Goal: Task Accomplishment & Management: Manage account settings

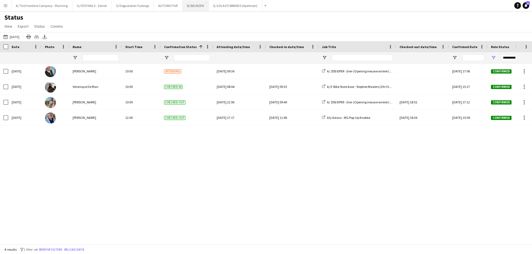
click at [189, 9] on button "B/ BEURZEN Close" at bounding box center [195, 5] width 26 height 11
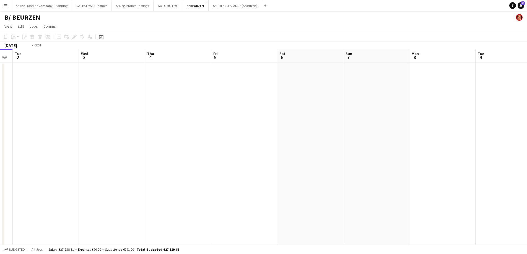
drag, startPoint x: 301, startPoint y: 136, endPoint x: 60, endPoint y: 132, distance: 241.2
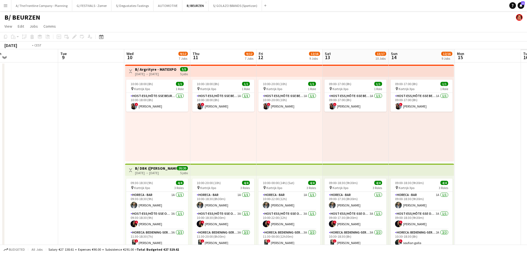
drag, startPoint x: 274, startPoint y: 139, endPoint x: -9, endPoint y: 133, distance: 283.0
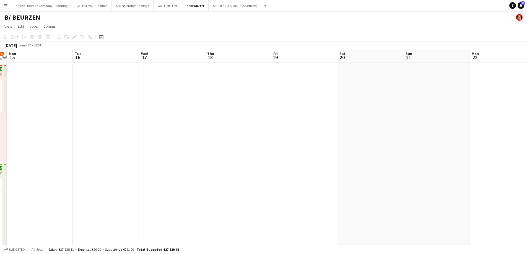
drag, startPoint x: 325, startPoint y: 138, endPoint x: 9, endPoint y: 132, distance: 316.2
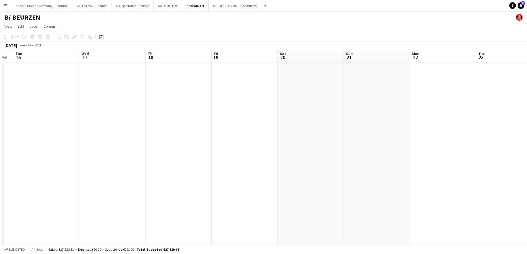
drag, startPoint x: 313, startPoint y: 135, endPoint x: 52, endPoint y: 137, distance: 260.8
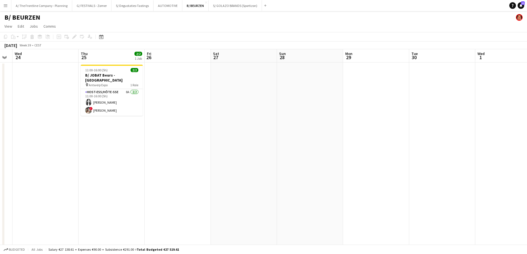
drag, startPoint x: 283, startPoint y: 143, endPoint x: -32, endPoint y: 133, distance: 314.7
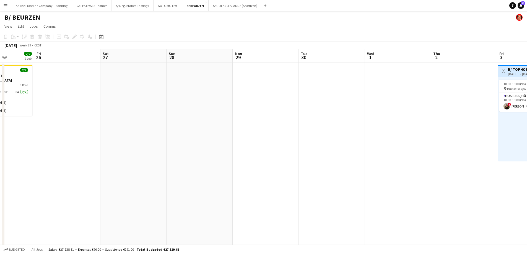
drag, startPoint x: 305, startPoint y: 140, endPoint x: 10, endPoint y: 134, distance: 294.9
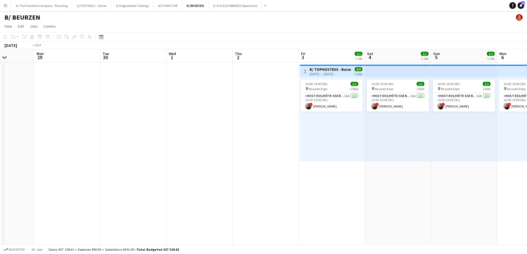
scroll to position [0, 159]
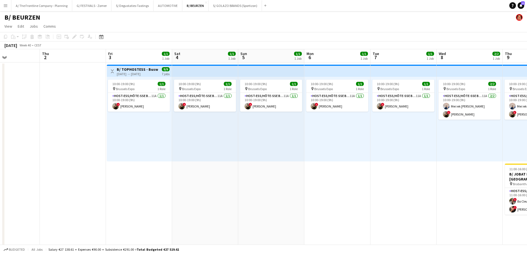
drag, startPoint x: 180, startPoint y: 146, endPoint x: -41, endPoint y: 127, distance: 221.2
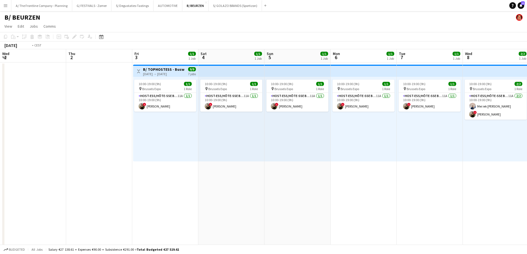
drag, startPoint x: 97, startPoint y: 152, endPoint x: 316, endPoint y: 148, distance: 218.7
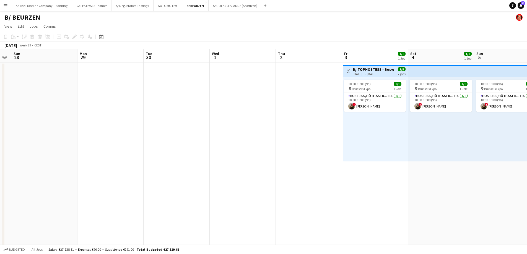
drag, startPoint x: 85, startPoint y: 153, endPoint x: 301, endPoint y: 146, distance: 216.6
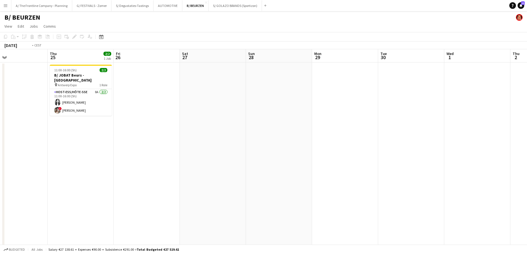
drag, startPoint x: 33, startPoint y: 143, endPoint x: 342, endPoint y: 146, distance: 309.0
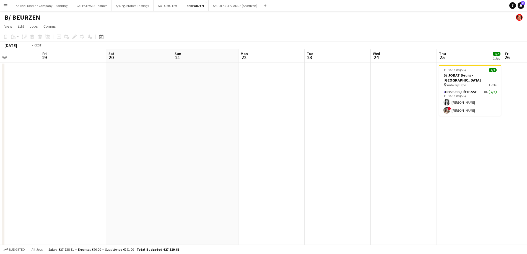
drag, startPoint x: 32, startPoint y: 155, endPoint x: 341, endPoint y: 148, distance: 309.6
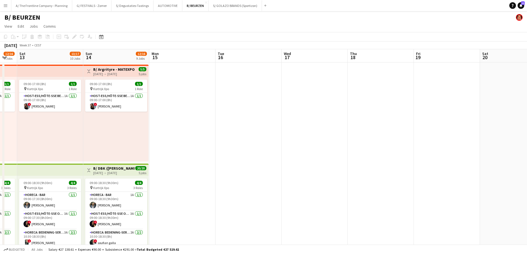
drag, startPoint x: 70, startPoint y: 143, endPoint x: 340, endPoint y: 146, distance: 270.2
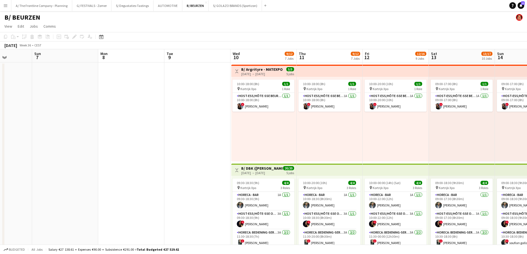
drag, startPoint x: 168, startPoint y: 142, endPoint x: 300, endPoint y: 142, distance: 132.1
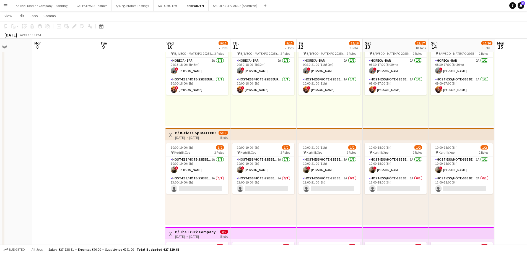
scroll to position [0, 164]
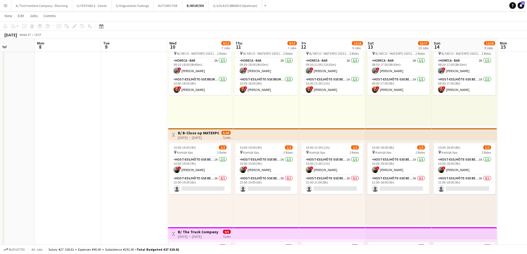
drag, startPoint x: 181, startPoint y: 156, endPoint x: 73, endPoint y: 103, distance: 120.2
click at [73, 103] on app-calendar-viewport "Fri 5 Sat 6 Sun 7 Mon 8 Tue 9 Wed 10 9/12 7 Jobs Thu 11 9/12 7 Jobs Fri 12 12/1…" at bounding box center [263, 244] width 527 height 1110
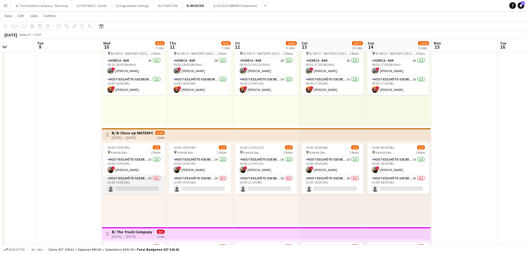
click at [129, 188] on app-card-role "Host-ess/Hôte-sse Beurs - Foire 2A 0/1 13:00-19:00 (6h) single-neutral-actions" at bounding box center [134, 185] width 62 height 19
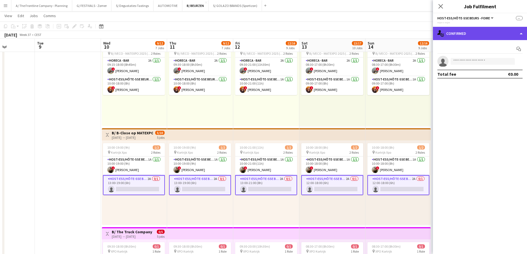
click at [492, 37] on div "single-neutral-actions-check-2 Confirmed" at bounding box center [480, 33] width 94 height 13
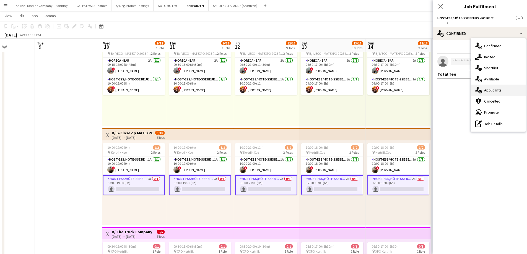
click at [496, 92] on div "single-neutral-actions-information Applicants" at bounding box center [498, 90] width 55 height 11
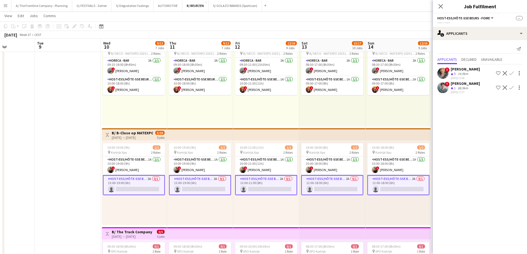
click at [460, 77] on div "28-08-2025 15:59" at bounding box center [465, 78] width 29 height 4
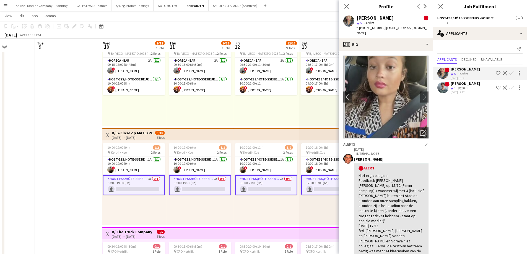
click at [59, 163] on app-date-cell at bounding box center [68, 226] width 66 height 993
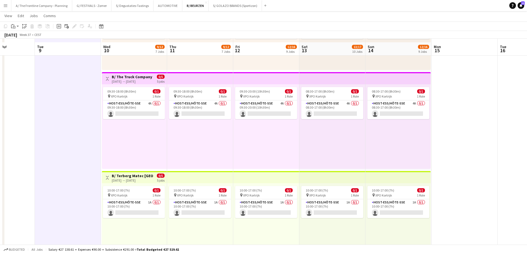
scroll to position [498, 0]
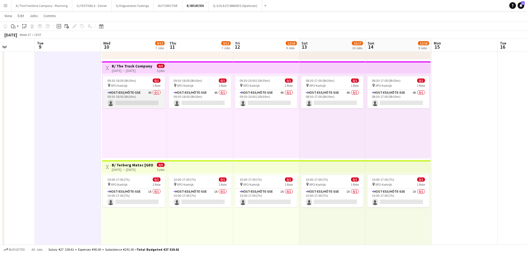
click at [122, 103] on app-card-role "Host-ess/Hôte-sse 4A 0/1 09:30-18:00 (8h30m) single-neutral-actions" at bounding box center [134, 99] width 62 height 19
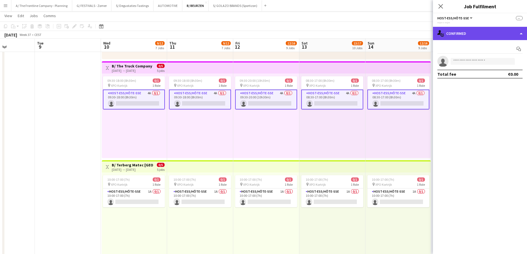
click at [467, 38] on div "single-neutral-actions-check-2 Confirmed" at bounding box center [480, 33] width 94 height 13
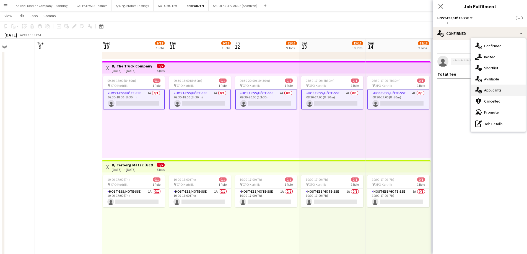
click at [481, 96] on div "single-neutral-actions-information Applicants" at bounding box center [498, 90] width 55 height 11
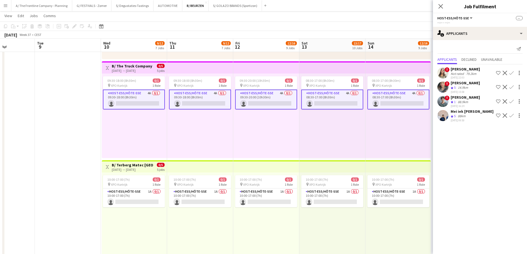
click at [466, 113] on div "Mei iek [PERSON_NAME]" at bounding box center [472, 111] width 43 height 5
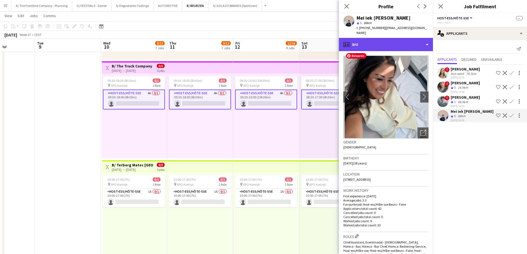
click at [380, 41] on div "profile Bio" at bounding box center [386, 44] width 94 height 13
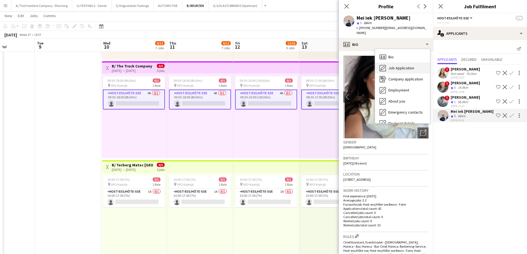
click at [386, 66] on icon "Job Application" at bounding box center [383, 68] width 7 height 7
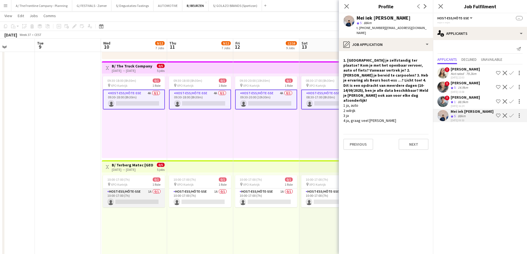
click at [140, 199] on app-card-role "Host-ess/Hôte-sse 1A 0/1 10:00-17:00 (7h) single-neutral-actions" at bounding box center [134, 198] width 62 height 19
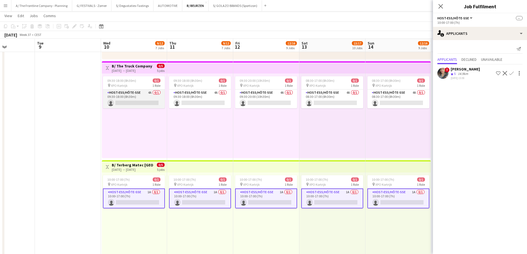
click at [139, 93] on app-card-role "Host-ess/Hôte-sse 4A 0/1 09:30-18:00 (8h30m) single-neutral-actions" at bounding box center [134, 99] width 62 height 19
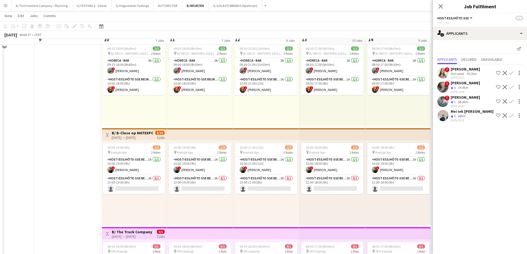
scroll to position [305, 0]
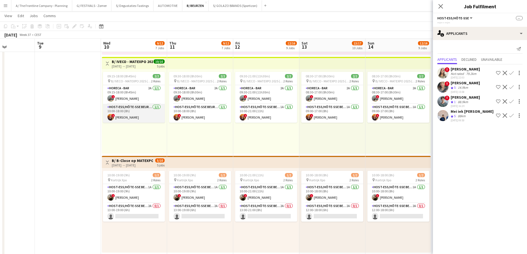
click at [138, 115] on app-card-role "Host-ess/Hôte-sse Beurs - Foire 1/1 10:00-18:00 (8h) ! Anaïs Couronné" at bounding box center [134, 113] width 62 height 19
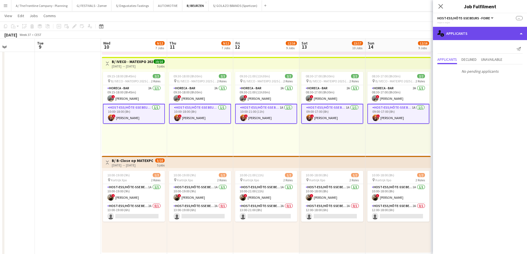
click at [474, 38] on div "single-neutral-actions-information Applicants" at bounding box center [480, 33] width 94 height 13
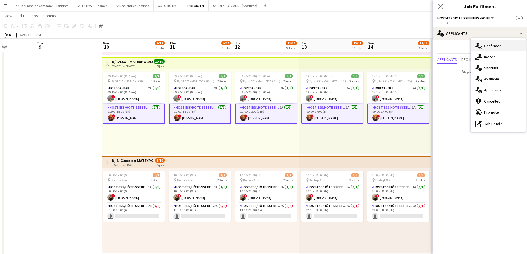
click at [482, 47] on div "single-neutral-actions-check-2 Confirmed" at bounding box center [498, 45] width 55 height 11
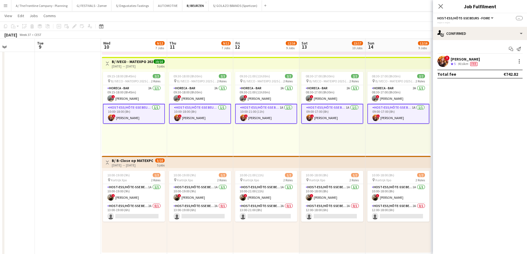
click at [462, 66] on div "90.6km" at bounding box center [463, 64] width 12 height 5
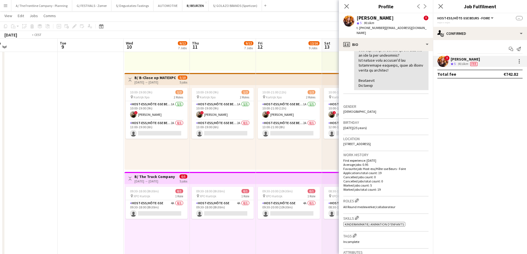
scroll to position [0, 138]
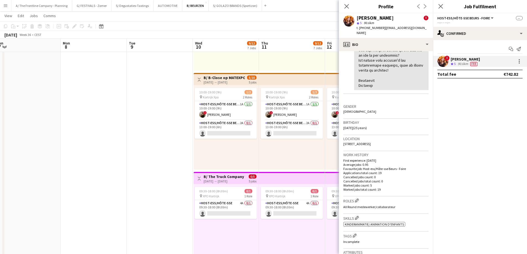
drag, startPoint x: 63, startPoint y: 142, endPoint x: 155, endPoint y: 140, distance: 91.9
click at [155, 140] on app-calendar-viewport "Fri 5 Sat 6 Sun 7 Mon 8 Tue 9 Wed 10 9/12 7 Jobs Thu 11 9/12 7 Jobs Fri 12 12/1…" at bounding box center [263, 189] width 527 height 1110
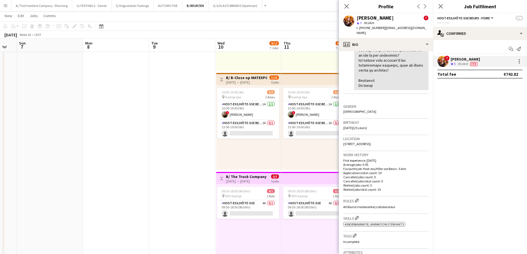
drag, startPoint x: 140, startPoint y: 149, endPoint x: 163, endPoint y: 148, distance: 22.4
click at [163, 148] on app-calendar-viewport "Fri 5 Sat 6 Sun 7 Mon 8 Tue 9 Wed 10 9/12 7 Jobs Thu 11 9/12 7 Jobs Fri 12 12/1…" at bounding box center [263, 189] width 527 height 1110
click at [38, 7] on button "A/ The Frontline Company - Planning Close" at bounding box center [41, 5] width 61 height 11
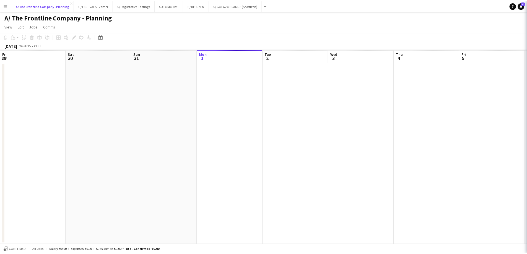
scroll to position [0, 132]
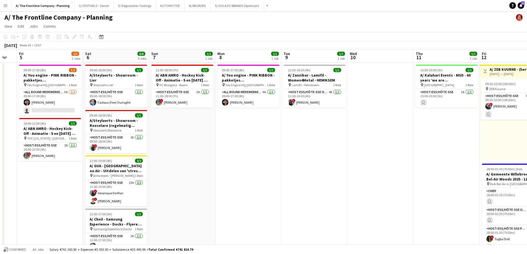
drag, startPoint x: 360, startPoint y: 187, endPoint x: 44, endPoint y: 144, distance: 318.4
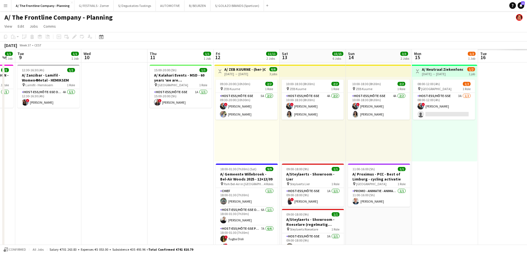
drag, startPoint x: 383, startPoint y: 150, endPoint x: 166, endPoint y: 146, distance: 217.6
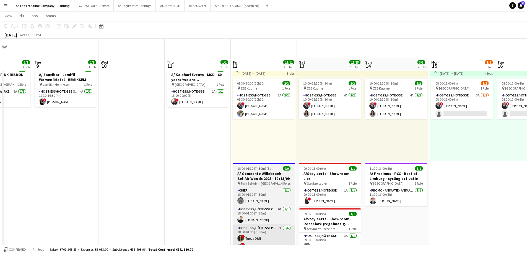
scroll to position [111, 0]
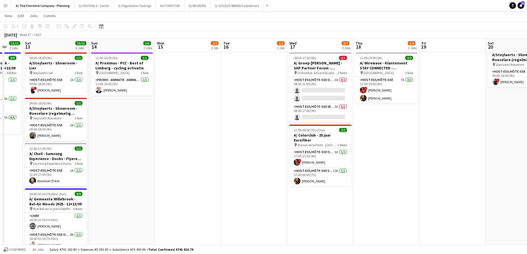
drag, startPoint x: 136, startPoint y: 121, endPoint x: 149, endPoint y: 122, distance: 13.9
click at [135, 121] on app-calendar-viewport "Wed 10 Thu 11 1/1 1 Job Fri 12 11/11 2 Jobs Sat 13 15/15 6 Jobs Sun 14 3/3 2 Jo…" at bounding box center [263, 218] width 527 height 614
click at [194, 6] on button "B/ BEURZEN Close" at bounding box center [198, 5] width 26 height 11
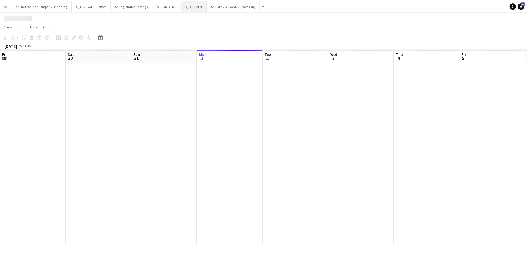
scroll to position [0, 132]
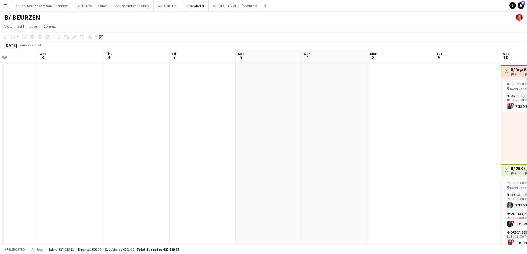
drag, startPoint x: 257, startPoint y: 143, endPoint x: 122, endPoint y: 145, distance: 134.3
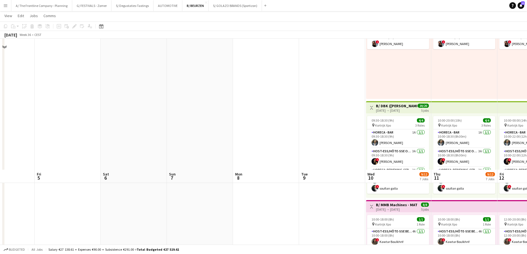
scroll to position [0, 0]
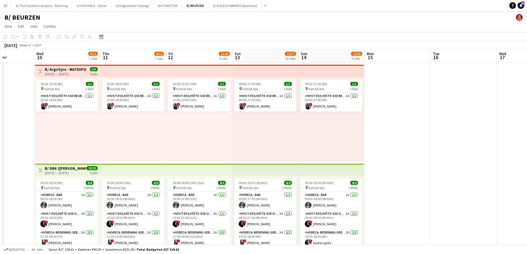
drag, startPoint x: 354, startPoint y: 149, endPoint x: -7, endPoint y: 135, distance: 361.0
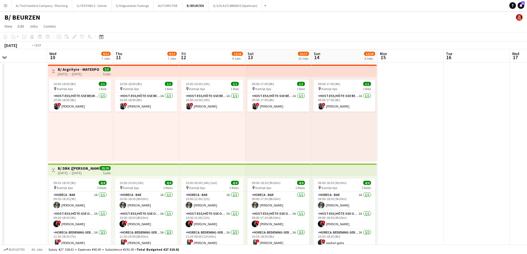
drag, startPoint x: 439, startPoint y: 162, endPoint x: 56, endPoint y: 142, distance: 384.2
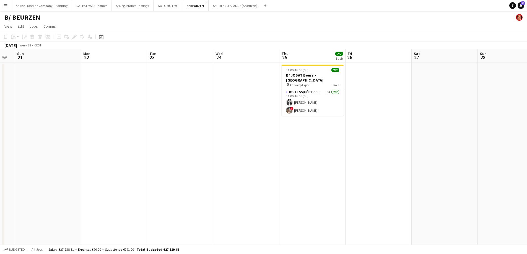
drag, startPoint x: 16, startPoint y: 140, endPoint x: 10, endPoint y: 140, distance: 5.5
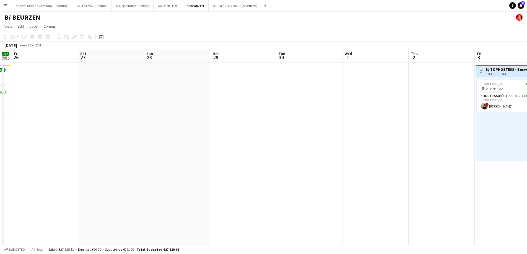
drag, startPoint x: 309, startPoint y: 164, endPoint x: 82, endPoint y: 159, distance: 227.4
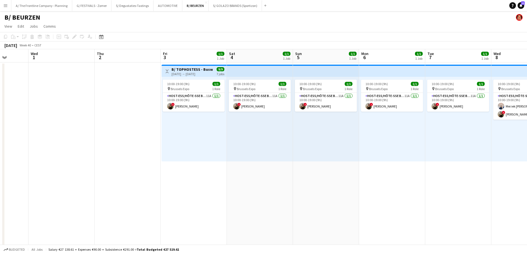
drag, startPoint x: 416, startPoint y: 171, endPoint x: 100, endPoint y: 175, distance: 315.9
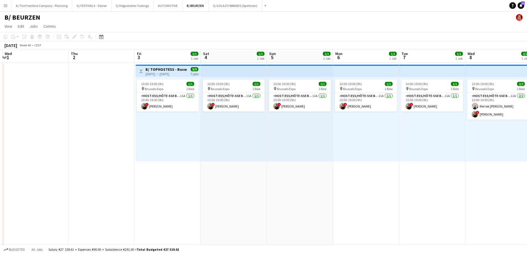
scroll to position [0, 218]
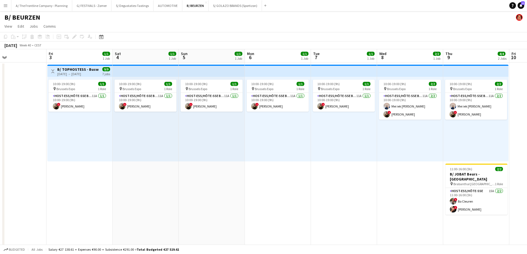
drag, startPoint x: 322, startPoint y: 199, endPoint x: 234, endPoint y: 199, distance: 88.3
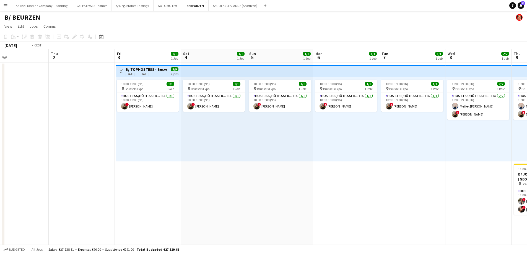
drag, startPoint x: 100, startPoint y: 187, endPoint x: 319, endPoint y: 188, distance: 219.0
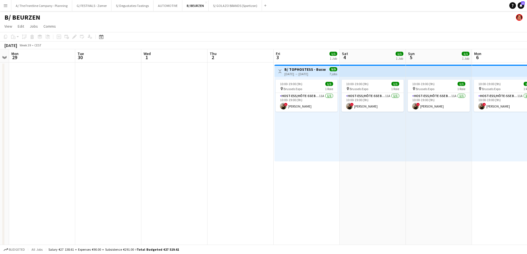
drag, startPoint x: 238, startPoint y: 174, endPoint x: 359, endPoint y: 176, distance: 121.6
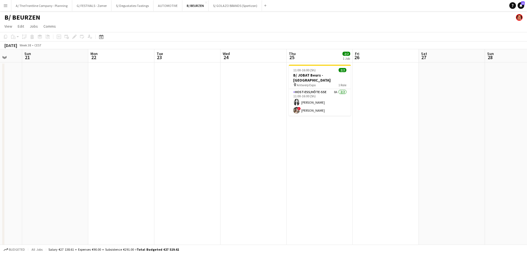
drag, startPoint x: 120, startPoint y: 183, endPoint x: 376, endPoint y: 185, distance: 255.8
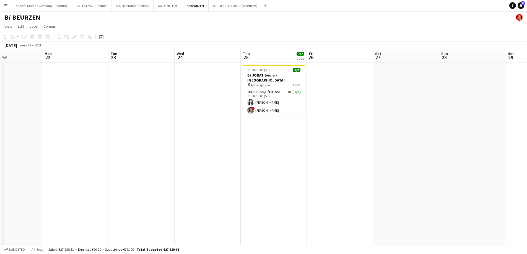
drag, startPoint x: 345, startPoint y: 187, endPoint x: 496, endPoint y: 187, distance: 151.2
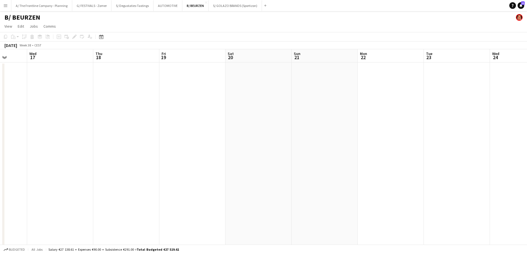
drag, startPoint x: 197, startPoint y: 190, endPoint x: 381, endPoint y: 182, distance: 183.7
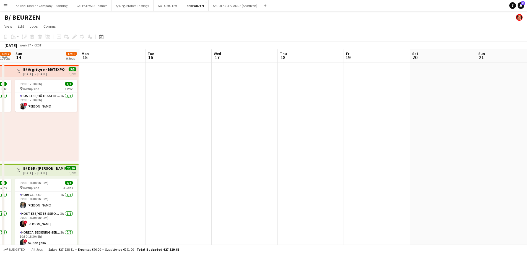
drag, startPoint x: 297, startPoint y: 180, endPoint x: 475, endPoint y: 179, distance: 178.6
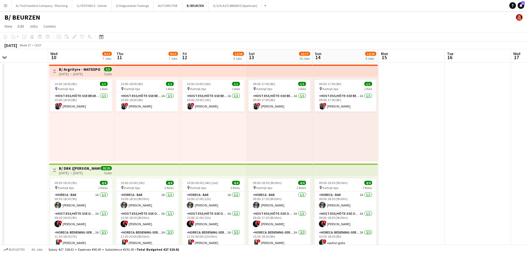
drag, startPoint x: 334, startPoint y: 181, endPoint x: 505, endPoint y: 158, distance: 172.1
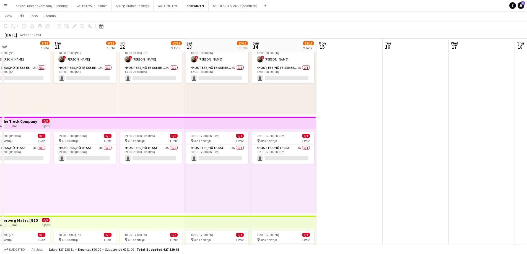
scroll to position [0, 207]
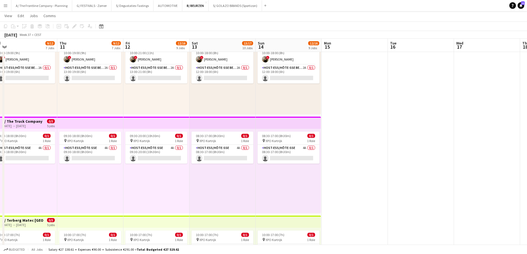
drag, startPoint x: 452, startPoint y: 161, endPoint x: 297, endPoint y: 150, distance: 155.4
click at [297, 150] on app-calendar-viewport "Sun 7 Mon 8 Tue 9 Wed 10 9/12 7 Jobs Thu 11 9/12 7 Jobs Fri 12 12/16 9 Jobs Sat…" at bounding box center [263, 134] width 527 height 1110
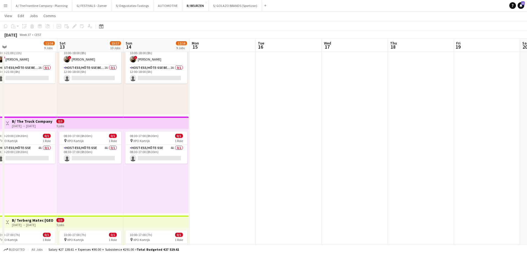
drag, startPoint x: 1, startPoint y: 10, endPoint x: 4, endPoint y: 8, distance: 3.5
click at [3, 9] on button "Menu" at bounding box center [5, 5] width 11 height 11
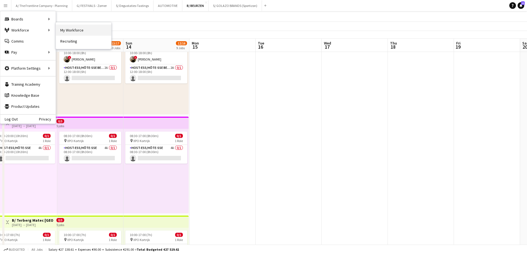
click at [69, 29] on link "My Workforce" at bounding box center [83, 30] width 55 height 11
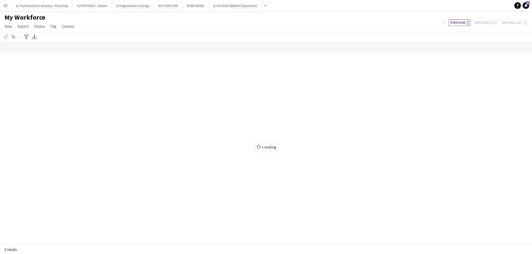
click at [7, 5] on app-icon "Menu" at bounding box center [5, 5] width 4 height 4
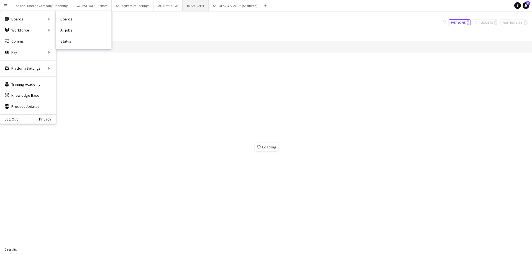
click at [191, 5] on button "B/ BEURZEN Close" at bounding box center [195, 5] width 26 height 11
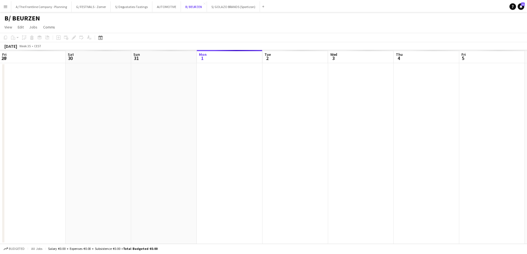
scroll to position [0, 132]
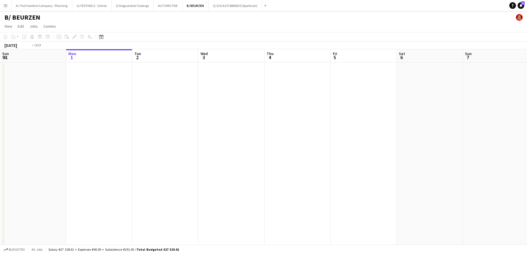
drag, startPoint x: 90, startPoint y: 124, endPoint x: 61, endPoint y: 122, distance: 28.3
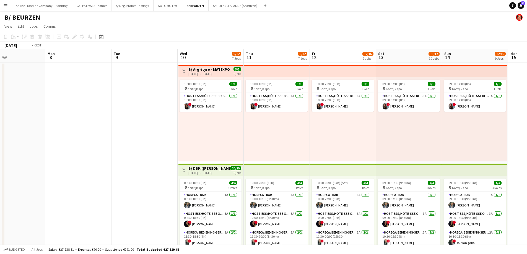
drag, startPoint x: 423, startPoint y: 152, endPoint x: 106, endPoint y: 129, distance: 317.9
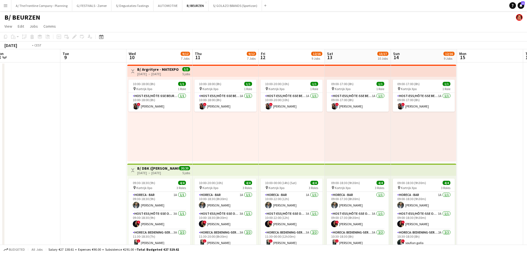
scroll to position [0, 115]
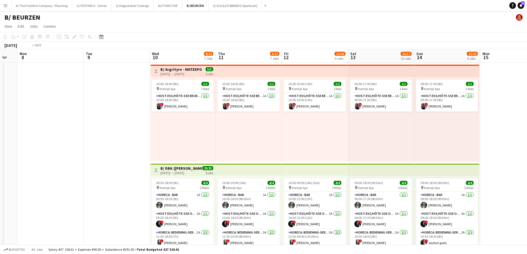
drag, startPoint x: 187, startPoint y: 123, endPoint x: 357, endPoint y: 119, distance: 170.6
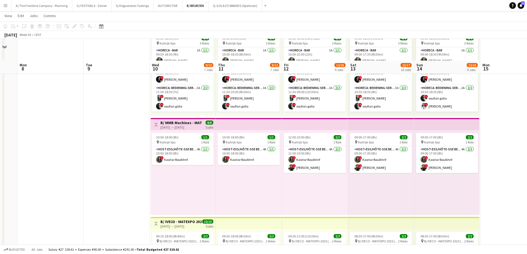
scroll to position [111, 0]
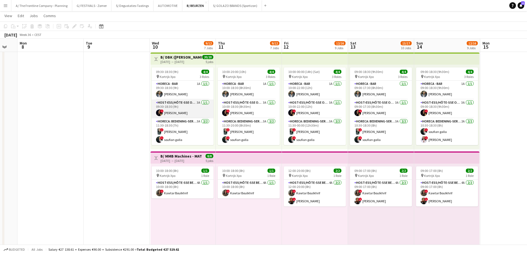
click at [188, 112] on app-card-role "Host-ess/Hôte-sse Onthaal-Accueill 3A [DATE] 09:30-18:30 (9h) ! [PERSON_NAME]" at bounding box center [183, 109] width 62 height 19
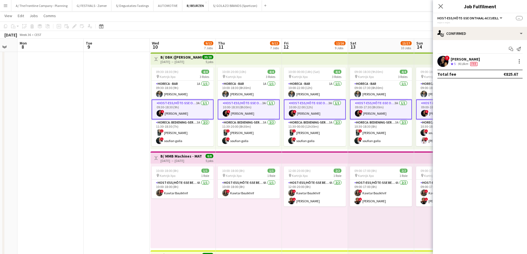
click at [463, 63] on div "90.8km" at bounding box center [463, 64] width 12 height 5
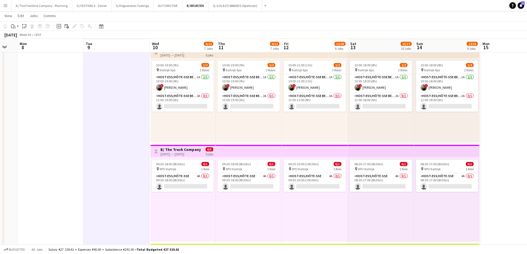
scroll to position [415, 0]
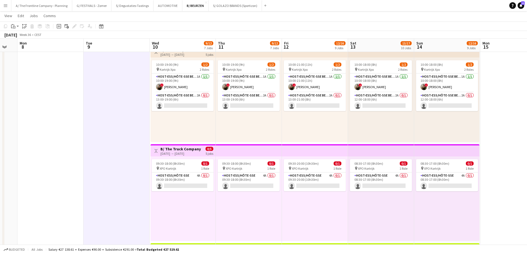
click at [188, 122] on div "10:00-19:00 (9h) 1/2 pin Kortrijk Xpo 2 Roles Host-ess/Hôte-sse Beurs - Foire 1…" at bounding box center [183, 100] width 65 height 85
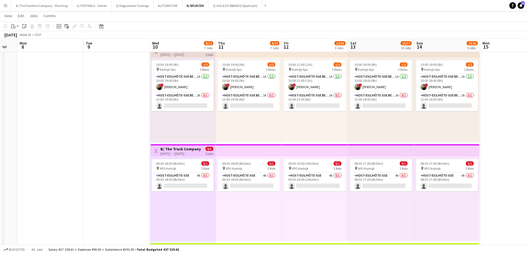
drag, startPoint x: 454, startPoint y: 133, endPoint x: 450, endPoint y: 135, distance: 4.5
click at [454, 135] on div "10:00-18:00 (8h) 1/2 pin Kortrijk Xpo 2 Roles Host-ess/Hôte-sse Beurs - Foire 1…" at bounding box center [446, 100] width 65 height 85
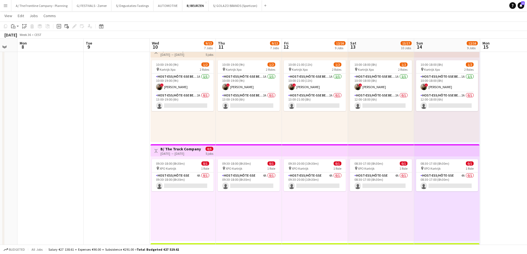
click at [383, 130] on div "10:00-18:00 (8h) 1/2 pin Kortrijk Xpo 2 Roles Host-ess/Hôte-sse Beurs - Foire 1…" at bounding box center [381, 100] width 66 height 85
click at [318, 128] on div "10:00-21:00 (11h) 1/2 pin Kortrijk Xpo 2 Roles Host-ess/Hôte-sse Beurs - Foire …" at bounding box center [315, 100] width 66 height 85
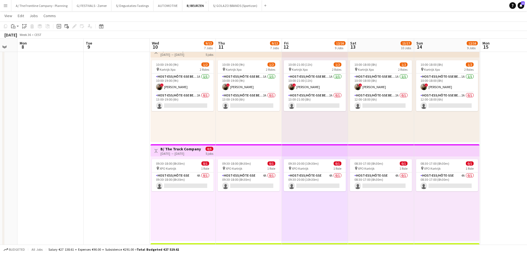
click at [237, 123] on div "10:00-19:00 (9h) 1/2 pin Kortrijk Xpo 2 Roles Host-ess/Hôte-sse Beurs - Foire 1…" at bounding box center [249, 100] width 66 height 85
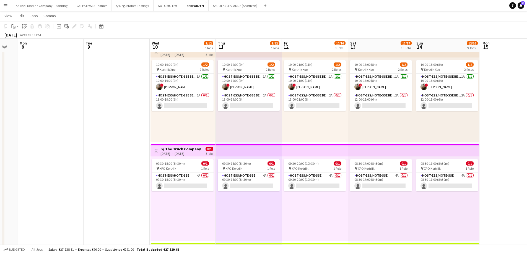
click at [176, 126] on div "10:00-19:00 (9h) 1/2 pin Kortrijk Xpo 2 Roles Host-ess/Hôte-sse Beurs - Foire 1…" at bounding box center [183, 100] width 65 height 85
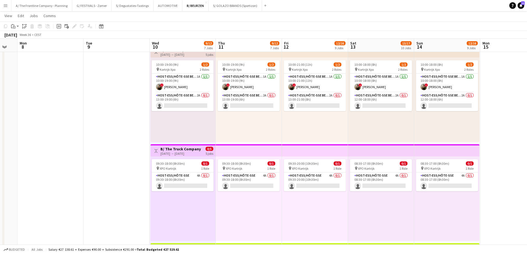
click at [259, 128] on div "10:00-19:00 (9h) 1/2 pin Kortrijk Xpo 2 Roles Host-ess/Hôte-sse Beurs - Foire 1…" at bounding box center [249, 100] width 66 height 85
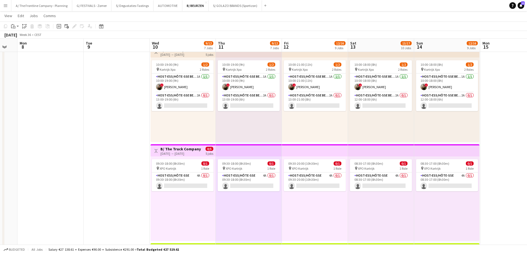
click at [319, 127] on div "10:00-21:00 (11h) 1/2 pin Kortrijk Xpo 2 Roles Host-ess/Hôte-sse Beurs - Foire …" at bounding box center [315, 100] width 66 height 85
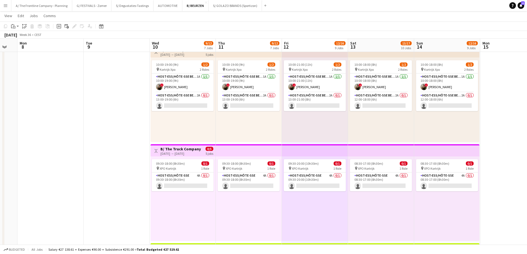
drag, startPoint x: 371, startPoint y: 123, endPoint x: 404, endPoint y: 120, distance: 32.8
click at [372, 123] on div "10:00-18:00 (8h) 1/2 pin Kortrijk Xpo 2 Roles Host-ess/Hôte-sse Beurs - Foire 1…" at bounding box center [381, 100] width 66 height 85
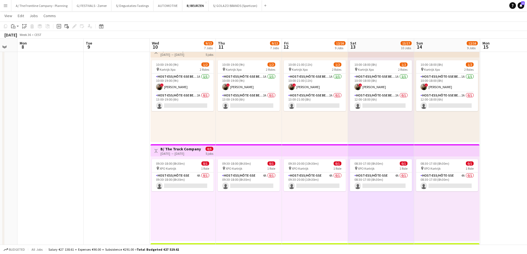
scroll to position [0, 115]
click at [434, 124] on div "10:00-18:00 (8h) 1/2 pin Kortrijk Xpo 2 Roles Host-ess/Hôte-sse Beurs - Foire 1…" at bounding box center [447, 100] width 65 height 85
click at [378, 124] on div "10:00-18:00 (8h) 1/2 pin Kortrijk Xpo 2 Roles Host-ess/Hôte-sse Beurs - Foire 1…" at bounding box center [382, 100] width 66 height 85
click at [307, 123] on div "10:00-21:00 (11h) 1/2 pin Kortrijk Xpo 2 Roles Host-ess/Hôte-sse Beurs - Foire …" at bounding box center [315, 100] width 66 height 85
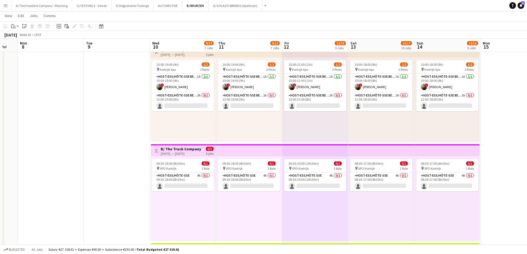
click at [240, 123] on div "10:00-19:00 (9h) 1/2 pin Kortrijk Xpo 2 Roles Host-ess/Hôte-sse Beurs - Foire 1…" at bounding box center [249, 100] width 66 height 85
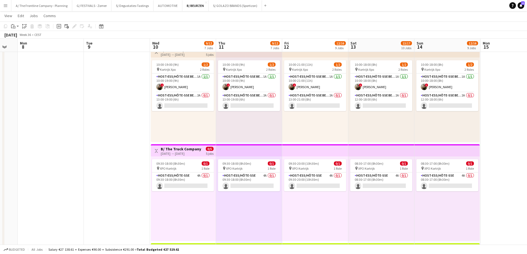
click at [178, 124] on div "10:00-19:00 (9h) 1/2 pin Kortrijk Xpo 2 Roles Host-ess/Hôte-sse Beurs - Foire 1…" at bounding box center [183, 100] width 65 height 85
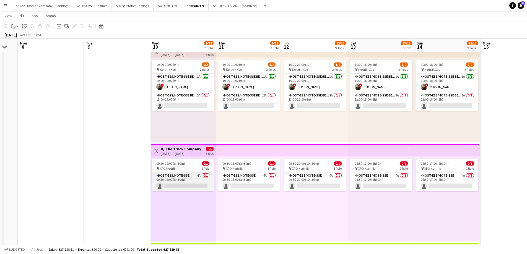
click at [186, 174] on app-card-role "Host-ess/Hôte-sse 4A 0/1 09:30-18:00 (8h30m) single-neutral-actions" at bounding box center [183, 182] width 62 height 19
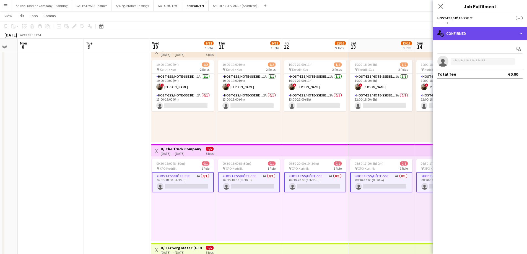
click at [470, 30] on div "single-neutral-actions-check-2 Confirmed" at bounding box center [480, 33] width 94 height 13
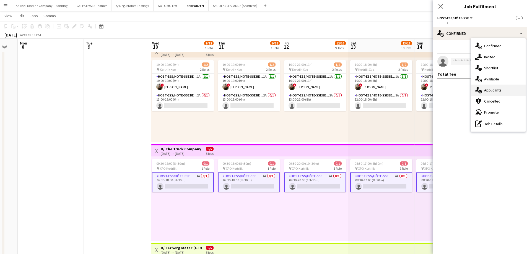
click at [489, 91] on div "single-neutral-actions-information Applicants" at bounding box center [498, 90] width 55 height 11
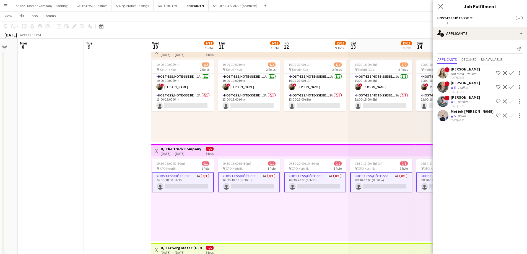
click at [465, 114] on div "88km" at bounding box center [462, 116] width 10 height 5
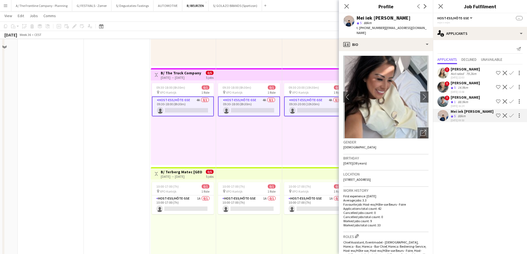
scroll to position [498, 0]
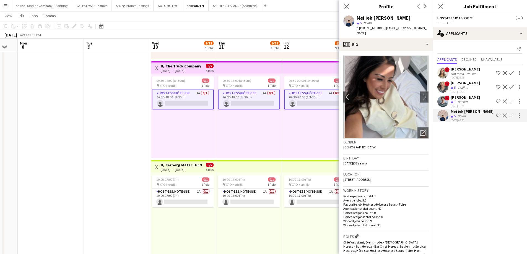
click at [198, 131] on div "09:30-18:00 (8h30m) 0/1 pin XPO Kortrijk 1 Role Host-ess/Hôte-sse 4A 0/1 09:30-…" at bounding box center [183, 116] width 65 height 85
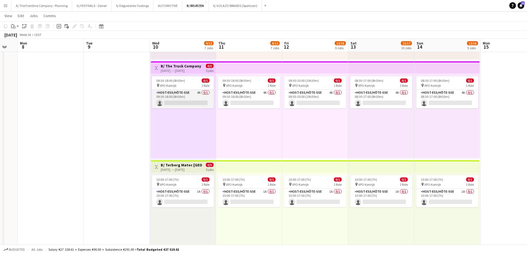
click at [198, 93] on app-card-role "Host-ess/Hôte-sse 4A 0/1 09:30-18:00 (8h30m) single-neutral-actions" at bounding box center [183, 99] width 62 height 19
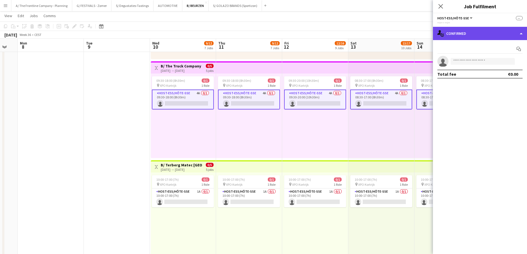
click at [491, 37] on div "single-neutral-actions-check-2 Confirmed" at bounding box center [480, 33] width 94 height 13
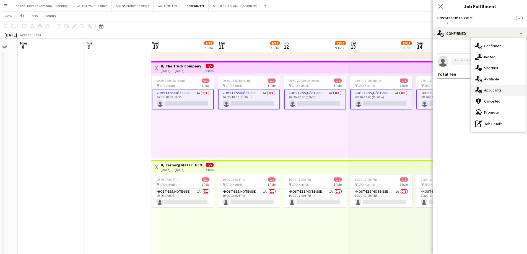
click at [497, 88] on div "single-neutral-actions-information Applicants" at bounding box center [498, 90] width 55 height 11
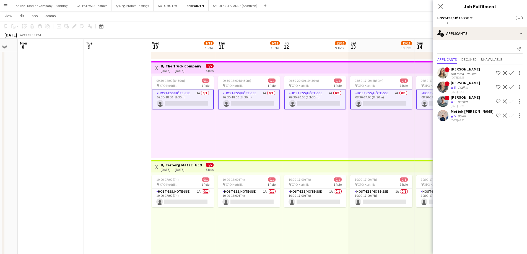
click at [513, 117] on app-icon "Confirm" at bounding box center [512, 116] width 4 height 4
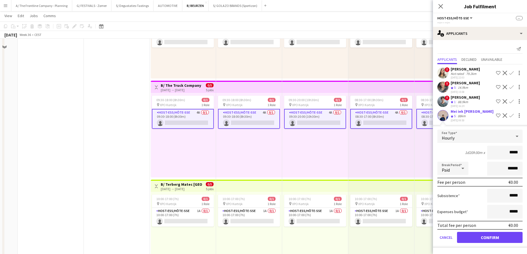
scroll to position [554, 0]
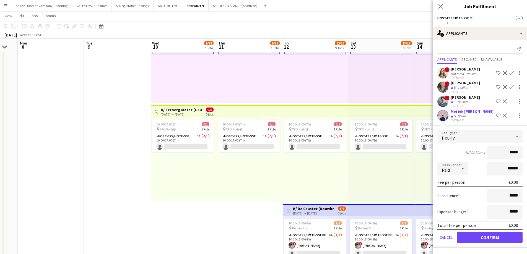
click at [465, 117] on div "88km" at bounding box center [462, 116] width 10 height 5
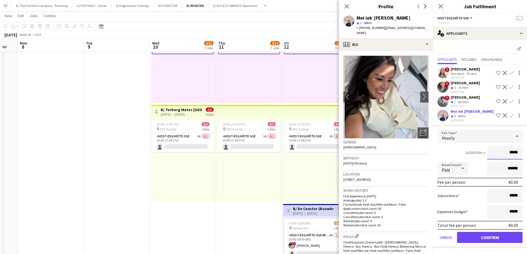
drag, startPoint x: 498, startPoint y: 153, endPoint x: 531, endPoint y: 146, distance: 33.4
click at [527, 146] on html "Menu Boards Boards Boards All jobs Status Workforce Workforce My Workforce Recr…" at bounding box center [263, 16] width 527 height 1141
type input "******"
type input "*******"
type input "***"
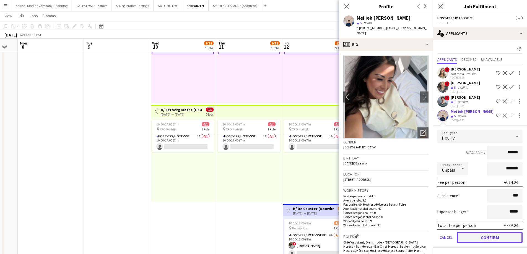
click at [478, 238] on button "Confirm" at bounding box center [490, 237] width 66 height 11
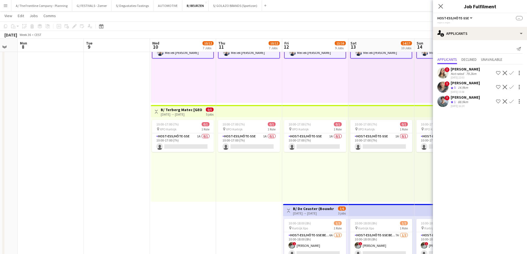
click at [317, 166] on div "10:00-17:00 (7h) 0/1 pin XPO Kortrijk 1 Role Host-ess/Hôte-sse 1A 0/1 10:00-17:…" at bounding box center [315, 159] width 66 height 85
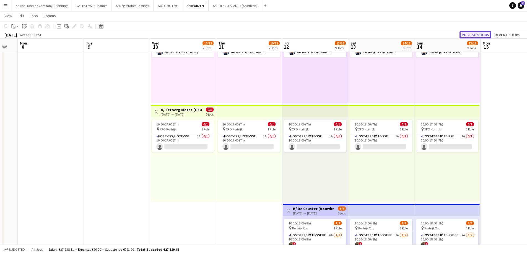
click at [470, 34] on button "Publish 5 jobs" at bounding box center [476, 34] width 32 height 7
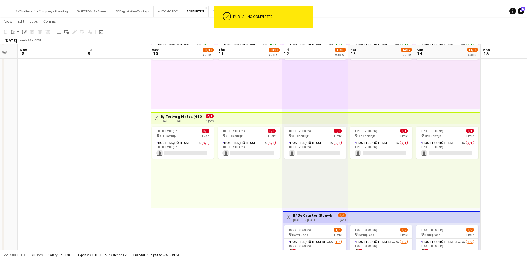
scroll to position [498, 0]
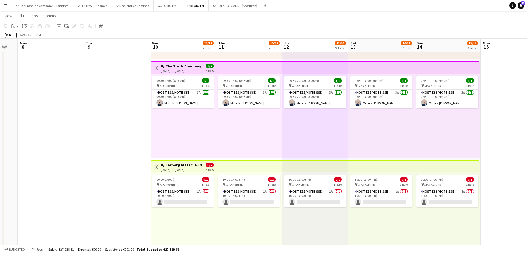
click at [89, 118] on app-date-cell at bounding box center [117, 60] width 66 height 993
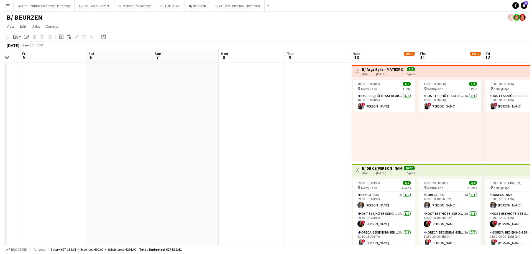
scroll to position [0, 115]
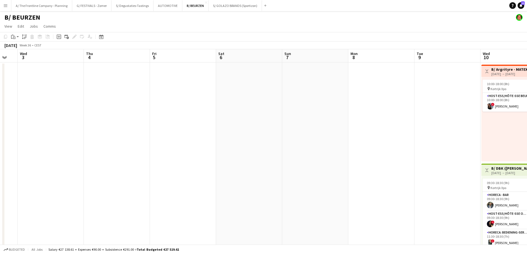
click at [2, 4] on button "Menu" at bounding box center [5, 5] width 11 height 11
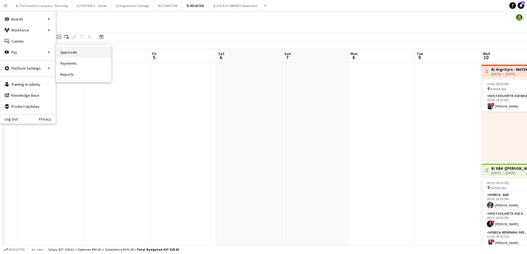
click at [63, 53] on link "Approvals" at bounding box center [83, 52] width 55 height 11
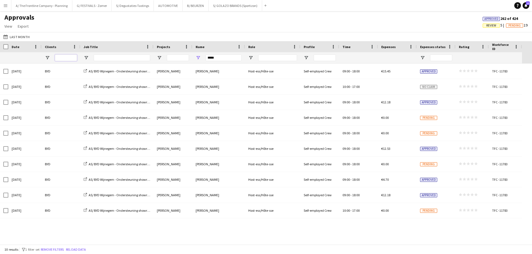
click at [66, 59] on input "Clients Filter Input" at bounding box center [66, 58] width 22 height 7
drag, startPoint x: 221, startPoint y: 55, endPoint x: 192, endPoint y: 60, distance: 29.2
click at [192, 60] on div "*****" at bounding box center [218, 57] width 53 height 11
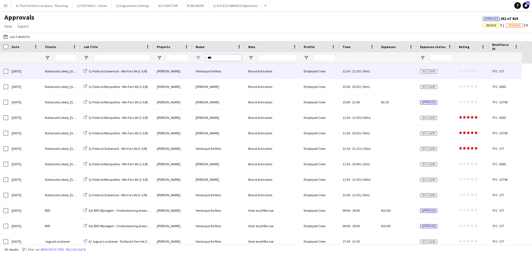
drag, startPoint x: 220, startPoint y: 55, endPoint x: 200, endPoint y: 65, distance: 22.0
click at [200, 65] on div "Workforce ID Date Name ***" at bounding box center [266, 142] width 532 height 203
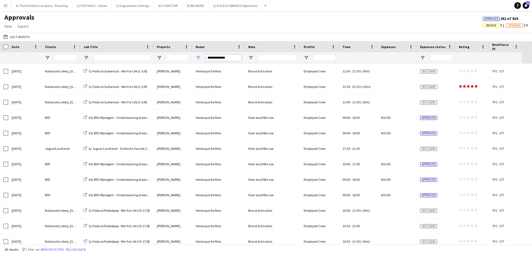
type input "**********"
click at [73, 60] on input "Clients Filter Input" at bounding box center [66, 58] width 22 height 7
type input "***"
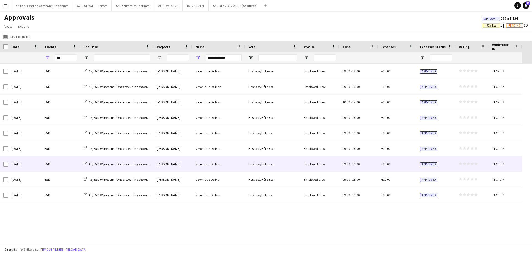
click at [28, 165] on div "[DATE]" at bounding box center [24, 164] width 33 height 15
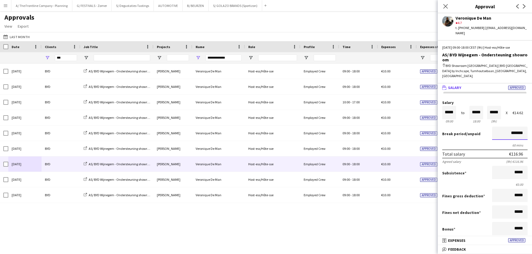
drag, startPoint x: 498, startPoint y: 129, endPoint x: 531, endPoint y: 127, distance: 33.6
click at [531, 127] on mat-expansion-panel "wallet Salary Approved Salary ***** 09:00 to ***** 18:00 ***** (9h) X €14.62 Br…" at bounding box center [484, 160] width 94 height 153
type input "******"
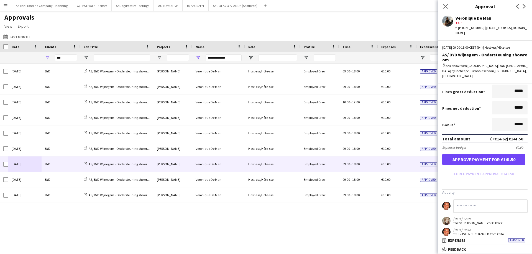
scroll to position [111, 0]
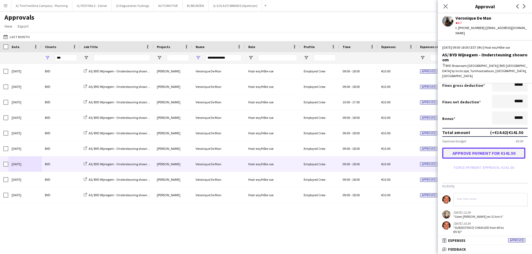
click at [479, 151] on button "Approve payment for €141.50" at bounding box center [483, 153] width 83 height 11
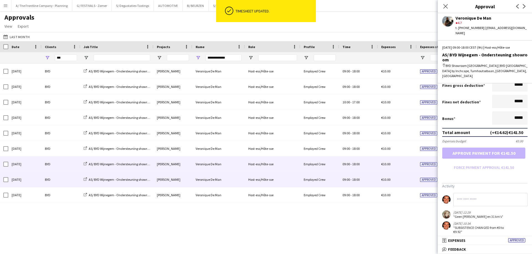
click at [26, 182] on div "[DATE]" at bounding box center [24, 179] width 33 height 15
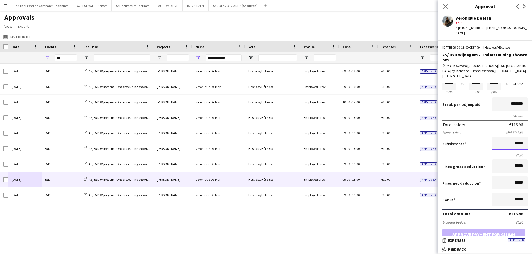
scroll to position [0, 0]
drag, startPoint x: 502, startPoint y: 138, endPoint x: 531, endPoint y: 142, distance: 29.6
click at [531, 142] on mat-expansion-panel "wallet Salary Approved Salary ***** 09:00 to ***** 18:00 ***** (9h) X €14.62 Br…" at bounding box center [484, 160] width 94 height 153
type input "*****"
click at [442, 229] on button "Approve payment for €126.88" at bounding box center [483, 234] width 83 height 11
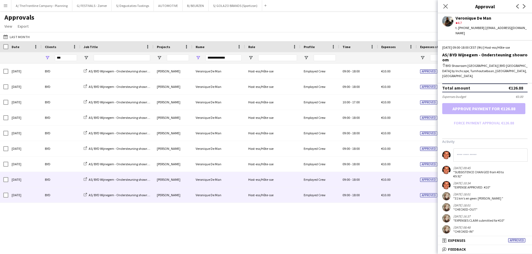
scroll to position [0, 0]
click at [35, 195] on div "[DATE]" at bounding box center [24, 195] width 33 height 15
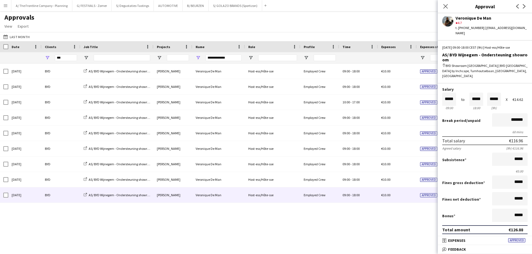
scroll to position [28, 0]
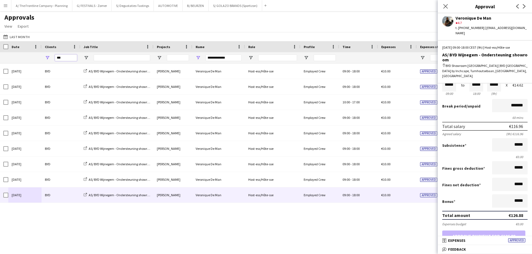
drag, startPoint x: 68, startPoint y: 58, endPoint x: 27, endPoint y: 55, distance: 40.5
click at [27, 55] on div "**********" at bounding box center [261, 57] width 522 height 11
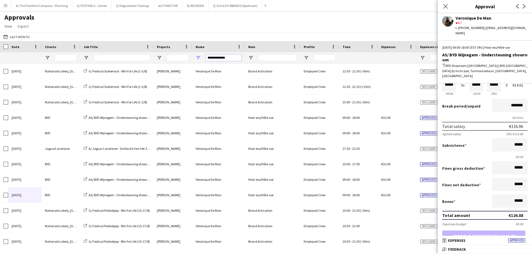
click at [235, 57] on input "**********" at bounding box center [223, 58] width 36 height 7
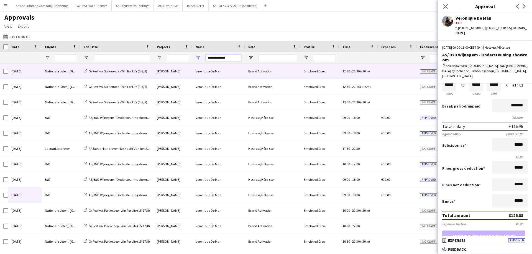
drag, startPoint x: 192, startPoint y: 64, endPoint x: 165, endPoint y: 65, distance: 27.4
click at [165, 65] on div "Workforce ID Date Name BYD" at bounding box center [266, 142] width 532 height 203
type input "****"
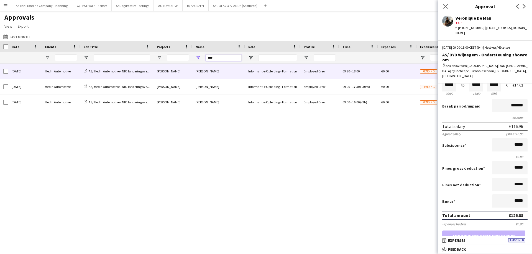
drag, startPoint x: 185, startPoint y: 63, endPoint x: 162, endPoint y: 64, distance: 23.5
click at [162, 64] on div "Workforce ID Date Name -" at bounding box center [266, 142] width 532 height 203
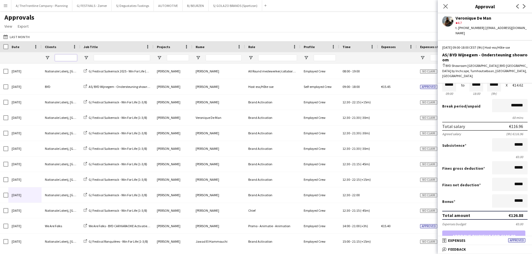
click at [66, 59] on input "Clients Filter Input" at bounding box center [66, 58] width 22 height 7
type input "*****"
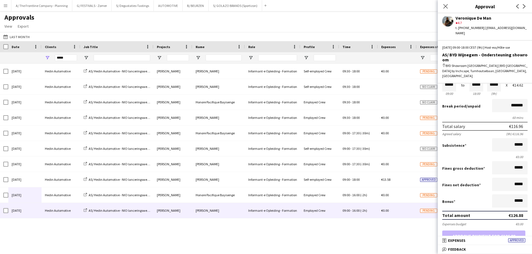
click at [51, 210] on div "Hedin Automotive" at bounding box center [61, 210] width 39 height 15
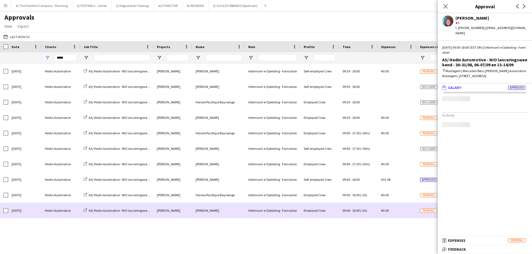
scroll to position [0, 0]
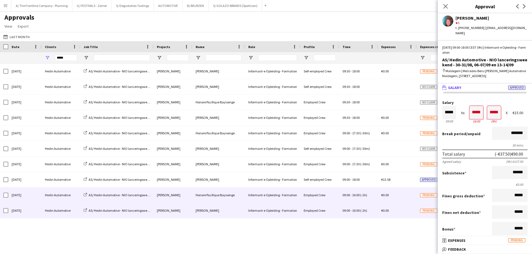
click at [56, 195] on div "Hedin Automotive" at bounding box center [61, 195] width 39 height 15
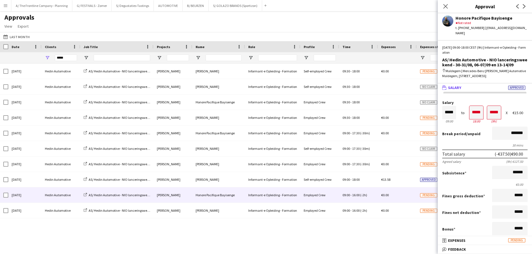
scroll to position [168, 0]
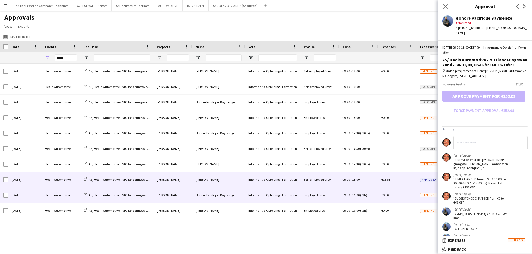
click at [68, 184] on div "Hedin Automotive" at bounding box center [61, 179] width 39 height 15
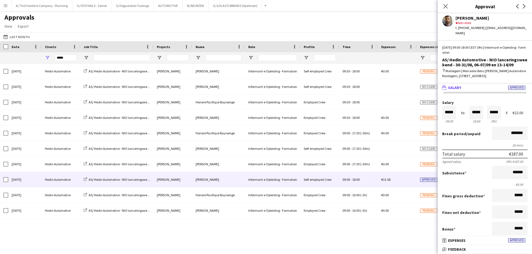
scroll to position [137, 0]
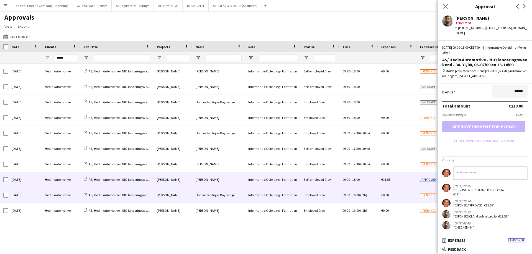
click at [71, 194] on div "Hedin Automotive" at bounding box center [61, 195] width 39 height 15
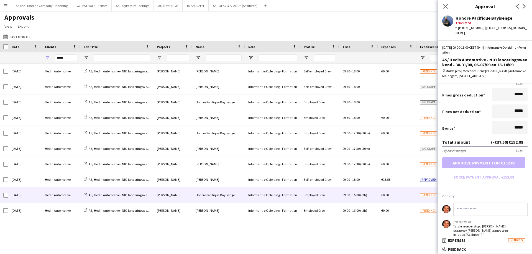
scroll to position [168, 0]
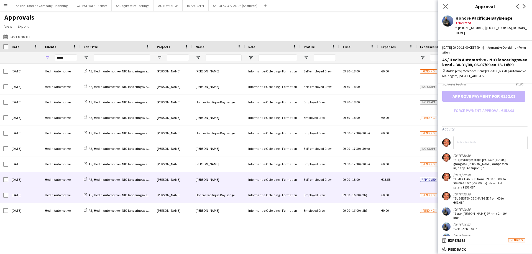
click at [56, 180] on div "Hedin Automotive" at bounding box center [61, 179] width 39 height 15
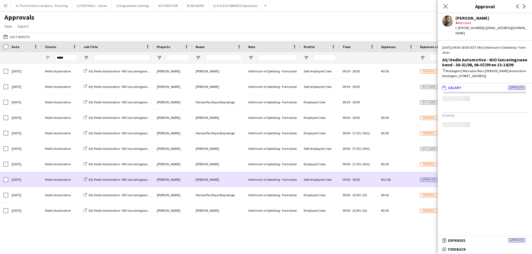
scroll to position [0, 0]
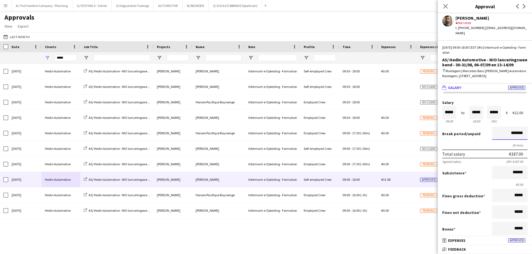
drag, startPoint x: 498, startPoint y: 129, endPoint x: 531, endPoint y: 127, distance: 33.0
click at [531, 127] on mat-expansion-panel "wallet Salary Approved Salary ***** 09:00 to ***** 18:00 ***** (9h) X €22.00 Br…" at bounding box center [484, 160] width 94 height 153
type input "*******"
click at [60, 59] on input "*****" at bounding box center [66, 58] width 22 height 7
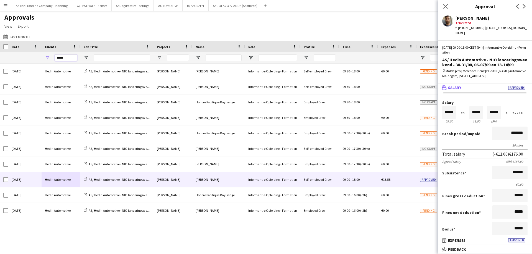
click at [60, 59] on input "*****" at bounding box center [66, 58] width 22 height 7
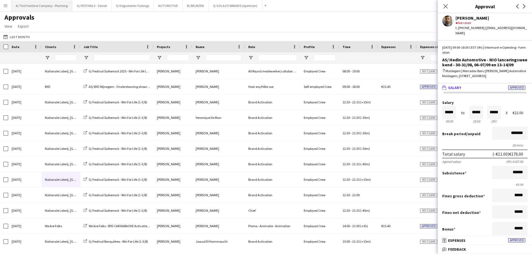
click at [50, 7] on button "A/ The Frontline Company - Planning Close" at bounding box center [41, 5] width 61 height 11
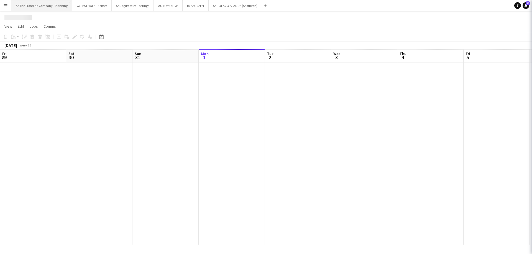
scroll to position [0, 132]
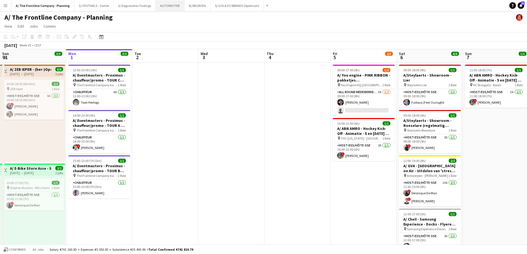
click at [170, 6] on button "AUTOMOTIVE Close" at bounding box center [170, 5] width 29 height 11
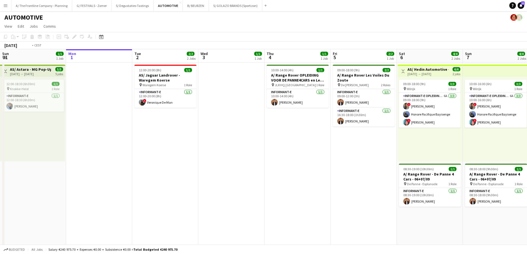
scroll to position [0, 207]
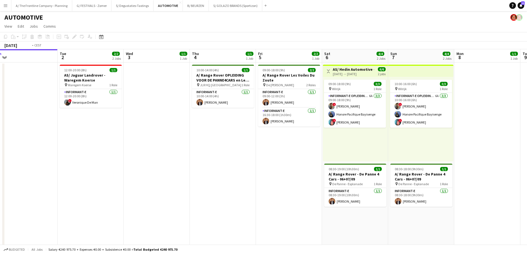
drag, startPoint x: 293, startPoint y: 145, endPoint x: 219, endPoint y: 136, distance: 75.4
click at [219, 136] on app-calendar-viewport "Fri 29 4/5 3 Jobs Sat 30 5/5 3 Jobs Sun 31 1/1 1 Job Mon 1 Tue 2 2/2 2 Jobs Wed…" at bounding box center [263, 223] width 527 height 349
click at [355, 139] on div "09:00-18:00 (9h) 3/3 pin Wilrijk 1 Role Informant-e Opleiding - Formation 6A 3/…" at bounding box center [355, 119] width 65 height 85
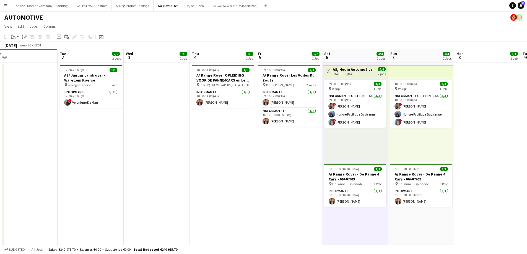
click at [352, 70] on h3 "AS/ Hedin Automotive - NIO lanceringsweekend - 30-31/08, 06-07/09 en 13-14/09" at bounding box center [353, 69] width 41 height 5
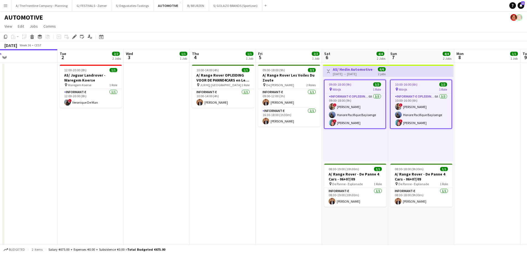
click at [352, 70] on h3 "AS/ Hedin Automotive - NIO lanceringsweekend - 30-31/08, 06-07/09 en 13-14/09" at bounding box center [353, 69] width 41 height 5
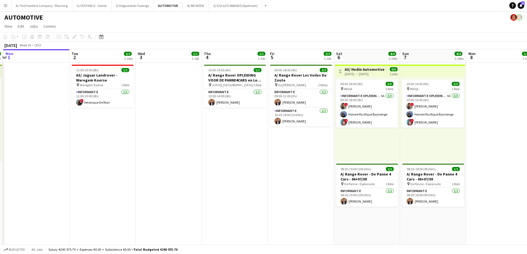
drag, startPoint x: 435, startPoint y: 150, endPoint x: 116, endPoint y: 154, distance: 319.5
click at [116, 154] on app-calendar-viewport "Fri 29 4/5 3 Jobs Sat 30 5/5 3 Jobs Sun 31 1/1 1 Job Mon 1 Tue 2 2/2 2 Jobs Wed…" at bounding box center [263, 223] width 527 height 349
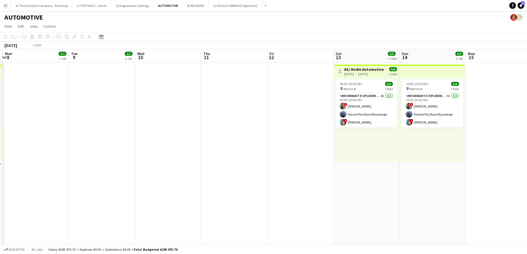
scroll to position [0, 190]
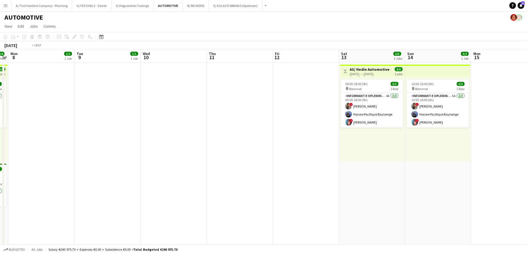
drag, startPoint x: 274, startPoint y: 148, endPoint x: 135, endPoint y: 160, distance: 139.2
click at [135, 160] on app-calendar-viewport "Fri 5 2/2 1 Job Sat 6 4/4 2 Jobs Sun 7 4/4 2 Jobs Mon 8 1/1 1 Job Tue 9 1/1 1 J…" at bounding box center [263, 224] width 527 height 351
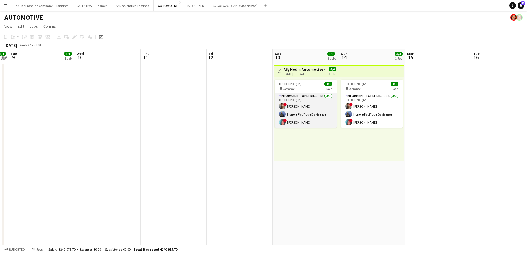
click at [295, 117] on app-card-role "Informant-e Opleiding - Formation 4A 3/3 09:00-18:00 (9h) ! Fehmy Fatnassi Hono…" at bounding box center [306, 110] width 62 height 35
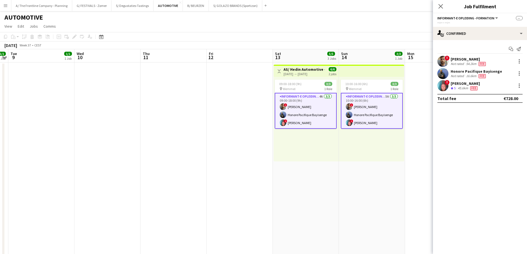
click at [450, 63] on div "! Fehmy Fatnassi Not rated 54.2km Fee" at bounding box center [480, 61] width 94 height 11
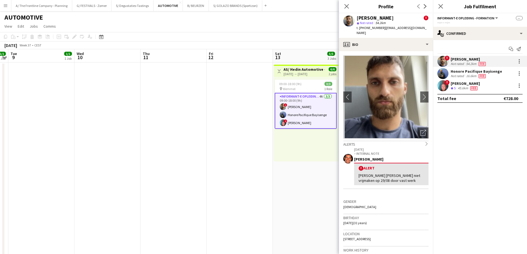
click at [462, 84] on div "[PERSON_NAME]" at bounding box center [465, 83] width 29 height 5
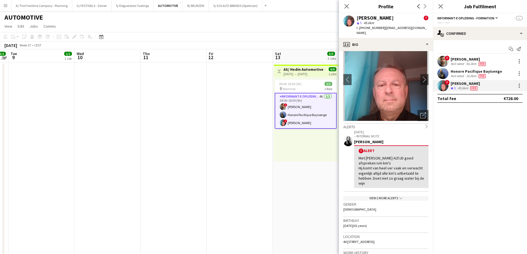
scroll to position [0, 0]
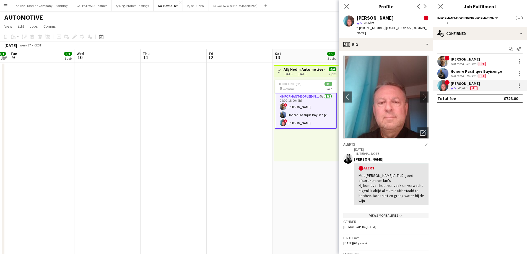
click at [186, 130] on app-date-cell at bounding box center [174, 163] width 66 height 200
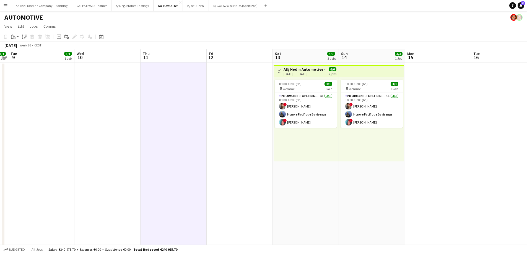
scroll to position [0, 143]
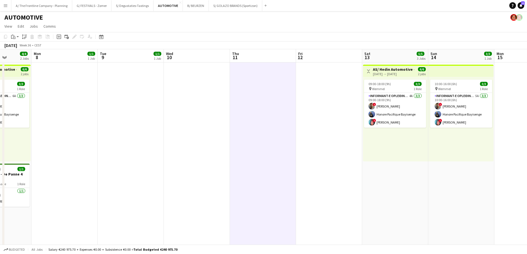
drag, startPoint x: 167, startPoint y: 124, endPoint x: 413, endPoint y: 113, distance: 245.8
click at [413, 113] on app-calendar-viewport "Sat 6 4/4 2 Jobs Sun 7 4/4 2 Jobs Mon 8 1/1 1 Job Tue 9 1/1 1 Job Wed 10 Thu 11…" at bounding box center [263, 251] width 527 height 404
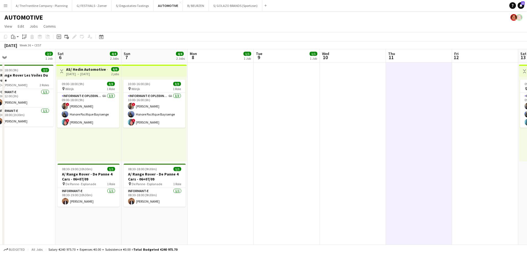
click at [79, 69] on h3 "AS/ Hedin Automotive - NIO lanceringsweekend - 30-31/08, 06-07/09 en 13-14/09" at bounding box center [86, 69] width 41 height 5
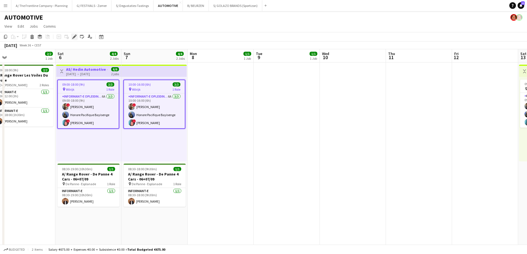
click at [75, 37] on icon at bounding box center [74, 36] width 3 height 3
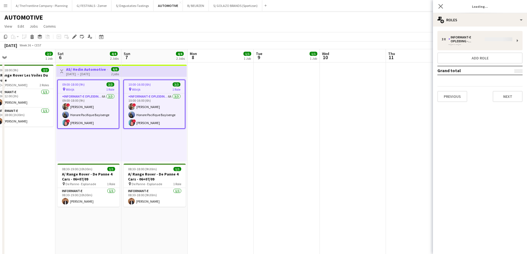
type input "**********"
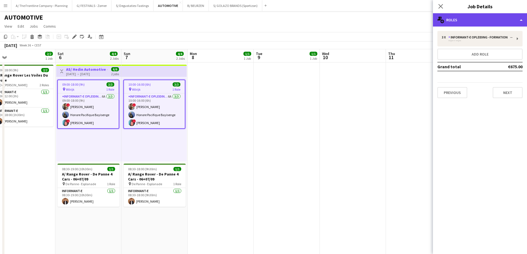
click at [473, 18] on div "multiple-users-add Roles" at bounding box center [480, 19] width 94 height 13
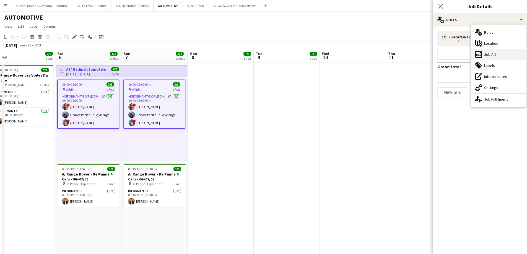
click at [490, 57] on div "ads-window Job Ad" at bounding box center [498, 54] width 55 height 11
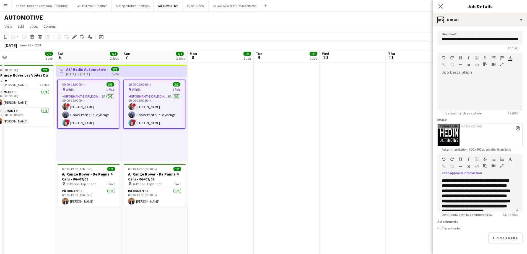
click at [501, 165] on icon "button" at bounding box center [502, 166] width 3 height 4
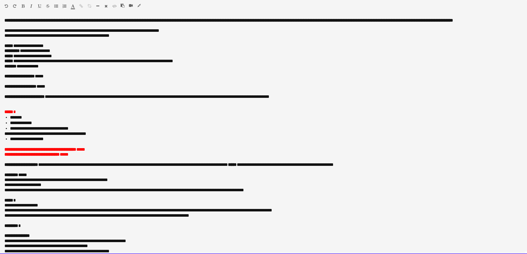
click at [66, 79] on p "**********" at bounding box center [261, 76] width 514 height 5
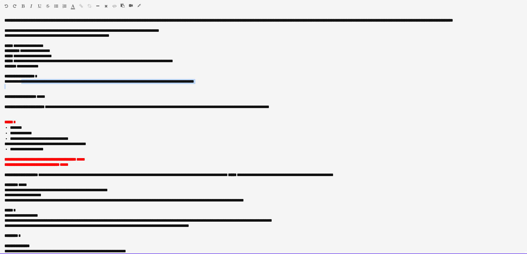
click at [26, 90] on div "**********" at bounding box center [263, 136] width 527 height 236
copy div "**********"
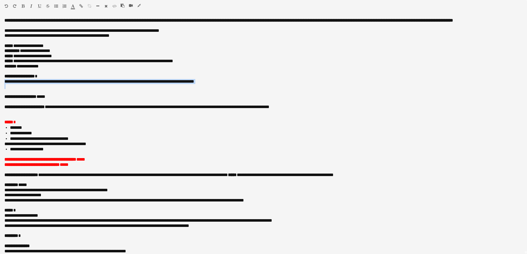
click at [138, 6] on icon "button" at bounding box center [139, 6] width 3 height 4
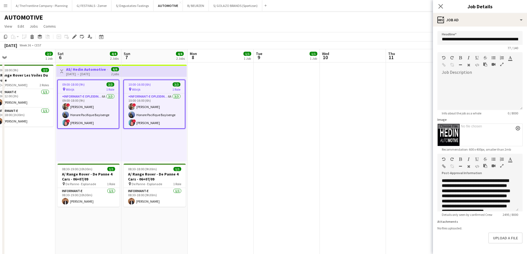
click at [349, 120] on app-date-cell at bounding box center [353, 163] width 66 height 200
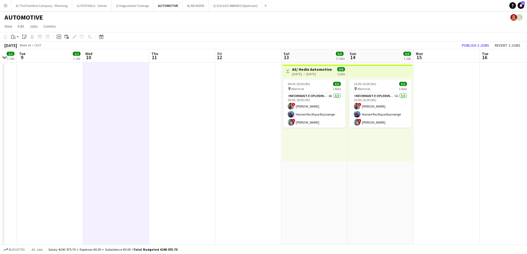
drag, startPoint x: 432, startPoint y: 104, endPoint x: 146, endPoint y: 106, distance: 285.7
click at [146, 106] on app-calendar-viewport "Fri 5 2/2 1 Job Sat 6 4/4 2 Jobs Sun 7 4/4 2 Jobs Mon 8 1/1 1 Job Tue 9 1/1 1 J…" at bounding box center [263, 251] width 527 height 404
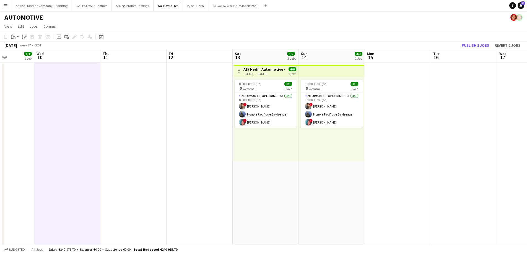
click at [274, 71] on h3 "AS/ Hedin Automotive - NIO lanceringsweekend - 30-31/08, 06-07/09 en 13-14/09" at bounding box center [264, 69] width 41 height 5
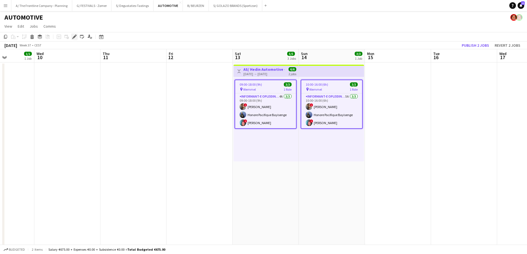
click at [73, 38] on icon at bounding box center [74, 36] width 3 height 3
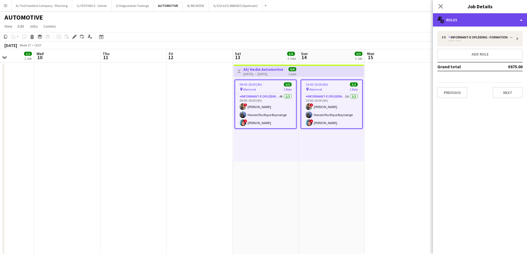
click at [494, 18] on div "multiple-users-add Roles" at bounding box center [480, 19] width 94 height 13
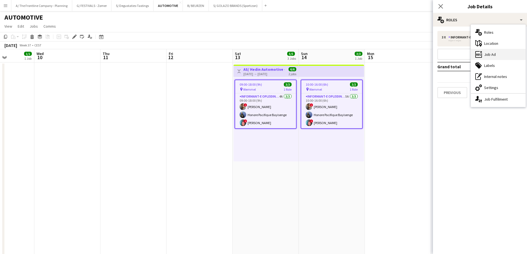
click at [491, 53] on div "ads-window Job Ad" at bounding box center [498, 54] width 55 height 11
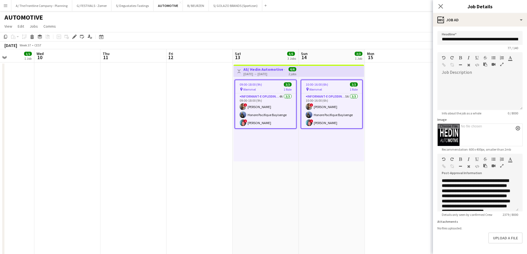
click at [502, 167] on icon "button" at bounding box center [502, 166] width 3 height 4
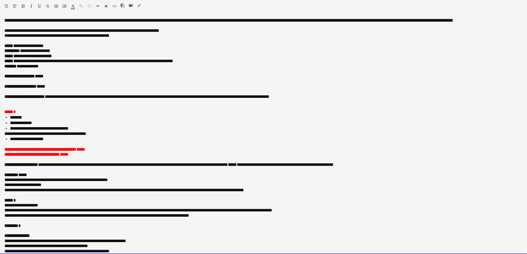
click at [66, 79] on p "**********" at bounding box center [261, 76] width 514 height 5
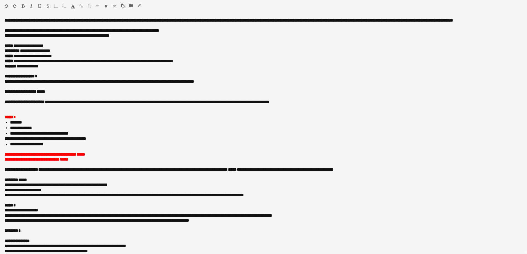
click at [138, 6] on icon "button" at bounding box center [139, 6] width 3 height 4
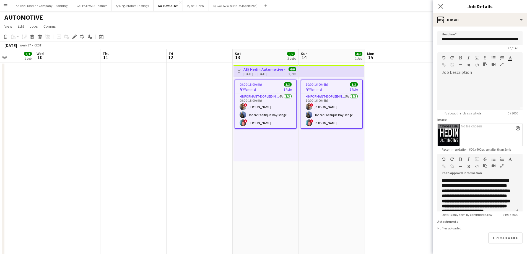
drag, startPoint x: 206, startPoint y: 124, endPoint x: 334, endPoint y: 86, distance: 134.2
click at [206, 124] on app-date-cell at bounding box center [200, 163] width 66 height 200
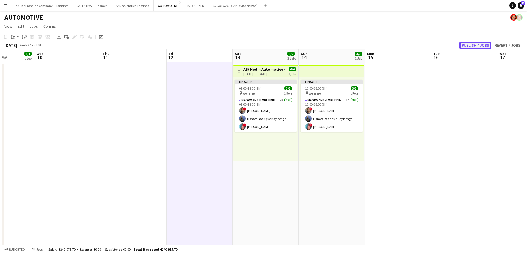
click at [462, 45] on button "Publish 4 jobs" at bounding box center [476, 45] width 32 height 7
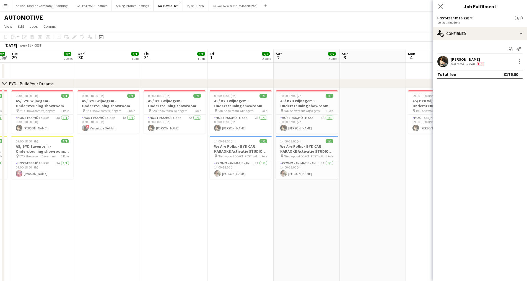
scroll to position [0, 190]
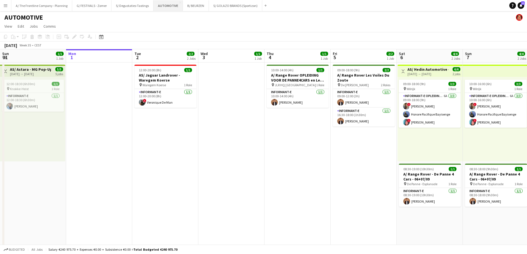
click at [170, 7] on button "AUTOMOTIVE Close" at bounding box center [168, 5] width 29 height 11
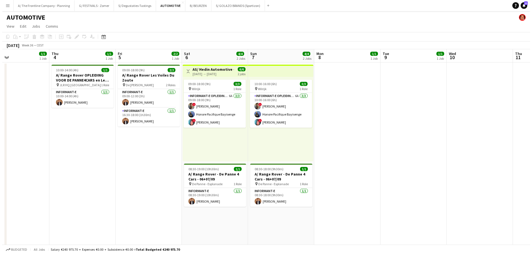
scroll to position [0, 164]
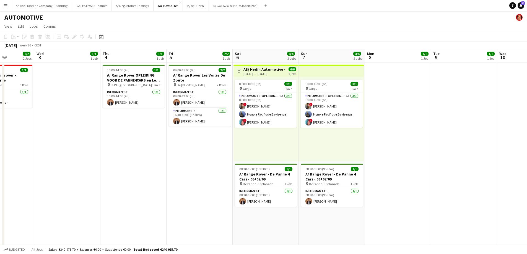
drag, startPoint x: 182, startPoint y: 129, endPoint x: 170, endPoint y: 130, distance: 12.8
click at [170, 130] on app-calendar-viewport "Sun 31 1/1 1 Job Mon 1 Tue 2 2/2 2 Jobs Wed 3 1/1 1 Job Thu 4 1/1 1 Job Fri 5 2…" at bounding box center [263, 223] width 527 height 349
click at [144, 7] on button "S/ Degustaties-Tastings Close" at bounding box center [133, 5] width 42 height 11
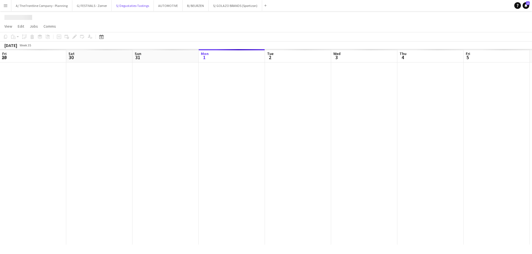
scroll to position [0, 132]
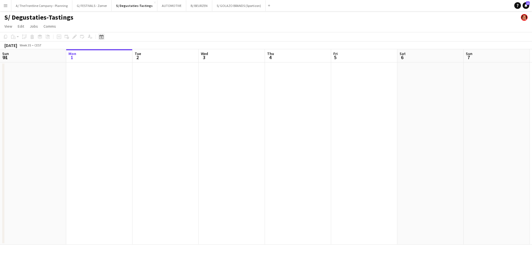
click at [100, 37] on icon "Date picker" at bounding box center [101, 37] width 4 height 4
click at [135, 57] on span "Previous month" at bounding box center [135, 55] width 11 height 11
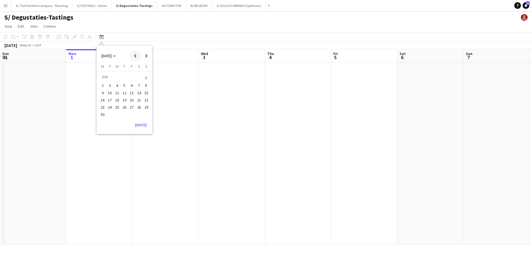
click at [135, 57] on span "Previous month" at bounding box center [135, 55] width 11 height 11
click at [145, 57] on span "Next month" at bounding box center [146, 55] width 11 height 11
click at [133, 99] on span "20" at bounding box center [131, 100] width 7 height 7
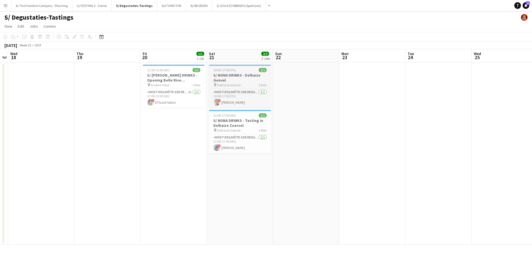
click at [238, 71] on div "10:00-17:00 (7h) 1/1" at bounding box center [240, 70] width 62 height 4
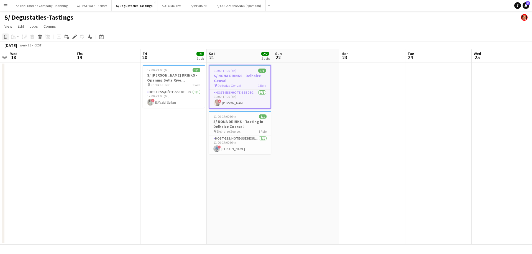
click at [5, 38] on icon at bounding box center [5, 37] width 3 height 4
click at [104, 36] on div "Date picker" at bounding box center [101, 36] width 7 height 7
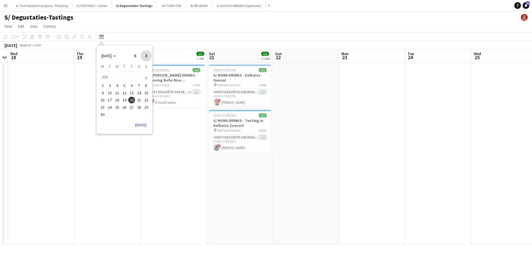
click at [146, 56] on span "Next month" at bounding box center [146, 55] width 11 height 11
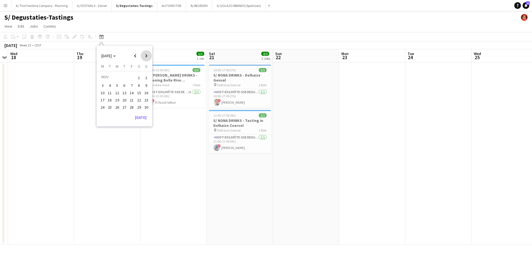
click at [146, 56] on span "Next month" at bounding box center [146, 55] width 11 height 11
click at [136, 57] on span "Previous month" at bounding box center [135, 55] width 11 height 11
click at [141, 84] on span "6" at bounding box center [139, 84] width 7 height 7
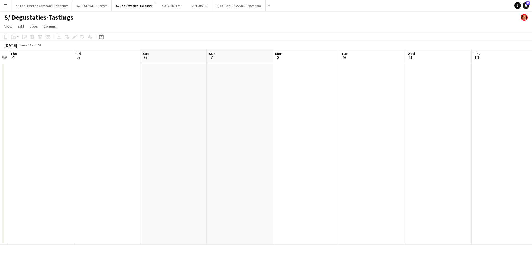
click at [183, 92] on app-date-cell at bounding box center [173, 154] width 66 height 182
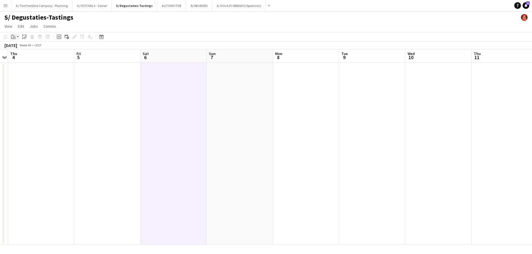
click at [14, 38] on icon "Paste" at bounding box center [13, 37] width 4 height 4
click at [22, 55] on link "Paste with crew Ctrl+Shift+V" at bounding box center [41, 56] width 52 height 5
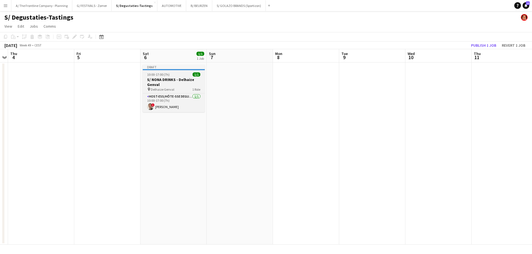
click at [158, 75] on span "10:00-17:00 (7h)" at bounding box center [158, 75] width 22 height 4
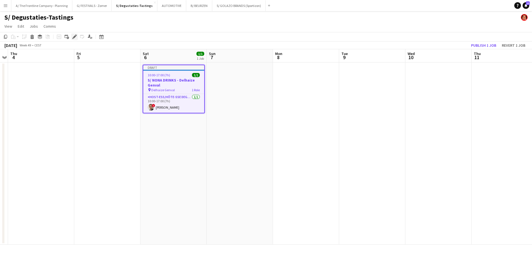
click at [74, 36] on icon "Edit" at bounding box center [74, 37] width 4 height 4
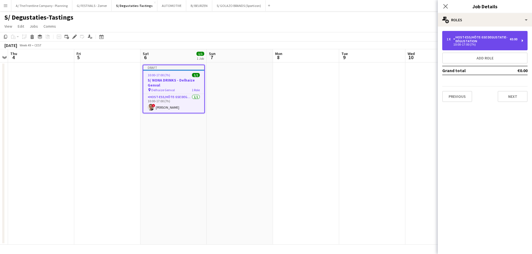
click at [461, 41] on div "Host-ess/Hôte-sse Degustatie-Dégustation" at bounding box center [481, 39] width 56 height 8
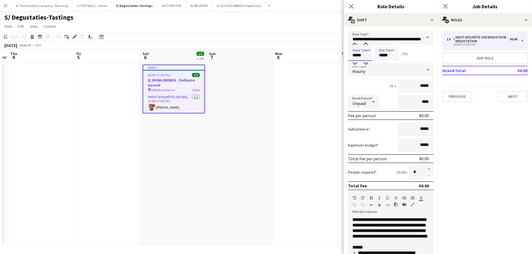
click at [366, 55] on input "*****" at bounding box center [360, 54] width 24 height 14
click at [366, 45] on div at bounding box center [365, 45] width 11 height 6
type input "*****"
click at [366, 45] on div at bounding box center [365, 45] width 11 height 6
click at [385, 213] on div "**********" at bounding box center [390, 248] width 85 height 70
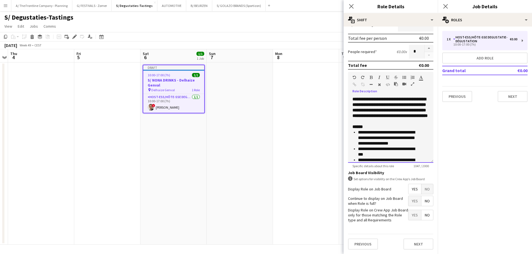
scroll to position [198, 0]
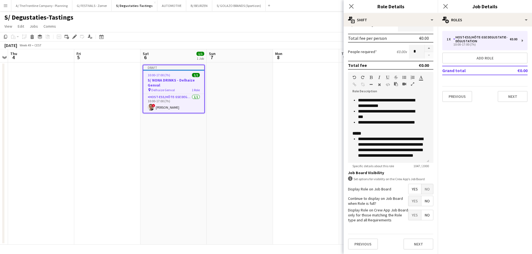
click at [296, 132] on app-date-cell at bounding box center [306, 154] width 66 height 182
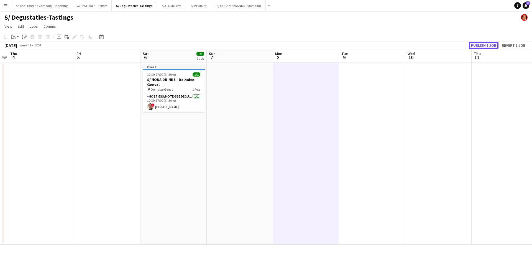
click at [483, 45] on button "Publish 1 job" at bounding box center [483, 45] width 30 height 7
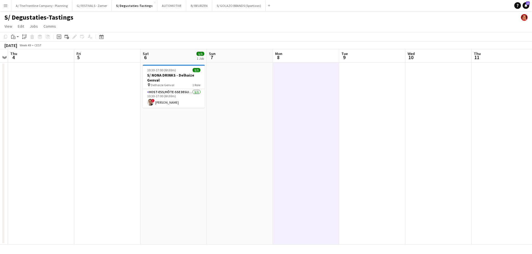
click at [195, 146] on app-date-cell "10:30-17:00 (6h30m) 1/1 S/ [PERSON_NAME] DRINKS - Delhaize Genval pin Delhaize …" at bounding box center [173, 154] width 66 height 182
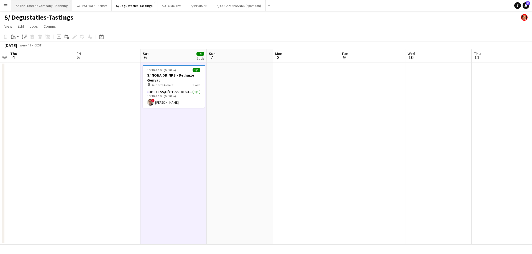
click at [55, 5] on button "A/ The Frontline Company - Planning Close" at bounding box center [41, 5] width 61 height 11
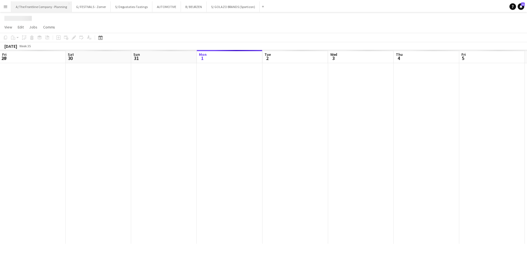
scroll to position [0, 132]
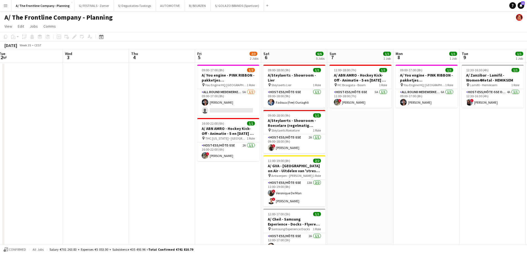
drag, startPoint x: 190, startPoint y: 125, endPoint x: 143, endPoint y: 121, distance: 47.6
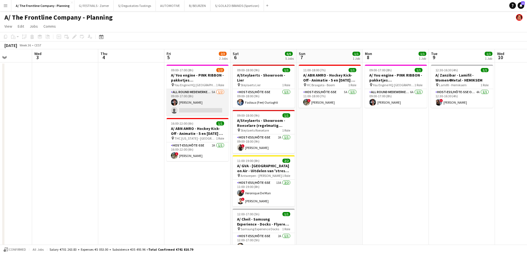
click at [183, 112] on app-card-role "All Round medewerker/collaborateur 5A [DATE] 09:00-17:00 (8h) [PERSON_NAME] sin…" at bounding box center [198, 102] width 62 height 27
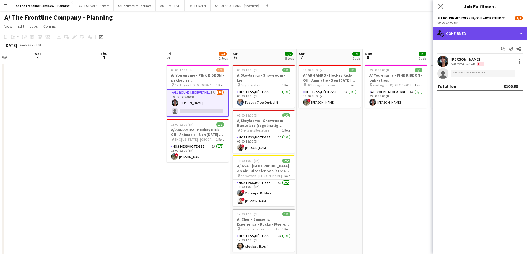
click at [494, 33] on div "single-neutral-actions-check-2 Confirmed" at bounding box center [480, 33] width 94 height 13
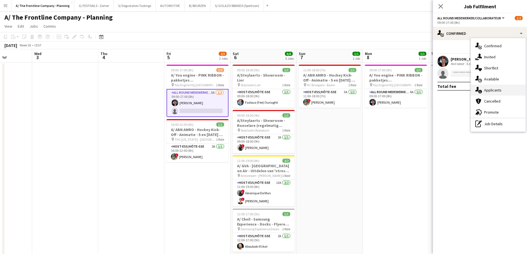
click at [494, 90] on div "single-neutral-actions-information Applicants" at bounding box center [498, 90] width 55 height 11
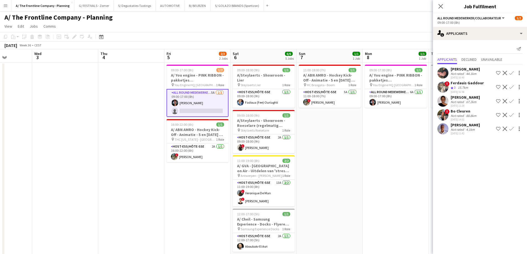
click at [455, 114] on div "Not rated" at bounding box center [458, 116] width 14 height 4
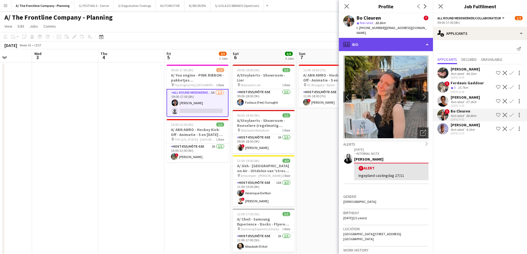
click at [383, 40] on div "profile Bio" at bounding box center [386, 44] width 94 height 13
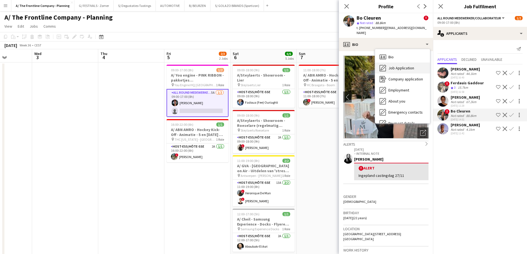
click at [383, 65] on icon "Job Application" at bounding box center [383, 68] width 7 height 7
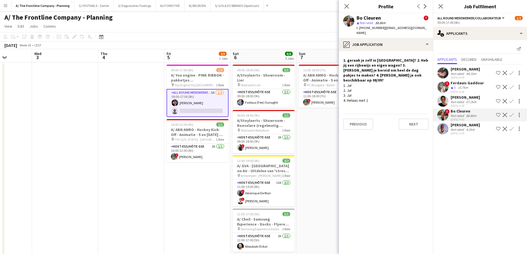
click at [453, 129] on div "Not rated" at bounding box center [458, 130] width 14 height 4
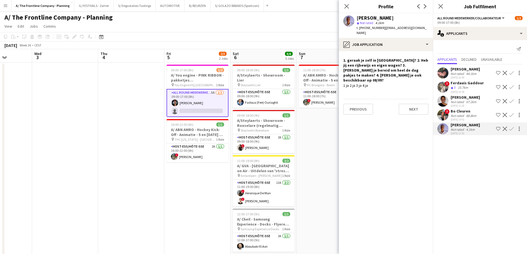
click at [511, 129] on app-icon "Confirm" at bounding box center [512, 129] width 4 height 4
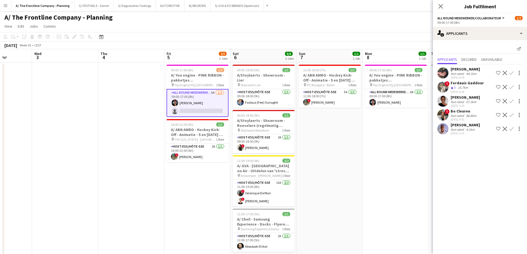
click at [514, 129] on app-icon "Confirm" at bounding box center [512, 129] width 4 height 4
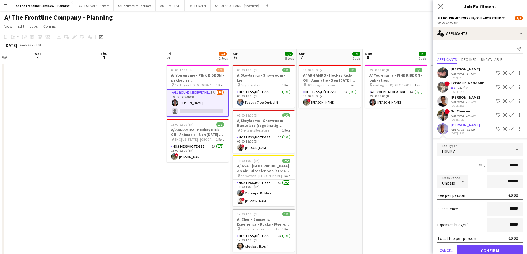
drag, startPoint x: 488, startPoint y: 162, endPoint x: 531, endPoint y: 172, distance: 44.0
type input "******"
drag, startPoint x: 502, startPoint y: 182, endPoint x: 531, endPoint y: 182, distance: 29.1
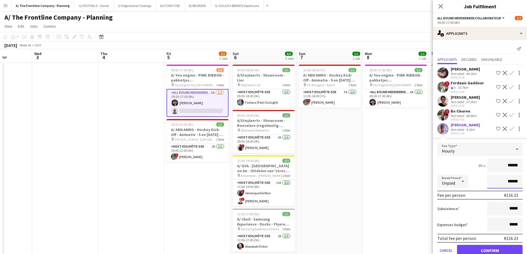
type input "*******"
click at [483, 248] on button "Confirm" at bounding box center [490, 250] width 66 height 11
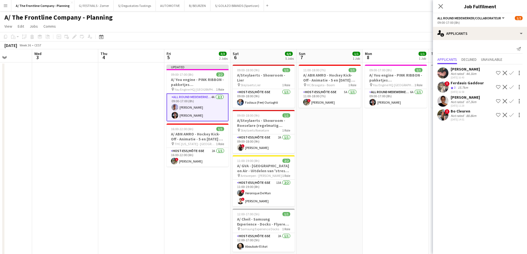
click at [486, 251] on mat-expansion-panel "users2 Applicants Send notification Applicants Declined Unavailable [PERSON_NAM…" at bounding box center [480, 147] width 94 height 214
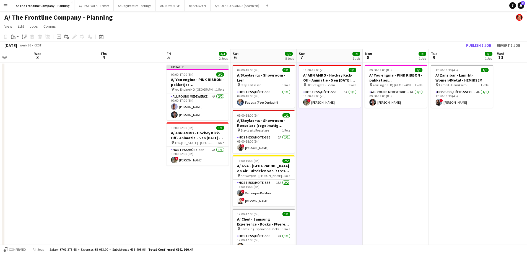
click at [478, 49] on div "[DATE] Week 36 • CEST Publish 1 job Revert 1 job" at bounding box center [263, 46] width 527 height 8
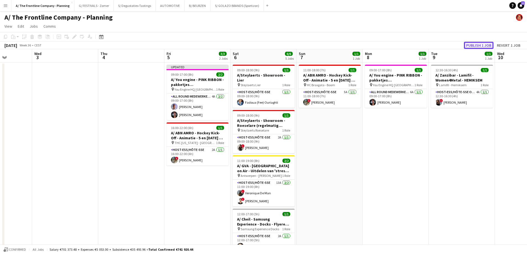
click at [480, 47] on button "Publish 1 job" at bounding box center [479, 45] width 30 height 7
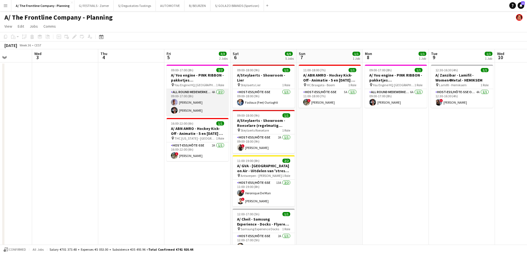
click at [192, 107] on app-card-role "All Round medewerker/collaborateur 4A [DATE] 09:00-17:00 (8h) [PERSON_NAME] [PE…" at bounding box center [198, 102] width 62 height 27
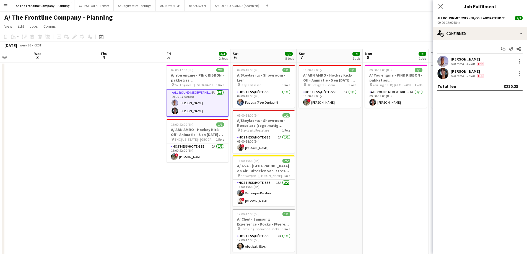
click at [458, 72] on div "[PERSON_NAME]" at bounding box center [468, 71] width 35 height 5
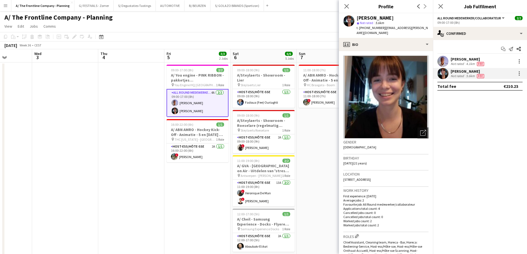
click at [461, 60] on div "[PERSON_NAME]" at bounding box center [468, 59] width 35 height 5
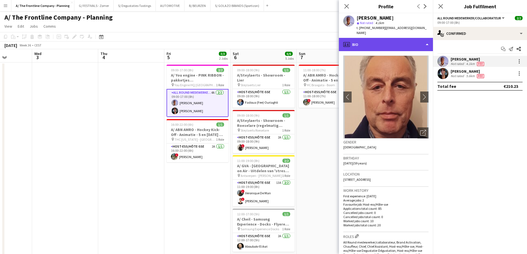
click at [385, 38] on div "profile Bio" at bounding box center [386, 44] width 94 height 13
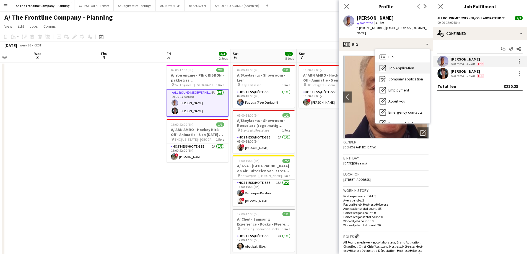
click at [397, 66] on span "Job Application" at bounding box center [402, 68] width 26 height 5
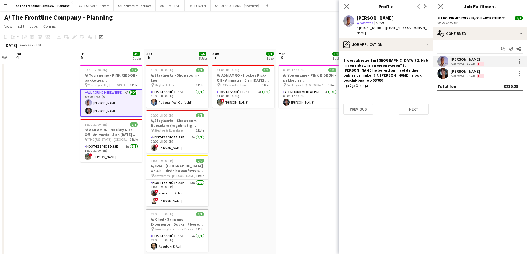
scroll to position [0, 195]
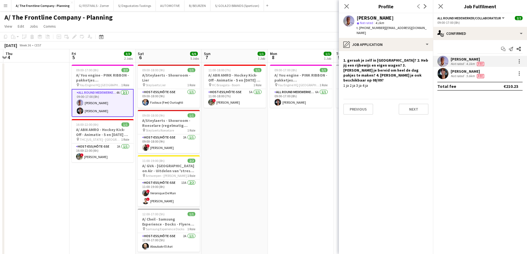
drag, startPoint x: 307, startPoint y: 130, endPoint x: 212, endPoint y: 124, distance: 95.1
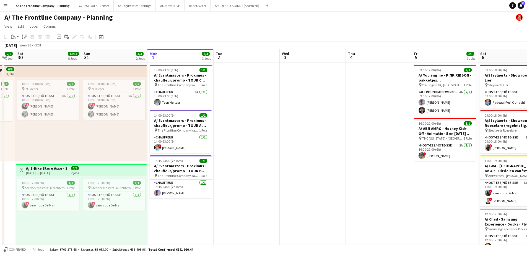
drag, startPoint x: 34, startPoint y: 96, endPoint x: 377, endPoint y: 84, distance: 343.5
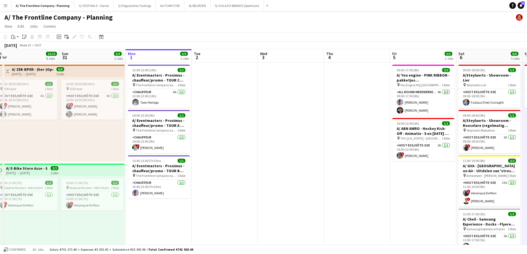
scroll to position [0, 139]
drag, startPoint x: 337, startPoint y: 172, endPoint x: 315, endPoint y: 170, distance: 22.8
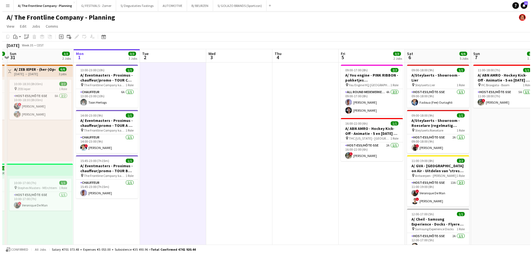
scroll to position [0, 216]
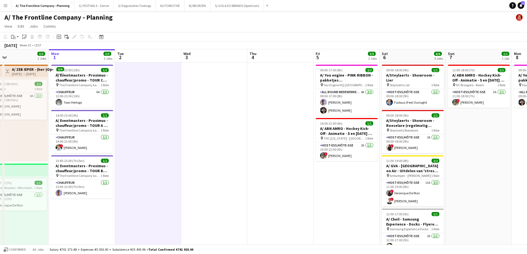
drag, startPoint x: 322, startPoint y: 97, endPoint x: 246, endPoint y: 94, distance: 76.5
click at [160, 5] on button "AUTOMOTIVE Close" at bounding box center [170, 5] width 29 height 11
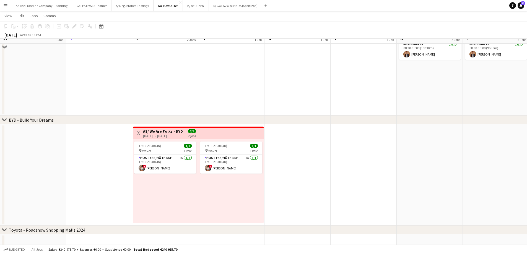
scroll to position [153, 0]
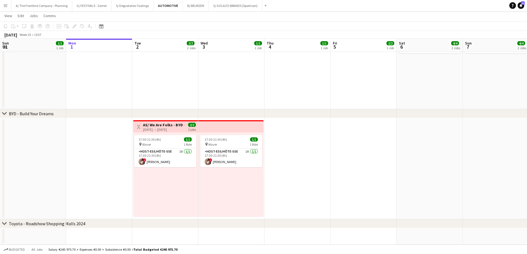
click at [169, 79] on app-date-cell "12:00-20:00 (8h) 1/1 AS/ Jaguar Landrover - Waregem Koerse pin Waregem Koerse 1…" at bounding box center [165, 9] width 66 height 200
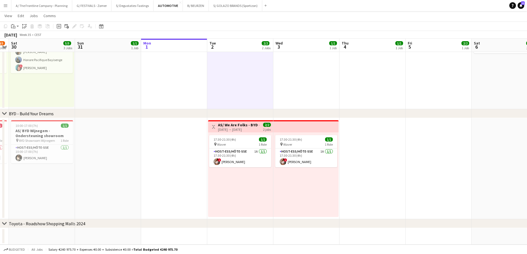
drag, startPoint x: 106, startPoint y: 147, endPoint x: 325, endPoint y: 143, distance: 219.0
click at [325, 143] on app-calendar-viewport "Fri 29 4/5 3 Jobs Sat 30 5/5 3 Jobs Sun 31 1/1 1 Job Mon 1 Tue 2 2/2 2 Jobs Wed…" at bounding box center [263, 56] width 527 height 377
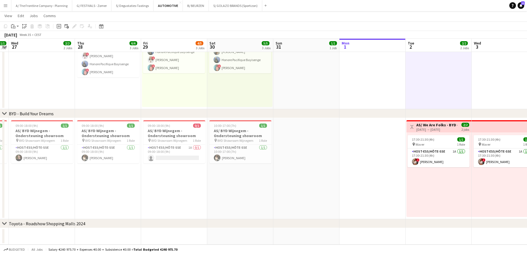
scroll to position [0, 112]
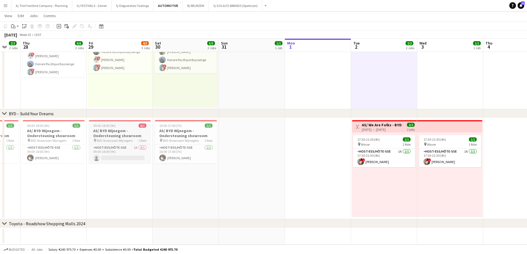
click at [111, 128] on app-job-card "09:00-18:00 (9h) 0/1 AS/ BYD Wijnegem - Ondersteuning showroom pin BYD Showroom…" at bounding box center [120, 141] width 62 height 43
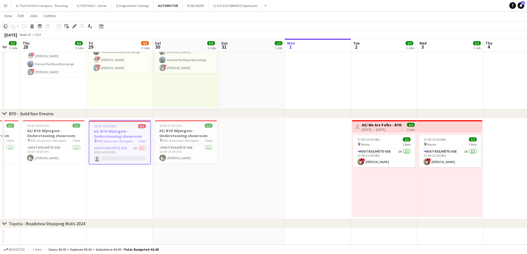
click at [4, 27] on icon "Copy" at bounding box center [5, 26] width 4 height 4
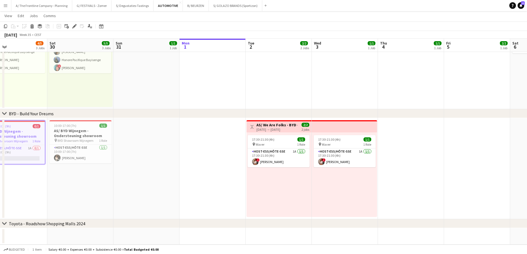
scroll to position [0, 185]
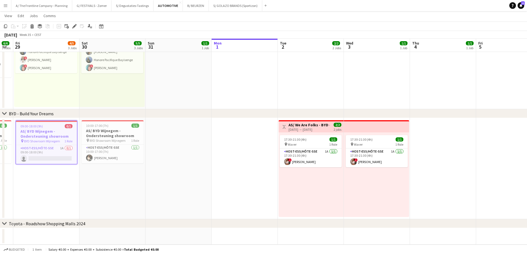
drag, startPoint x: 203, startPoint y: 154, endPoint x: 70, endPoint y: 148, distance: 133.6
click at [68, 149] on app-calendar-viewport "Tue 26 1/1 1 Job Wed 27 2/2 2 Jobs Thu 28 6/6 3 Jobs Fri 29 4/5 3 Jobs Sat 30 5…" at bounding box center [263, 56] width 527 height 377
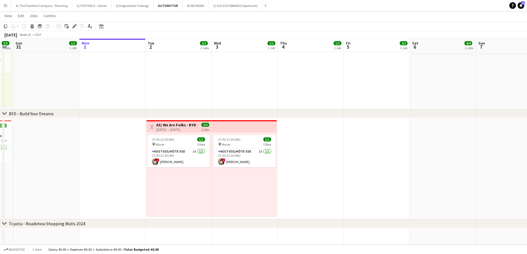
click at [307, 143] on app-date-cell at bounding box center [311, 168] width 66 height 101
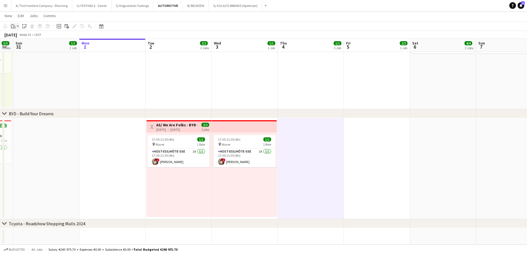
click at [14, 27] on icon "Paste" at bounding box center [13, 26] width 4 height 4
click at [17, 37] on link "Paste Ctrl+V" at bounding box center [41, 36] width 52 height 5
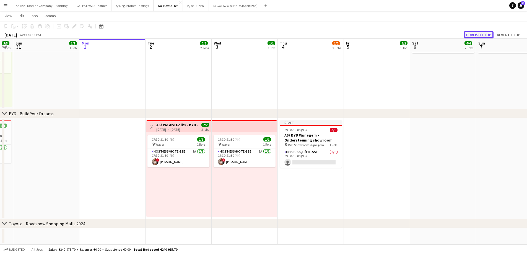
click at [469, 36] on button "Publish 1 job" at bounding box center [479, 34] width 30 height 7
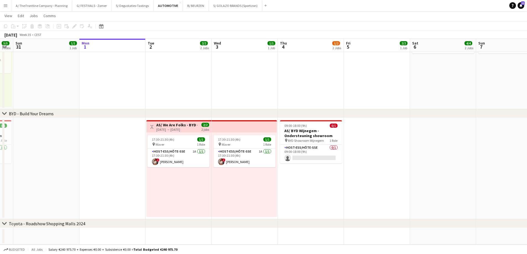
click at [110, 151] on app-date-cell at bounding box center [112, 168] width 66 height 101
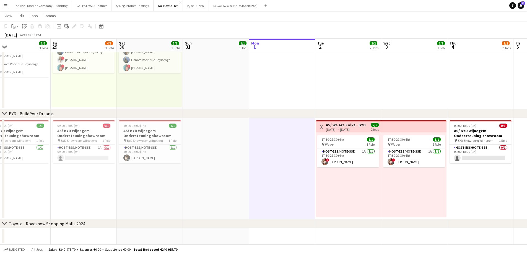
scroll to position [0, 164]
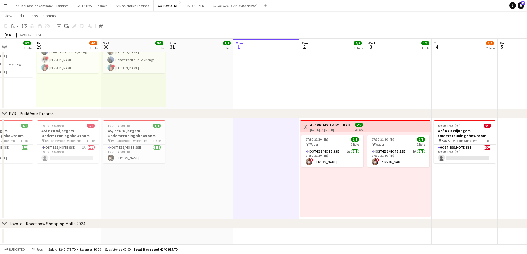
drag, startPoint x: 110, startPoint y: 151, endPoint x: 330, endPoint y: 145, distance: 220.2
click at [330, 145] on app-calendar-viewport "Tue 26 1/1 1 Job Wed 27 2/2 2 Jobs Thu 28 6/6 3 Jobs Fri 29 4/5 3 Jobs Sat 30 5…" at bounding box center [263, 56] width 527 height 377
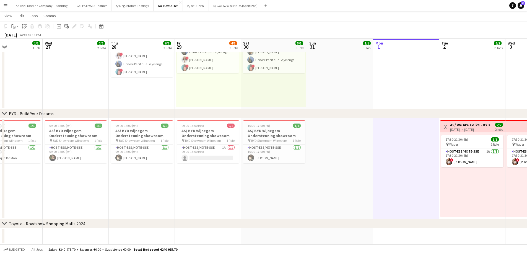
drag, startPoint x: 129, startPoint y: 190, endPoint x: 285, endPoint y: 190, distance: 155.6
click at [285, 190] on app-calendar-viewport "Mon 25 1/1 1 Job Tue 26 1/1 1 Job Wed 27 2/2 2 Jobs Thu 28 6/6 3 Jobs Fri 29 4/…" at bounding box center [263, 56] width 527 height 377
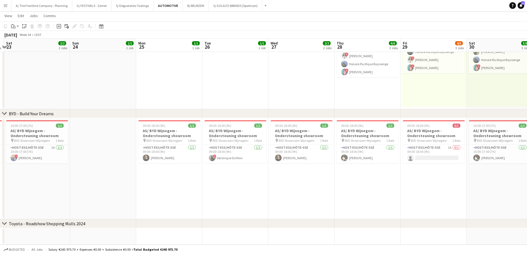
scroll to position [0, 118]
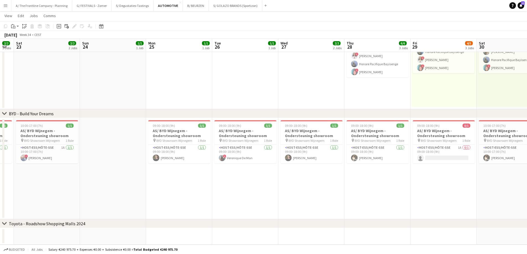
drag, startPoint x: 135, startPoint y: 179, endPoint x: 277, endPoint y: 177, distance: 142.3
click at [277, 177] on app-calendar-viewport "Thu 21 2/2 2 Jobs Fri 22 2/2 2 Jobs Sat 23 2/2 2 Jobs Sun 24 1/1 1 Job Mon 25 1…" at bounding box center [263, 56] width 527 height 377
drag, startPoint x: 236, startPoint y: 181, endPoint x: 287, endPoint y: 166, distance: 52.6
click at [303, 167] on app-calendar-viewport "Thu 21 2/2 2 Jobs Fri 22 2/2 2 Jobs Sat 23 2/2 2 Jobs Sun 24 1/1 1 Job Mon 25 1…" at bounding box center [263, 56] width 527 height 377
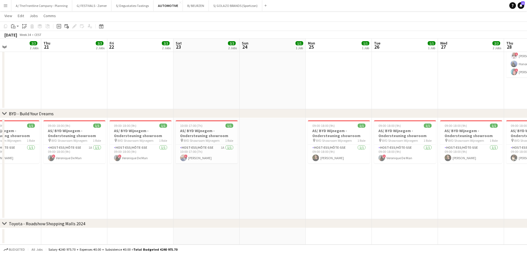
drag, startPoint x: 37, startPoint y: 184, endPoint x: 262, endPoint y: 177, distance: 225.7
click at [262, 177] on app-calendar-viewport "Tue 19 Wed 20 2/2 2 Jobs Thu 21 2/2 2 Jobs Fri 22 2/2 2 Jobs Sat 23 2/2 2 Jobs …" at bounding box center [263, 56] width 527 height 377
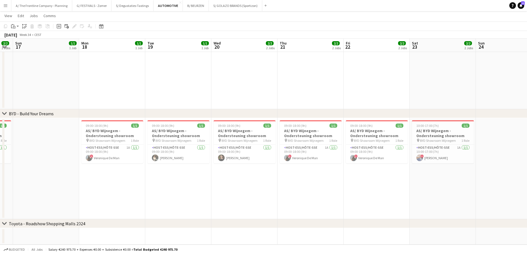
scroll to position [0, 162]
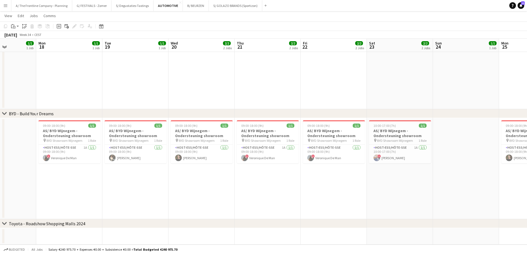
drag, startPoint x: 149, startPoint y: 183, endPoint x: 210, endPoint y: 182, distance: 61.2
click at [210, 182] on app-calendar-viewport "Fri 15 2/2 2 Jobs Sat 16 2/2 2 Jobs Sun 17 1/1 1 Job Mon 18 1/1 1 Job Tue 19 1/…" at bounding box center [263, 56] width 527 height 377
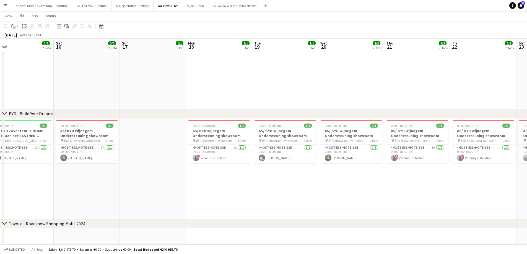
drag, startPoint x: 131, startPoint y: 185, endPoint x: 294, endPoint y: 182, distance: 163.4
click at [294, 182] on app-calendar-viewport "Wed 13 2/2 2 Jobs Thu 14 2/2 2 Jobs Fri 15 2/2 2 Jobs Sat 16 2/2 2 Jobs Sun 17 …" at bounding box center [263, 56] width 527 height 377
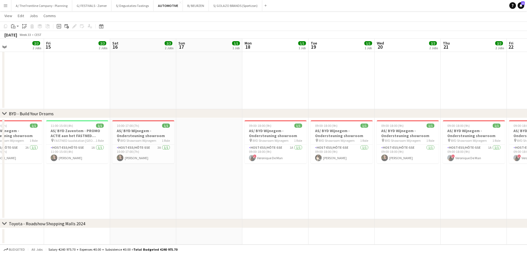
drag, startPoint x: 100, startPoint y: 194, endPoint x: 271, endPoint y: 188, distance: 170.9
click at [271, 188] on app-calendar-viewport "Wed 13 2/2 2 Jobs Thu 14 2/2 2 Jobs Fri 15 2/2 2 Jobs Sat 16 2/2 2 Jobs Sun 17 …" at bounding box center [263, 56] width 527 height 377
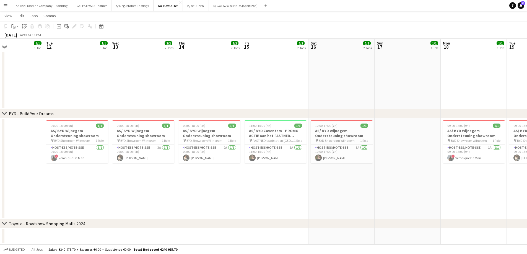
scroll to position [0, 159]
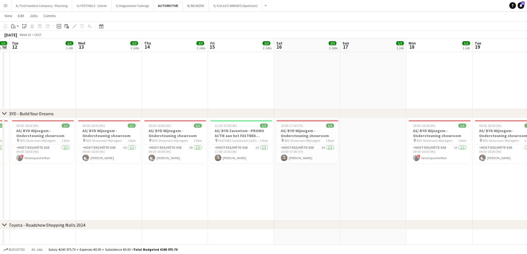
drag, startPoint x: 151, startPoint y: 191, endPoint x: 338, endPoint y: 182, distance: 186.8
click at [331, 182] on app-calendar-viewport "Sun 10 1/1 1 Job Mon 11 1/1 1 Job Tue 12 1/1 1 Job Wed 13 2/2 2 Jobs Thu 14 2/2…" at bounding box center [263, 57] width 527 height 378
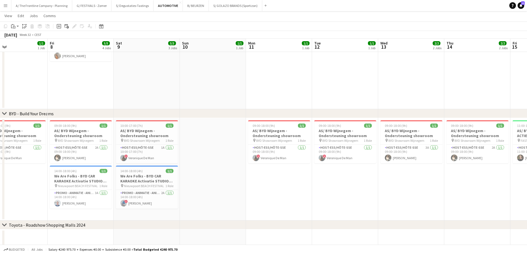
drag, startPoint x: 209, startPoint y: 181, endPoint x: 278, endPoint y: 181, distance: 68.9
click at [278, 181] on app-calendar-viewport "Tue 5 Wed 6 Thu 7 1/1 1 Job Fri 8 5/5 4 Jobs Sat 9 3/3 3 Jobs Sun 10 1/1 1 Job …" at bounding box center [263, 57] width 527 height 378
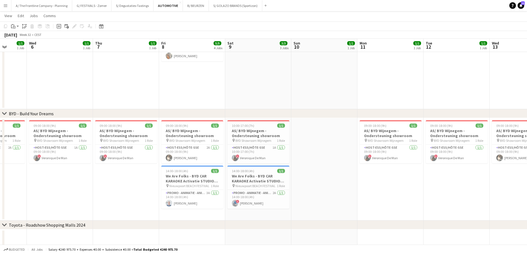
drag, startPoint x: 243, startPoint y: 181, endPoint x: 289, endPoint y: 180, distance: 46.2
click at [280, 180] on app-calendar-viewport "Mon 4 Tue 5 1/1 1 Job Wed 6 1/1 1 Job Thu 7 1/1 1 Job Fri 8 5/5 4 Jobs Sat 9 3/…" at bounding box center [263, 57] width 527 height 378
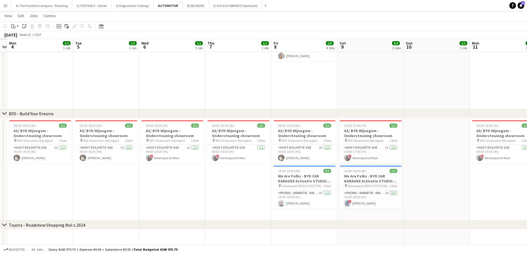
drag, startPoint x: 107, startPoint y: 189, endPoint x: 292, endPoint y: 185, distance: 185.8
click at [293, 183] on app-calendar-viewport "Sat 2 Sun 3 Mon 4 1/1 1 Job Tue 5 1/1 1 Job Wed 6 1/1 1 Job Thu 7 1/1 1 Job Fri…" at bounding box center [263, 57] width 527 height 378
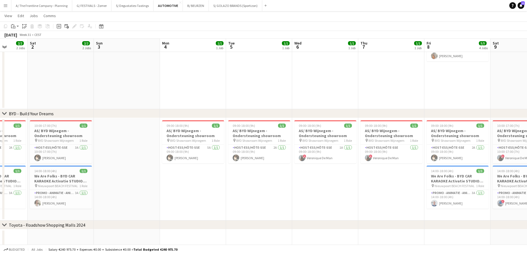
click at [238, 190] on app-calendar-viewport "Thu 31 Fri 1 2/2 2 Jobs Sat 2 2/2 2 Jobs Sun 3 Mon 4 1/1 1 Job Tue 5 1/1 1 Job …" at bounding box center [263, 57] width 527 height 378
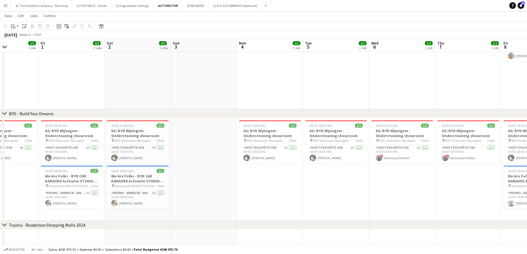
drag, startPoint x: 114, startPoint y: 192, endPoint x: 302, endPoint y: 187, distance: 188.0
click at [302, 187] on app-calendar-viewport "Wed 30 1/1 1 Job Thu 31 1/1 1 Job Fri 1 2/2 2 Jobs Sat 2 2/2 2 Jobs Sun 3 Mon 4…" at bounding box center [263, 57] width 527 height 378
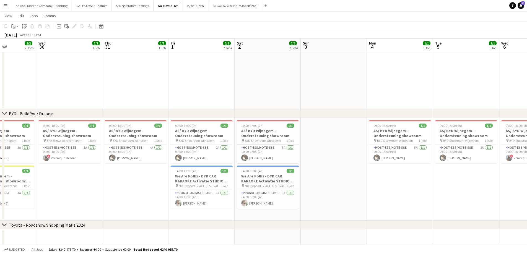
drag, startPoint x: 146, startPoint y: 187, endPoint x: 262, endPoint y: 184, distance: 115.8
click at [262, 184] on app-calendar-viewport "Mon 28 2/2 2 Jobs Tue 29 2/2 2 Jobs Wed 30 1/1 1 Job Thu 31 1/1 1 Job Fri 1 2/2…" at bounding box center [263, 57] width 527 height 378
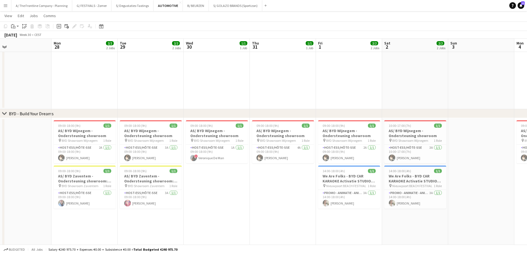
scroll to position [0, 134]
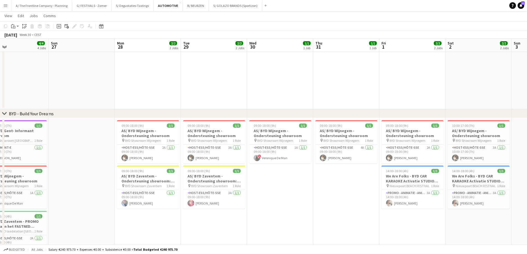
drag, startPoint x: 75, startPoint y: 219, endPoint x: 437, endPoint y: 216, distance: 361.9
click at [436, 216] on app-calendar-viewport "Fri 25 4/4 4 Jobs Sat 26 4/4 4 Jobs Sun 27 Mon 28 2/2 2 Jobs Tue 29 2/2 2 Jobs …" at bounding box center [263, 103] width 527 height 470
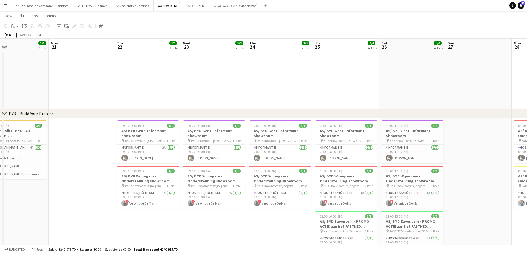
scroll to position [0, 184]
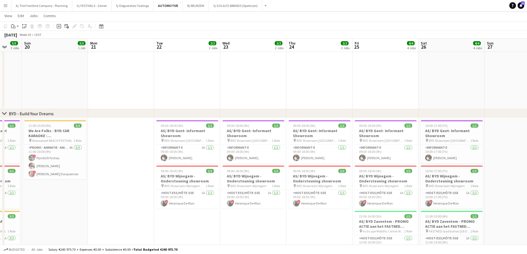
drag, startPoint x: 73, startPoint y: 220, endPoint x: 212, endPoint y: 220, distance: 139.3
click at [212, 220] on app-calendar-viewport "Fri 18 4/4 4 Jobs Sat 19 5/5 3 Jobs Sun 20 3/3 1 Job Mon 21 Tue 22 2/2 2 Jobs W…" at bounding box center [263, 103] width 527 height 470
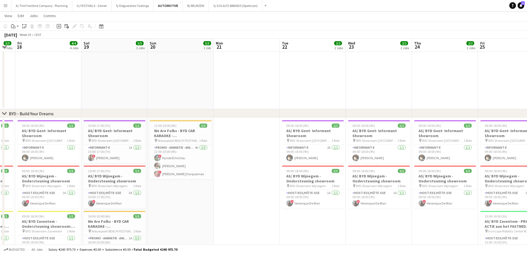
drag, startPoint x: 136, startPoint y: 206, endPoint x: 264, endPoint y: 203, distance: 127.1
click at [264, 203] on app-calendar-viewport "Wed 16 2/2 2 Jobs Thu 17 3/3 3 Jobs Fri 18 4/4 4 Jobs Sat 19 5/5 3 Jobs Sun 20 …" at bounding box center [263, 103] width 527 height 470
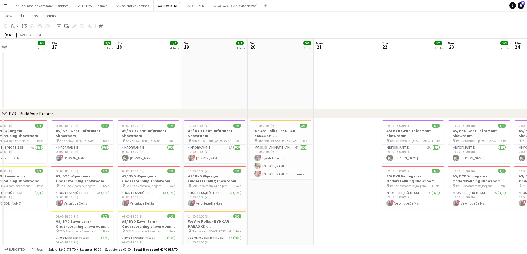
scroll to position [0, 148]
drag, startPoint x: 200, startPoint y: 203, endPoint x: 300, endPoint y: 182, distance: 101.9
click at [300, 182] on app-calendar-viewport "Mon 14 Tue 15 2/2 2 Jobs Wed 16 2/2 2 Jobs Thu 17 3/3 3 Jobs Fri 18 4/4 4 Jobs …" at bounding box center [263, 103] width 527 height 470
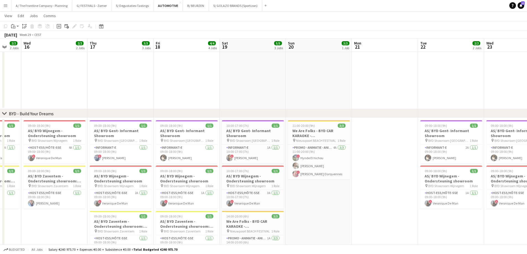
drag, startPoint x: 38, startPoint y: 215, endPoint x: 76, endPoint y: 210, distance: 37.7
click at [76, 210] on app-calendar-viewport "Mon 14 1/1 1 Job Tue 15 2/2 2 Jobs Wed 16 2/2 2 Jobs Thu 17 3/3 3 Jobs Fri 18 4…" at bounding box center [263, 103] width 527 height 470
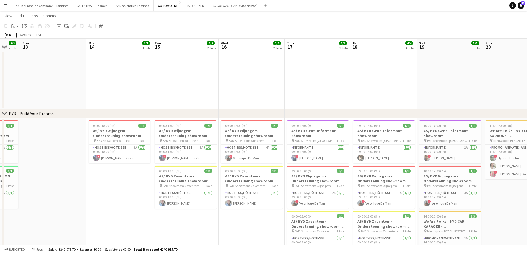
scroll to position [0, 161]
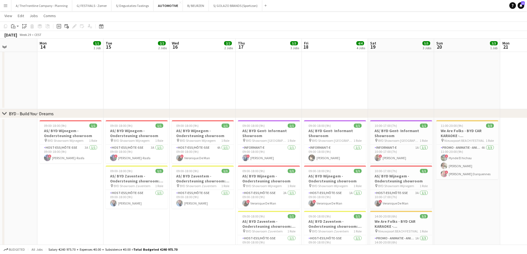
drag, startPoint x: 44, startPoint y: 233, endPoint x: 192, endPoint y: 211, distance: 150.1
click at [192, 211] on app-calendar-viewport "Fri 11 Sat 12 2/2 2 Jobs Sun 13 Mon 14 1/1 1 Job Tue 15 2/2 2 Jobs Wed 16 2/2 2…" at bounding box center [263, 103] width 527 height 470
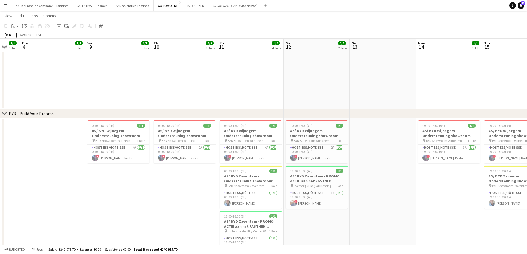
drag, startPoint x: 72, startPoint y: 183, endPoint x: 367, endPoint y: 164, distance: 295.4
click at [367, 164] on app-calendar-viewport "Mon 7 1/1 1 Job Tue 8 1/1 1 Job Wed 9 1/1 1 Job Thu 10 2/2 2 Jobs Fri 11 4/4 4 …" at bounding box center [263, 103] width 527 height 470
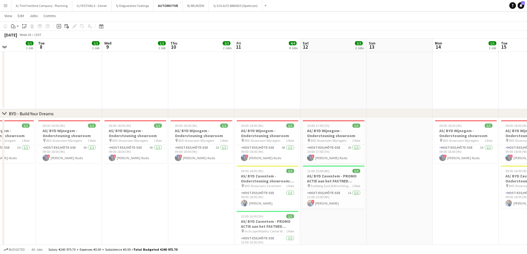
drag, startPoint x: 84, startPoint y: 201, endPoint x: 251, endPoint y: 189, distance: 167.4
click at [251, 189] on app-calendar-viewport "Sat 5 Sun 6 Mon 7 1/1 1 Job Tue 8 1/1 1 Job Wed 9 1/1 1 Job Thu 10 2/2 2 Jobs F…" at bounding box center [263, 103] width 527 height 470
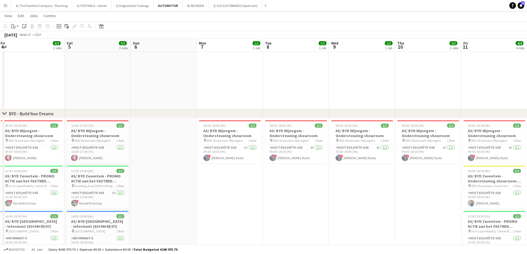
drag, startPoint x: 86, startPoint y: 183, endPoint x: 280, endPoint y: 184, distance: 193.5
click at [280, 184] on app-calendar-viewport "Wed 2 Thu 3 Fri 4 3/3 3 Jobs Sat 5 3/3 3 Jobs Sun 6 Mon 7 1/1 1 Job Tue 8 1/1 1…" at bounding box center [263, 103] width 527 height 470
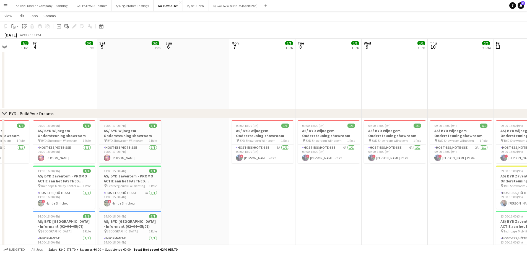
drag, startPoint x: 238, startPoint y: 174, endPoint x: 78, endPoint y: 155, distance: 160.9
click at [78, 155] on app-calendar-viewport "Tue 1 1/1 1 Job Wed 2 2/2 2 Jobs Thu 3 1/1 1 Job Fri 4 3/3 3 Jobs Sat 5 3/3 3 J…" at bounding box center [263, 103] width 527 height 470
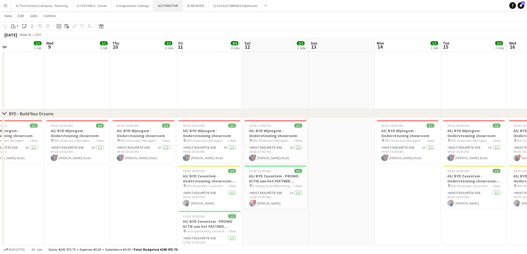
click at [160, 7] on button "AUTOMOTIVE Close" at bounding box center [168, 5] width 29 height 11
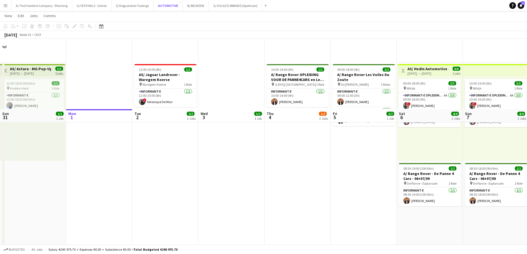
scroll to position [153, 0]
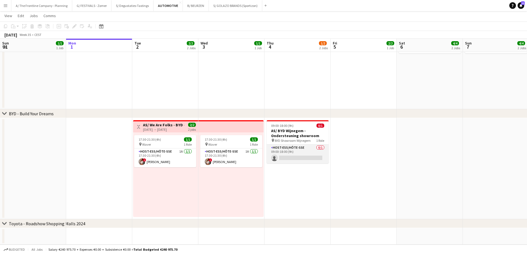
click at [299, 159] on app-card-role "Host-ess/Hôte-sse 0/1 09:00-18:00 (9h) single-neutral-actions" at bounding box center [298, 154] width 62 height 19
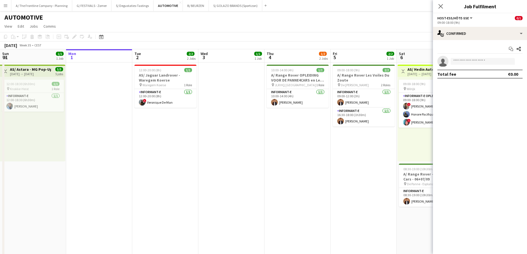
scroll to position [0, 193]
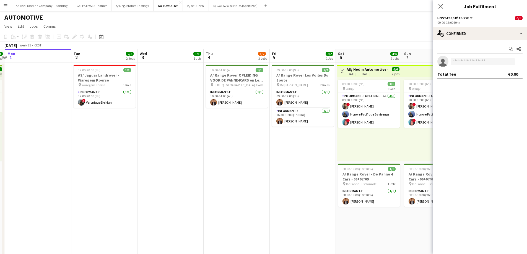
drag, startPoint x: 312, startPoint y: 164, endPoint x: 118, endPoint y: 160, distance: 193.3
click at [118, 160] on app-calendar-viewport "Fri 29 4/5 3 Jobs Sat 30 5/5 3 Jobs Sun 31 1/1 1 Job Mon 1 Tue 2 2/2 2 Jobs Wed…" at bounding box center [263, 223] width 527 height 349
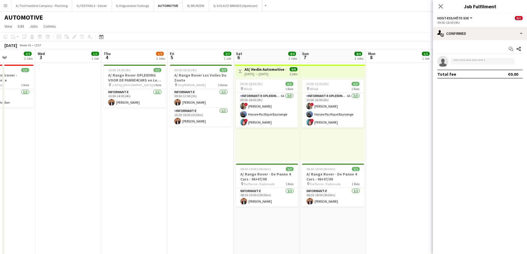
drag, startPoint x: 326, startPoint y: 143, endPoint x: 126, endPoint y: 144, distance: 199.3
click at [126, 145] on app-calendar-viewport "Sun 31 1/1 1 Job Mon 1 Tue 2 2/2 2 Jobs Wed 3 1/1 1 Job Thu 4 1/2 2 Jobs Fri 5 …" at bounding box center [263, 223] width 527 height 349
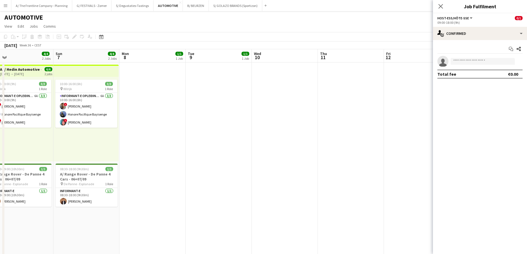
drag, startPoint x: 212, startPoint y: 132, endPoint x: 112, endPoint y: 141, distance: 100.9
click at [112, 141] on app-calendar-viewport "Wed 3 1/1 1 Job Thu 4 1/2 2 Jobs Fri 5 2/2 1 Job Sat 6 4/4 2 Jobs Sun 7 4/4 2 J…" at bounding box center [263, 224] width 527 height 351
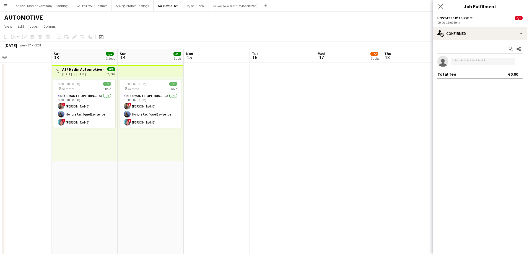
drag, startPoint x: 222, startPoint y: 134, endPoint x: 41, endPoint y: 119, distance: 181.4
click at [41, 119] on app-calendar-viewport "Tue 9 1/1 1 Job Wed 10 Thu 11 Fri 12 Sat 13 5/5 3 Jobs Sun 14 3/3 1 Job Mon 15 …" at bounding box center [263, 251] width 527 height 404
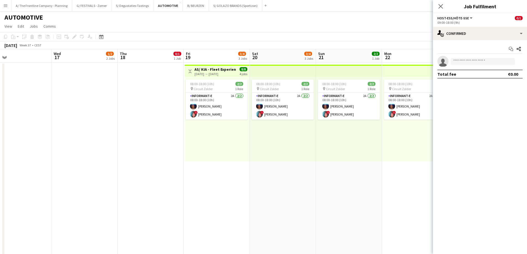
scroll to position [0, 156]
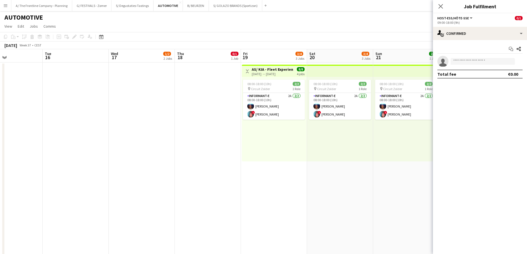
drag, startPoint x: 355, startPoint y: 135, endPoint x: 147, endPoint y: 133, distance: 207.4
click at [147, 133] on app-calendar-viewport "Sat 13 5/5 3 Jobs Sun 14 3/3 1 Job Mon 15 Tue 16 Wed 17 1/2 2 Jobs Thu 18 0/1 1…" at bounding box center [263, 251] width 527 height 404
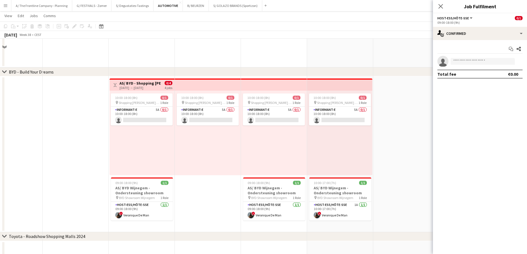
scroll to position [208, 0]
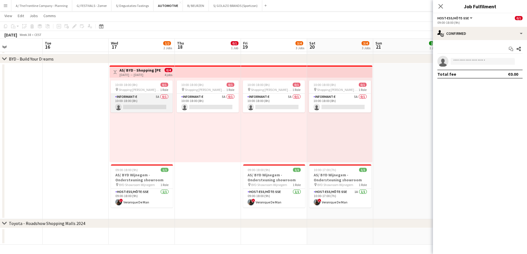
click at [144, 108] on app-card-role "Informant-e 5A 0/1 10:00-18:00 (8h) single-neutral-actions" at bounding box center [142, 103] width 62 height 19
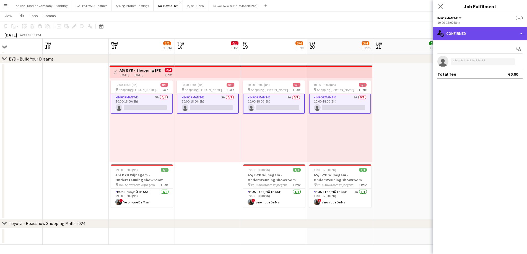
click at [480, 34] on div "single-neutral-actions-check-2 Confirmed" at bounding box center [480, 33] width 94 height 13
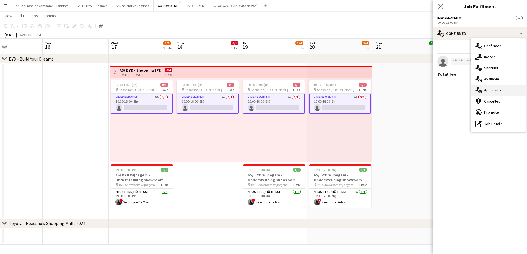
click at [491, 94] on div "single-neutral-actions-information Applicants" at bounding box center [498, 90] width 55 height 11
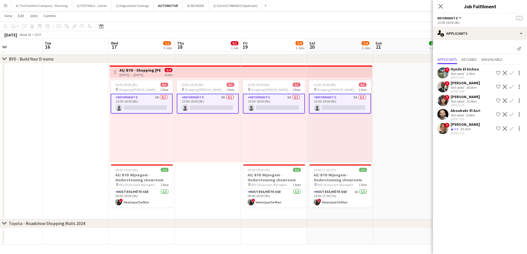
click at [454, 131] on span "4.8" at bounding box center [456, 129] width 4 height 4
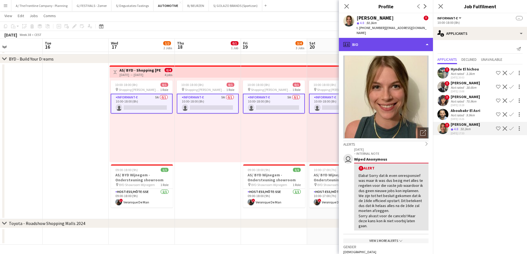
click at [383, 38] on div "profile Bio" at bounding box center [386, 44] width 94 height 13
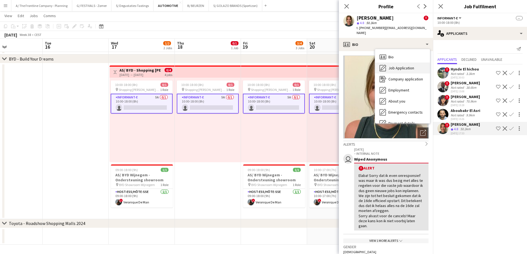
click at [388, 63] on div "Job Application Job Application" at bounding box center [402, 68] width 55 height 11
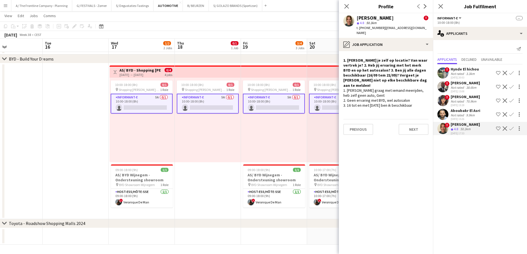
click at [167, 145] on div "10:00-18:00 (8h) 0/1 pin Shopping Cora - Anderlecht 1 Role Informant-e 5A 0/1 1…" at bounding box center [142, 120] width 65 height 85
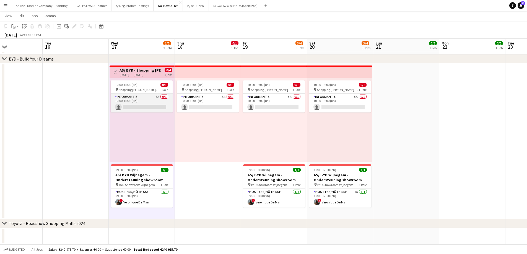
click at [142, 103] on app-card-role "Informant-e 5A 0/1 10:00-18:00 (8h) single-neutral-actions" at bounding box center [142, 103] width 62 height 19
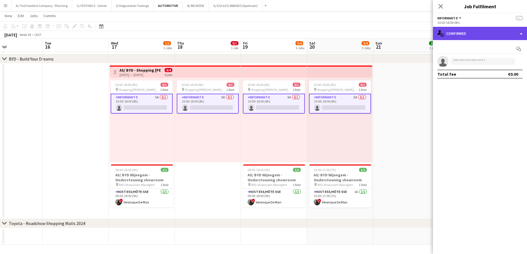
click at [485, 32] on div "single-neutral-actions-check-2 Confirmed" at bounding box center [480, 33] width 94 height 13
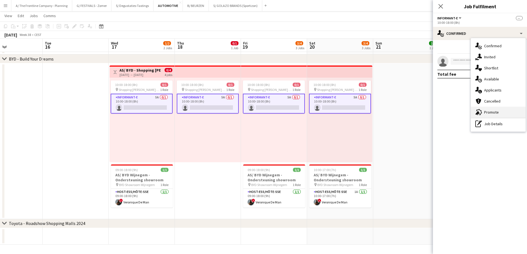
click at [488, 110] on div "advertising-megaphone Promote" at bounding box center [498, 112] width 55 height 11
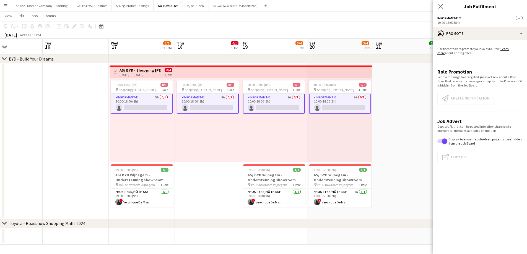
click at [122, 105] on app-card-role "Informant-e 5A 0/1 10:00-18:00 (8h) single-neutral-actions" at bounding box center [142, 104] width 62 height 20
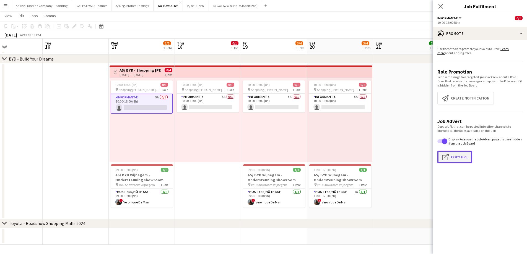
click at [457, 155] on button "Click to copy URL Copy Url" at bounding box center [455, 157] width 35 height 13
click at [262, 127] on div "10:00-18:00 (8h) 0/1 pin Shopping Cora - Anderlecht 1 Role Informant-e 5A 0/1 1…" at bounding box center [274, 120] width 66 height 85
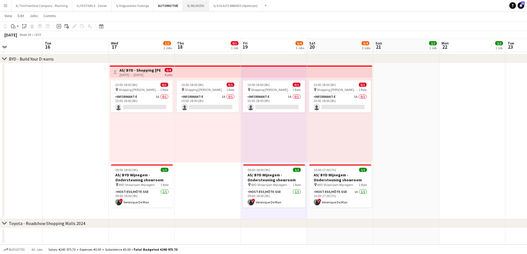
click at [192, 8] on button "B/ BEURZEN Close" at bounding box center [196, 5] width 26 height 11
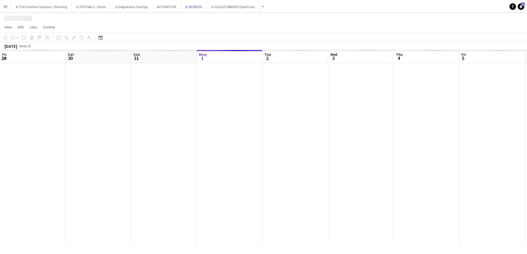
scroll to position [0, 132]
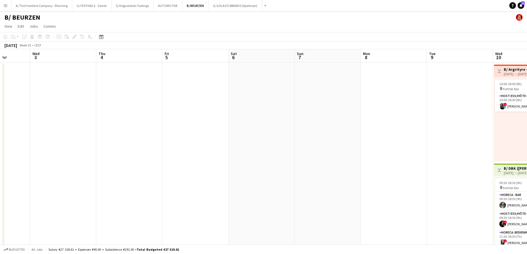
drag, startPoint x: 447, startPoint y: 149, endPoint x: 20, endPoint y: 128, distance: 427.7
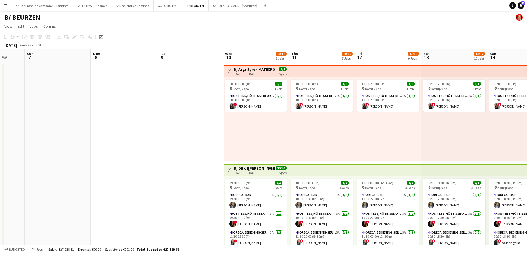
scroll to position [0, 167]
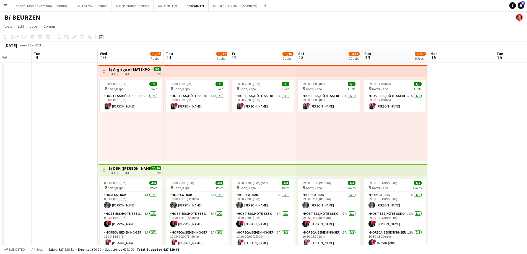
drag, startPoint x: 170, startPoint y: 132, endPoint x: 45, endPoint y: 132, distance: 125.4
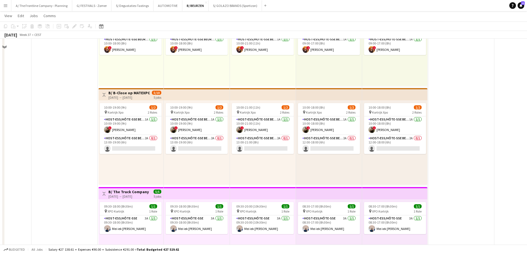
scroll to position [388, 0]
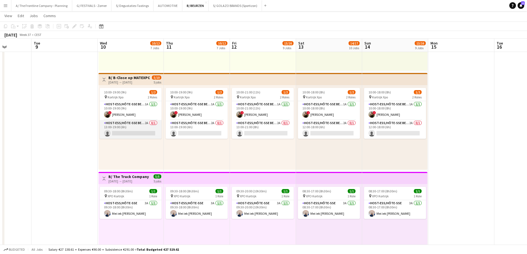
click at [137, 127] on app-card-role "Host-ess/Hôte-sse Beurs - Foire 2A 0/1 13:00-19:00 (6h) single-neutral-actions" at bounding box center [131, 129] width 62 height 19
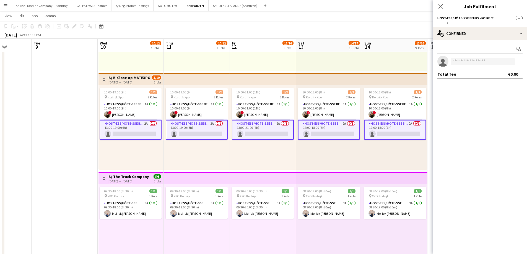
click at [155, 172] on app-top-bar "Toggle View B/ The Truck Company - Matexpo 10-14/09 2025 [DATE] → [DATE] 5/5 5 …" at bounding box center [131, 178] width 65 height 12
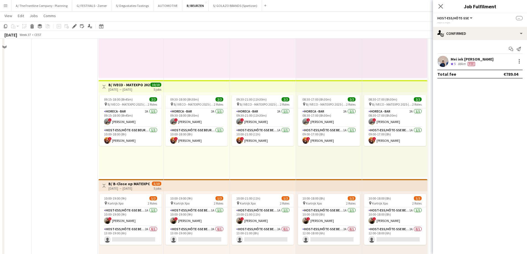
scroll to position [194, 0]
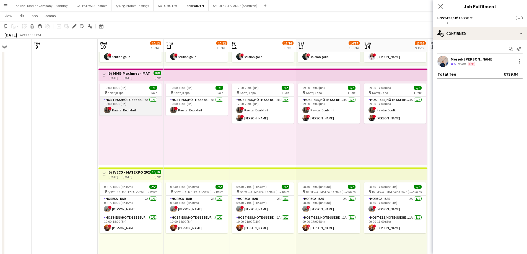
click at [144, 109] on app-card-role "Host-ess/Hôte-sse Beurs - Foire 4A [DATE] 10:00-18:00 (8h) ! Kawtar Boulkhrif" at bounding box center [131, 106] width 62 height 19
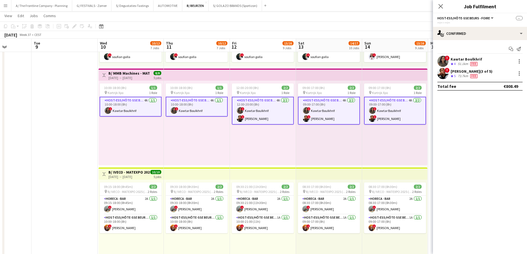
click at [473, 56] on div "Start chat Send notification ! Kawtar Boulkhrif Crew rating 4 51.1km Fee ! [PER…" at bounding box center [480, 67] width 94 height 55
click at [471, 62] on div "Fee" at bounding box center [474, 64] width 9 height 5
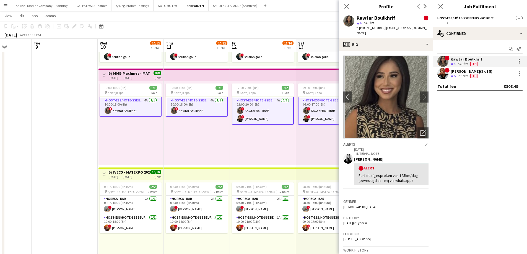
click at [456, 74] on span "5" at bounding box center [455, 76] width 2 height 4
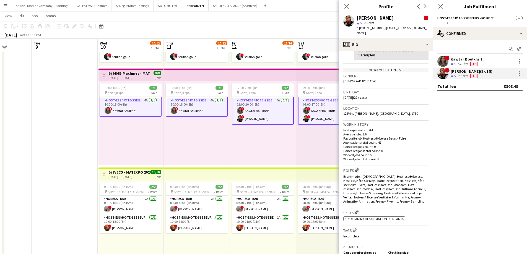
scroll to position [0, 0]
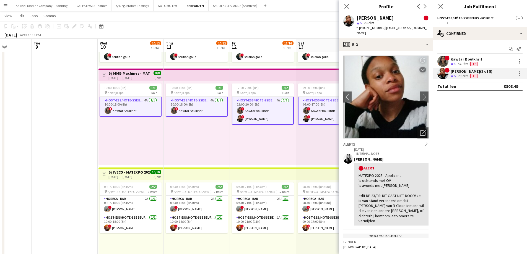
click at [218, 144] on div "10:00-18:00 (8h) 1/1 pin Kortrijk Xpo 1 Role Host-ess/Hôte-sse Beurs - Foire 4A…" at bounding box center [197, 123] width 66 height 85
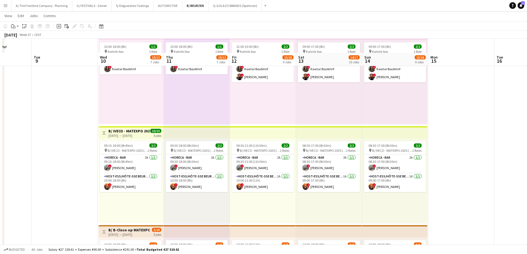
scroll to position [249, 0]
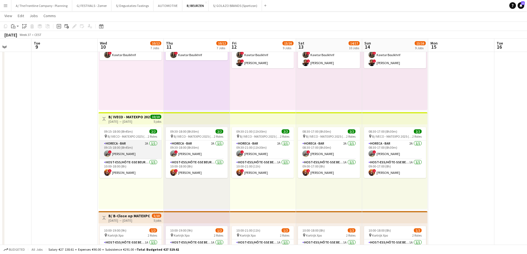
click at [142, 151] on app-card-role "Horeca - Bar 2A [DATE] 09:15-18:00 (8h45m) ! [PERSON_NAME] Wijnendaele" at bounding box center [131, 150] width 62 height 19
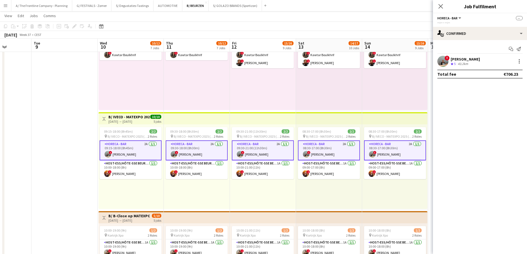
click at [471, 65] on div "Crew rating 5 43.2km" at bounding box center [465, 64] width 29 height 5
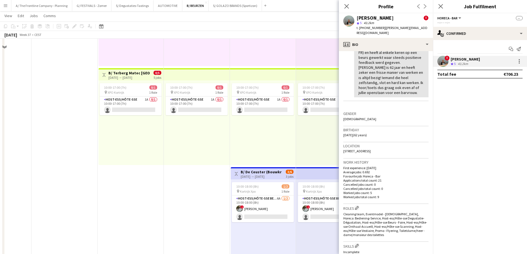
scroll to position [609, 0]
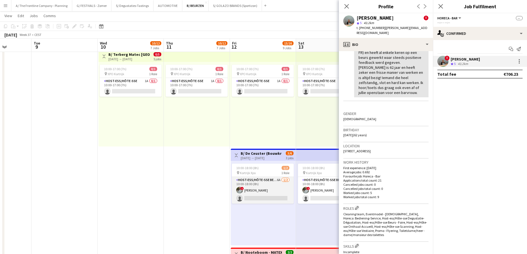
click at [261, 179] on app-card-role "Host-ess/Hôte-sse Beurs - Foire 6A [DATE] 10:00-18:00 (8h) ! [PERSON_NAME] sing…" at bounding box center [263, 190] width 62 height 27
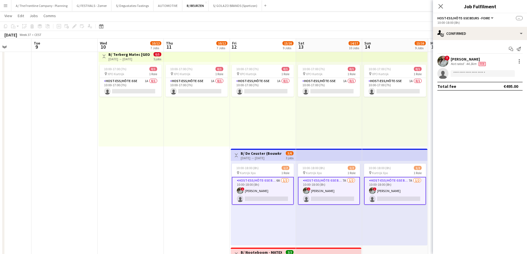
click at [471, 62] on div "44.3km" at bounding box center [471, 64] width 12 height 4
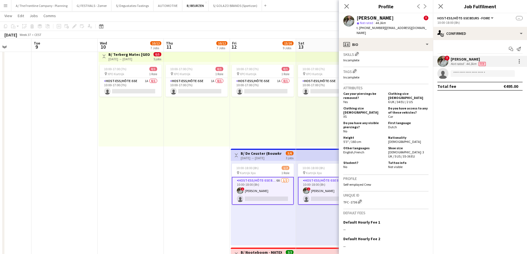
scroll to position [357, 0]
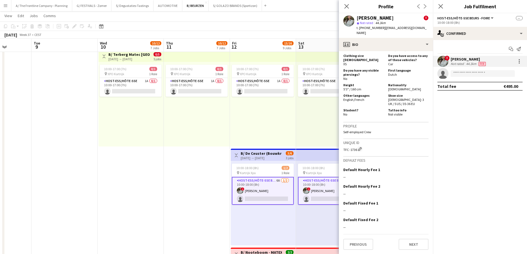
click at [172, 146] on div "10:00-17:00 (7h) 0/1 pin XPO Kortrijk 1 Role Host-ess/Hôte-sse 1A 0/1 10:00-17:…" at bounding box center [197, 104] width 66 height 85
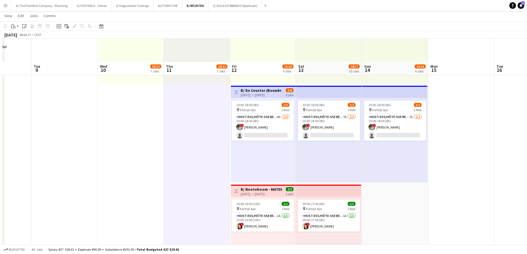
scroll to position [747, 0]
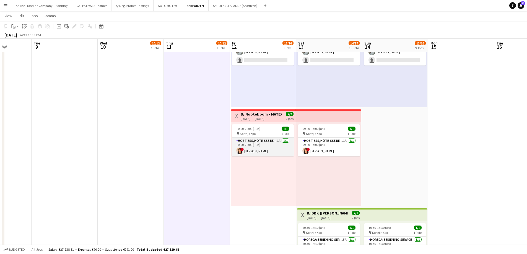
click at [255, 148] on app-card-role "Host-ess/Hôte-sse Beurs - Foire 1A [DATE] 10:00-20:00 (10h) ! [PERSON_NAME]" at bounding box center [263, 147] width 62 height 19
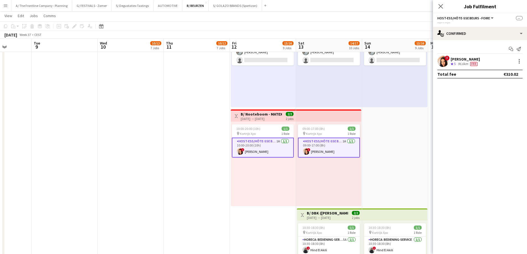
click at [461, 61] on div "[PERSON_NAME]" at bounding box center [465, 59] width 29 height 5
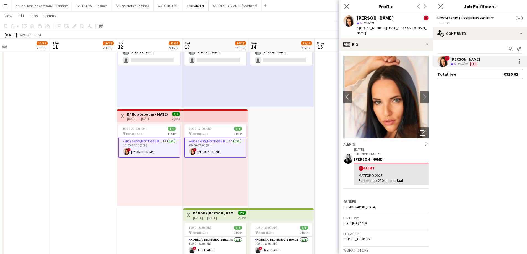
scroll to position [0, 219]
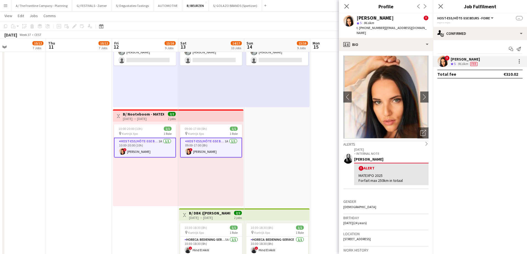
drag, startPoint x: 249, startPoint y: 191, endPoint x: 148, endPoint y: 183, distance: 101.6
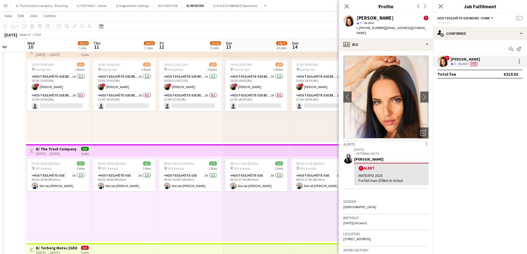
scroll to position [0, 161]
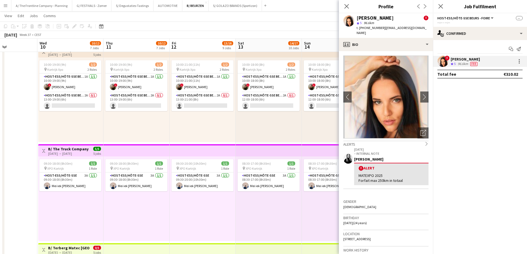
drag, startPoint x: 96, startPoint y: 207, endPoint x: 153, endPoint y: 201, distance: 57.8
click at [153, 201] on app-calendar-viewport "Sun 7 Mon 8 Tue 9 Wed 10 10/12 7 Jobs Thu 11 10/12 7 Jobs Fri 12 13/16 9 Jobs S…" at bounding box center [263, 161] width 527 height 1110
click at [154, 201] on div "09:30-18:00 (8h30m) 1/1 pin XPO Kortrijk 1 Role Host-ess/Hôte-sse 3A [DATE] 09:…" at bounding box center [137, 199] width 66 height 85
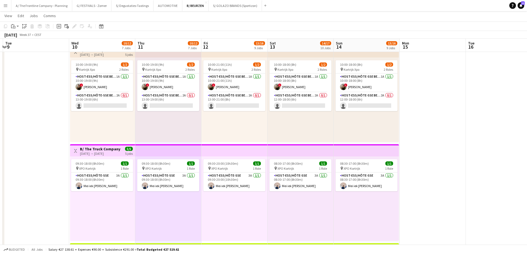
scroll to position [0, 123]
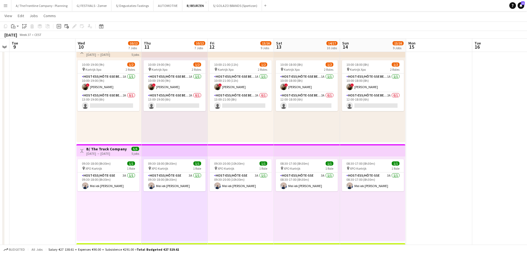
drag, startPoint x: 131, startPoint y: 202, endPoint x: 169, endPoint y: 200, distance: 38.2
click at [169, 200] on app-calendar-viewport "Sun 7 Mon 8 Tue 9 Wed 10 10/12 7 Jobs Thu 11 10/12 7 Jobs Fri 12 13/16 9 Jobs S…" at bounding box center [263, 161] width 527 height 1110
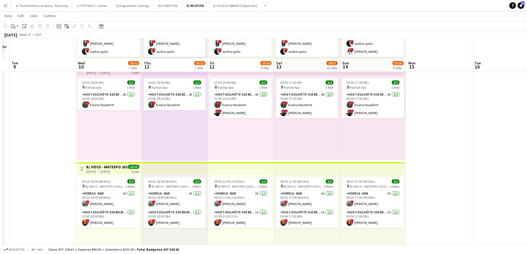
scroll to position [83, 0]
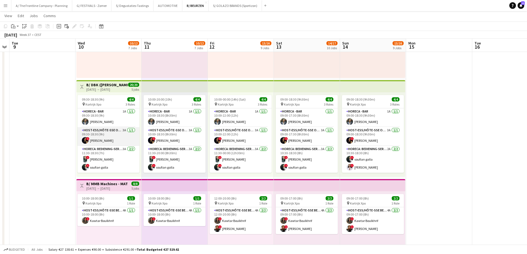
click at [118, 139] on app-card-role "Host-ess/Hôte-sse Onthaal-Accueill 3A [DATE] 09:30-18:30 (9h) ! [PERSON_NAME]" at bounding box center [109, 136] width 62 height 19
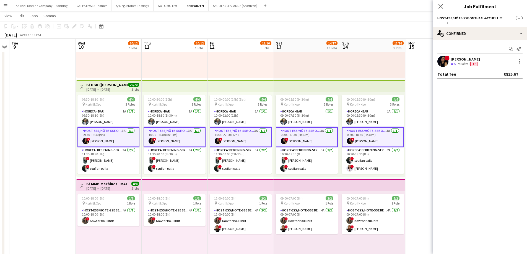
click at [472, 62] on span "Fee" at bounding box center [474, 64] width 7 height 4
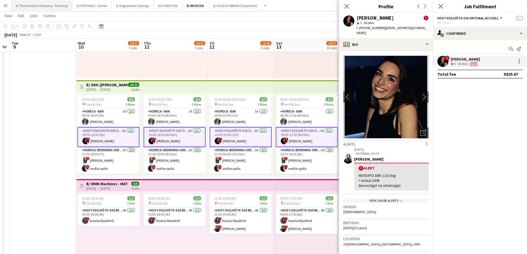
click at [32, 6] on button "A/ The Frontline Company - Planning Close" at bounding box center [41, 5] width 61 height 11
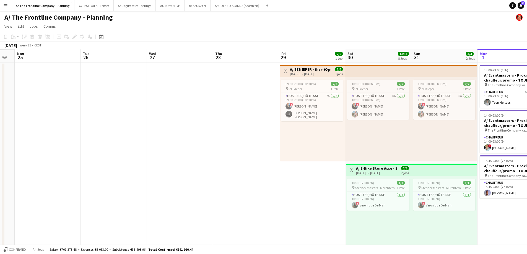
drag, startPoint x: 83, startPoint y: 143, endPoint x: 255, endPoint y: 130, distance: 173.0
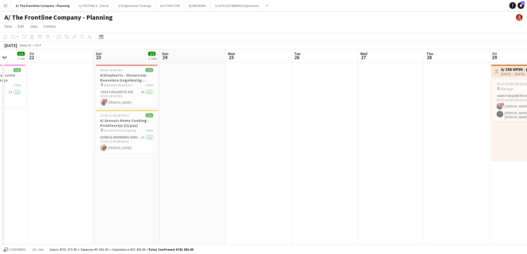
drag, startPoint x: 233, startPoint y: 133, endPoint x: 493, endPoint y: 133, distance: 259.4
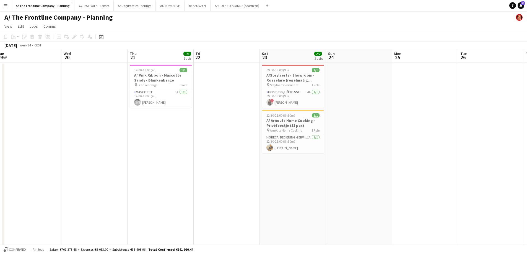
drag, startPoint x: 214, startPoint y: 144, endPoint x: 464, endPoint y: 153, distance: 249.6
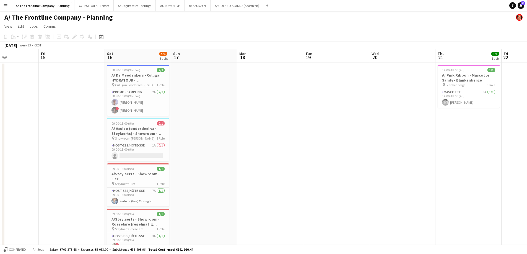
drag, startPoint x: 327, startPoint y: 151, endPoint x: 412, endPoint y: 146, distance: 84.9
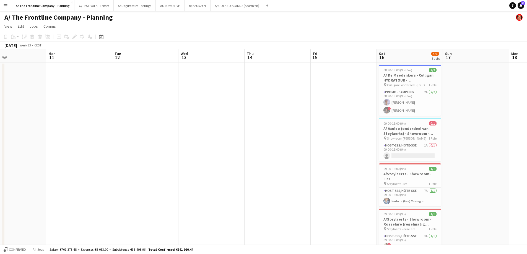
drag, startPoint x: 129, startPoint y: 145, endPoint x: 335, endPoint y: 149, distance: 206.0
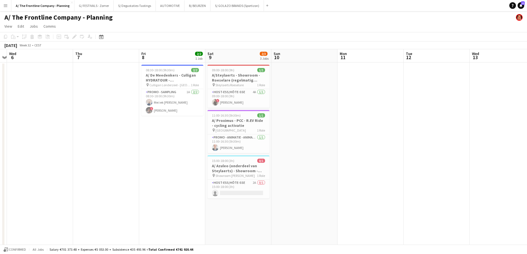
drag, startPoint x: 235, startPoint y: 152, endPoint x: 292, endPoint y: 155, distance: 57.4
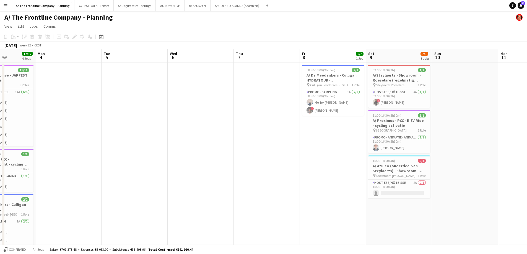
drag, startPoint x: 359, startPoint y: 158, endPoint x: 484, endPoint y: 157, distance: 125.4
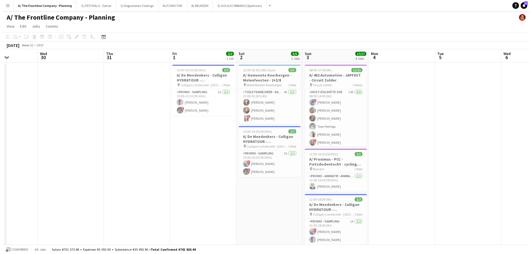
scroll to position [0, 154]
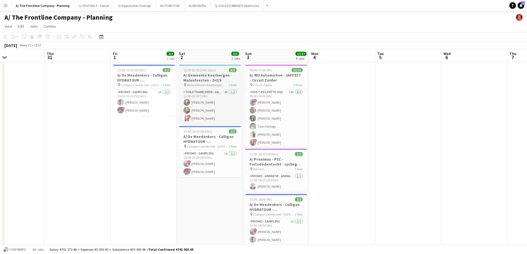
click at [213, 73] on app-job-card "12:00-02:00 (14h) (Sun) 3/3 A/ Gemeente Keerbergen - Molenfeesten - 2+3/8 pin M…" at bounding box center [210, 94] width 62 height 59
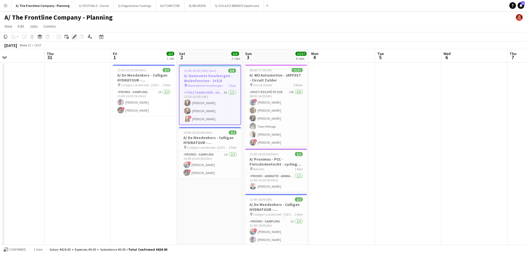
click at [74, 38] on icon at bounding box center [74, 36] width 3 height 3
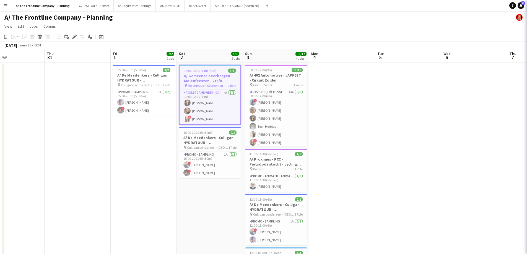
type input "**********"
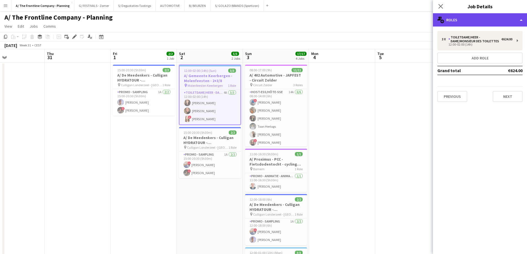
click at [479, 22] on div "multiple-users-add Roles" at bounding box center [480, 19] width 94 height 13
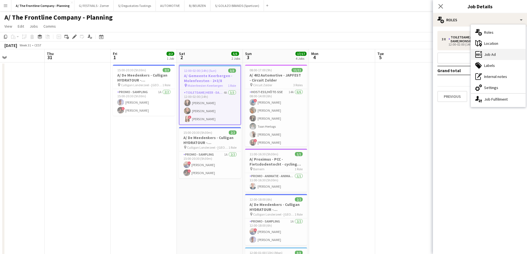
click at [495, 58] on div "ads-window Job Ad" at bounding box center [498, 54] width 55 height 11
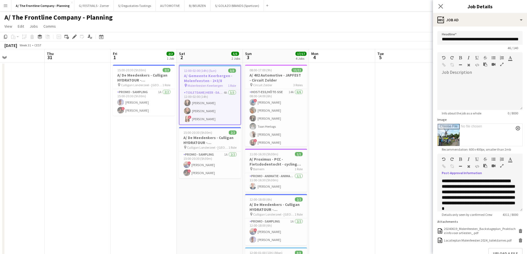
click at [500, 166] on button "button" at bounding box center [502, 166] width 4 height 4
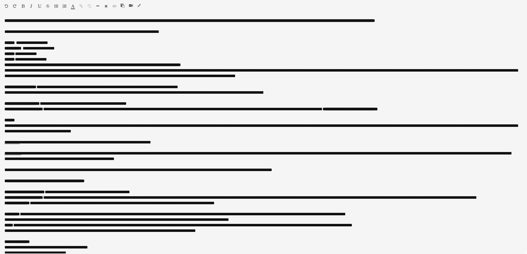
click at [139, 4] on icon "button" at bounding box center [139, 6] width 3 height 4
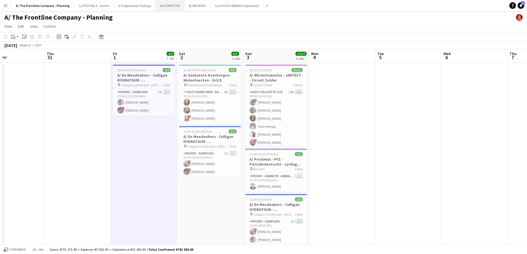
click at [158, 9] on button "AUTOMOTIVE Close" at bounding box center [170, 5] width 29 height 11
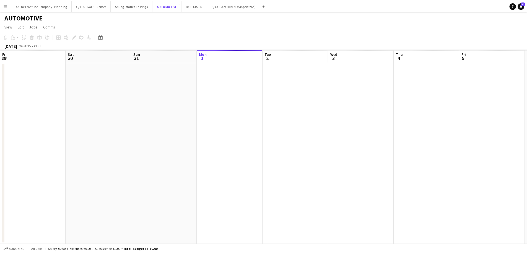
scroll to position [0, 132]
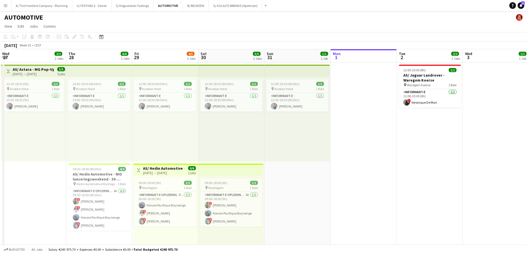
drag, startPoint x: 158, startPoint y: 155, endPoint x: 407, endPoint y: 145, distance: 249.6
click at [407, 145] on app-calendar-viewport "Mon 25 Tue 26 Wed 27 2/2 2 Jobs Thu 28 6/6 3 Jobs Fri 29 4/5 3 Jobs Sat 30 5/5 …" at bounding box center [263, 223] width 527 height 349
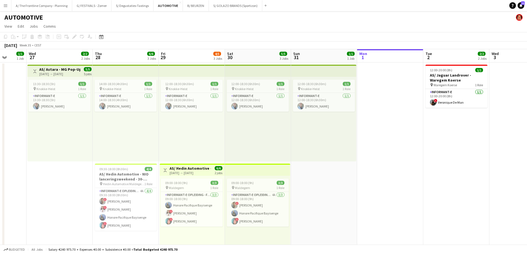
drag, startPoint x: 232, startPoint y: 146, endPoint x: 274, endPoint y: 145, distance: 42.7
click at [274, 145] on app-calendar-viewport "Mon 25 1/1 1 Job Tue 26 1/1 1 Job Wed 27 2/2 2 Jobs Thu 28 6/6 3 Jobs Fri 29 4/…" at bounding box center [263, 223] width 527 height 349
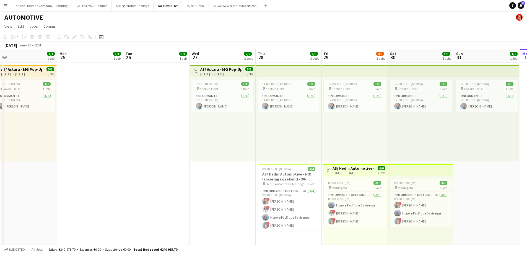
drag, startPoint x: 138, startPoint y: 144, endPoint x: 366, endPoint y: 127, distance: 229.1
click at [366, 127] on app-calendar-viewport "Fri 22 2/2 2 Jobs Sat 23 2/2 2 Jobs Sun 24 1/1 1 Job Mon 25 1/1 1 Job Tue 26 1/…" at bounding box center [263, 223] width 527 height 349
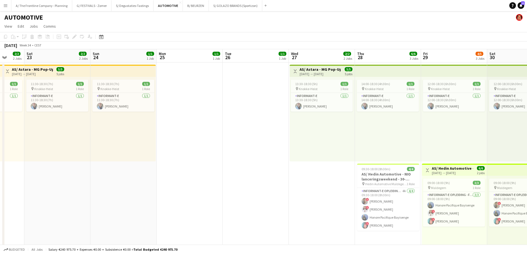
drag, startPoint x: 165, startPoint y: 143, endPoint x: 292, endPoint y: 134, distance: 127.4
click at [292, 134] on app-calendar-viewport "Thu 21 2/2 2 Jobs Fri 22 2/2 2 Jobs Sat 23 2/2 2 Jobs Sun 24 1/1 1 Job Mon 25 1…" at bounding box center [263, 223] width 527 height 349
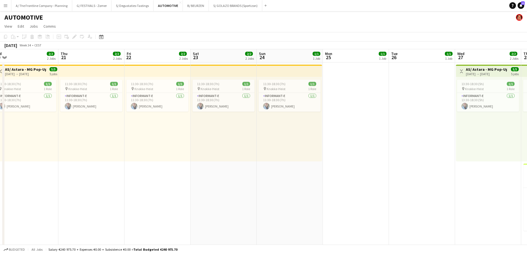
drag, startPoint x: 90, startPoint y: 128, endPoint x: 310, endPoint y: 127, distance: 219.5
click at [310, 127] on app-calendar-viewport "Mon 18 Tue 19 1/1 1 Job Wed 20 2/2 2 Jobs Thu 21 2/2 2 Jobs Fri 22 2/2 2 Jobs S…" at bounding box center [263, 223] width 527 height 349
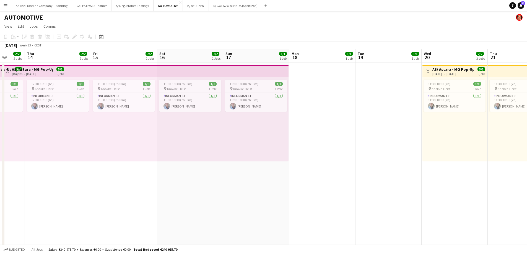
drag, startPoint x: 186, startPoint y: 143, endPoint x: 425, endPoint y: 138, distance: 239.0
click at [425, 138] on app-calendar-viewport "Wed 13 2/2 2 Jobs Thu 14 2/2 2 Jobs Fri 15 2/2 2 Jobs Sat 16 2/2 2 Jobs Sun 17 …" at bounding box center [263, 223] width 527 height 349
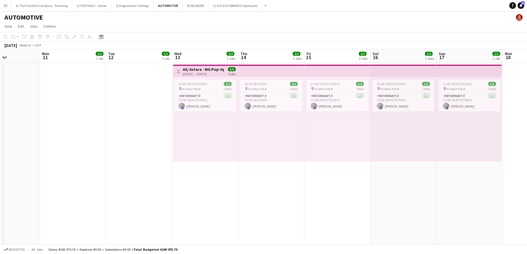
drag, startPoint x: 161, startPoint y: 141, endPoint x: 442, endPoint y: 144, distance: 281.0
click at [442, 144] on app-calendar-viewport "Sat 9 Sun 10 Mon 11 1/1 1 Job Tue 12 1/1 1 Job Wed 13 2/2 2 Jobs Thu 14 2/2 2 J…" at bounding box center [263, 223] width 527 height 349
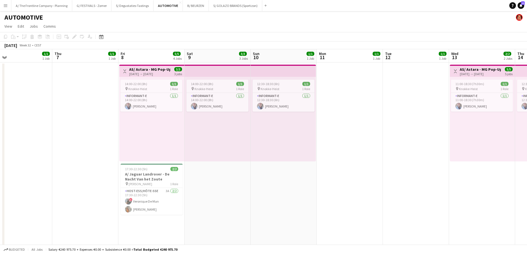
drag, startPoint x: 389, startPoint y: 143, endPoint x: 411, endPoint y: 144, distance: 22.5
click at [393, 143] on app-calendar-viewport "Mon 4 Tue 5 1/1 1 Job Wed 6 1/1 1 Job Thu 7 1/1 1 Job Fri 8 5/5 4 Jobs Sat 9 3/…" at bounding box center [263, 224] width 527 height 351
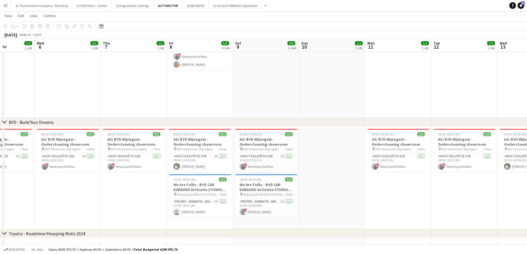
scroll to position [0, 195]
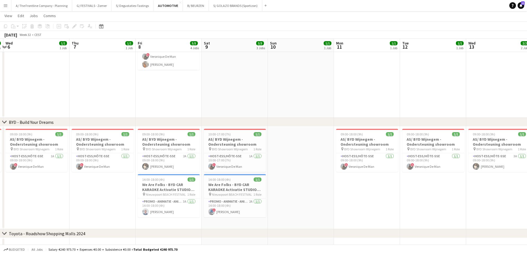
drag, startPoint x: 380, startPoint y: 163, endPoint x: 94, endPoint y: 107, distance: 291.5
click at [94, 107] on app-calendar-viewport "Sun 3 Mon 4 1/1 1 Job Tue 5 1/1 1 Job Wed 6 1/1 1 Job Thu 7 1/1 1 Job Fri 8 5/5…" at bounding box center [263, 66] width 527 height 378
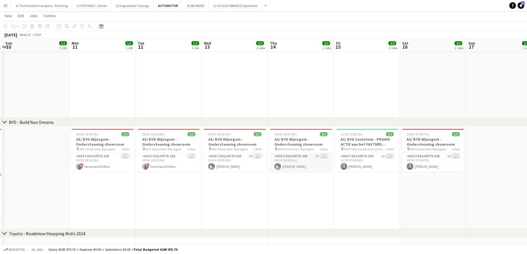
click at [296, 162] on app-card-role "Host-ess/Hôte-sse 2A [DATE] 09:00-18:00 (9h) [PERSON_NAME]" at bounding box center [301, 162] width 62 height 19
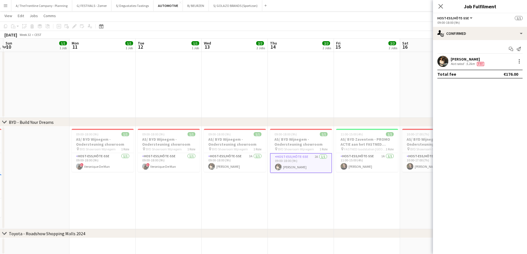
click at [480, 59] on div "[PERSON_NAME]" at bounding box center [468, 59] width 35 height 5
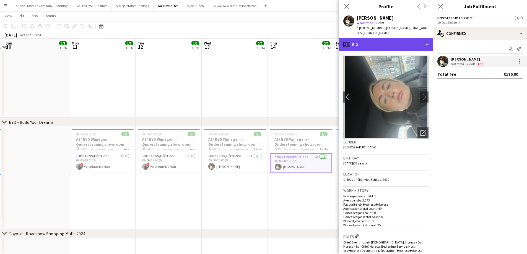
click at [386, 40] on div "profile Bio" at bounding box center [386, 44] width 94 height 13
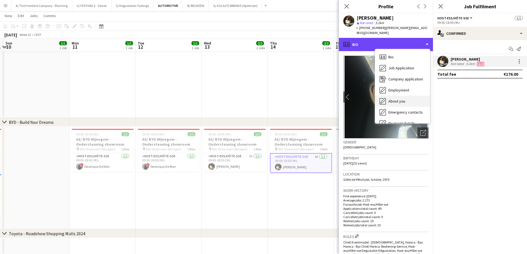
scroll to position [52, 0]
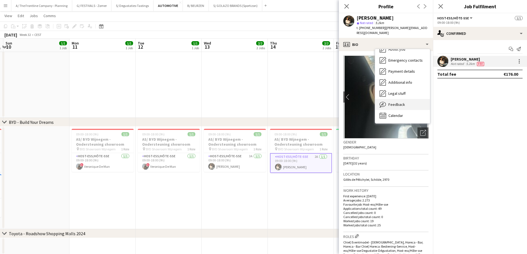
click at [396, 103] on div "Feedback Feedback" at bounding box center [402, 104] width 55 height 11
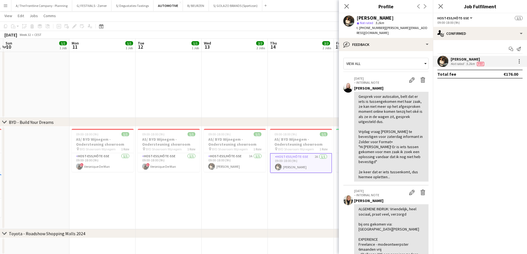
scroll to position [305, 0]
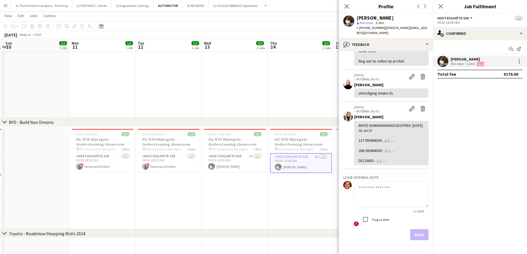
drag, startPoint x: 386, startPoint y: 177, endPoint x: 384, endPoint y: 190, distance: 13.4
click at [386, 188] on app-internal-note-form "Leave internal note 0 / 4000 ! Flag as alert Save" at bounding box center [386, 207] width 85 height 67
click at [382, 195] on textarea at bounding box center [391, 194] width 75 height 26
paste textarea "**********"
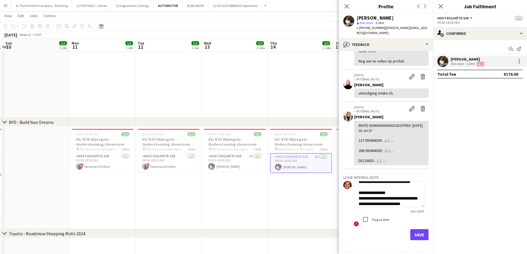
scroll to position [50, 0]
type textarea "**********"
click at [380, 216] on div "Flag as alert" at bounding box center [374, 219] width 29 height 11
click at [381, 219] on label "Flag as alert" at bounding box center [380, 220] width 18 height 4
click at [414, 233] on button "Save" at bounding box center [420, 235] width 18 height 11
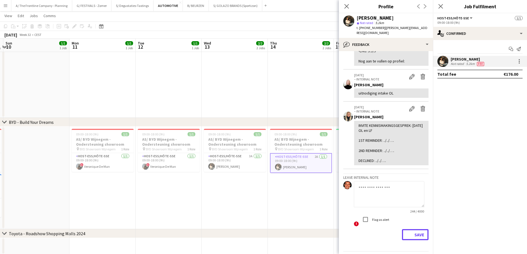
scroll to position [392, 0]
click at [5, 4] on app-icon "Menu" at bounding box center [5, 5] width 4 height 4
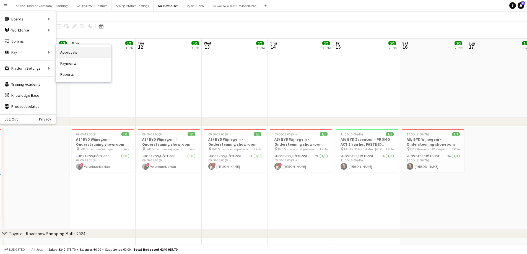
click at [62, 54] on link "Approvals" at bounding box center [83, 52] width 55 height 11
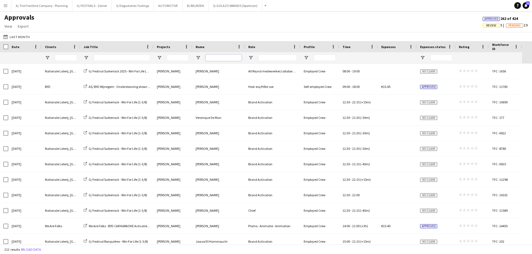
click at [220, 58] on input "Name Filter Input" at bounding box center [223, 58] width 36 height 7
type input "******"
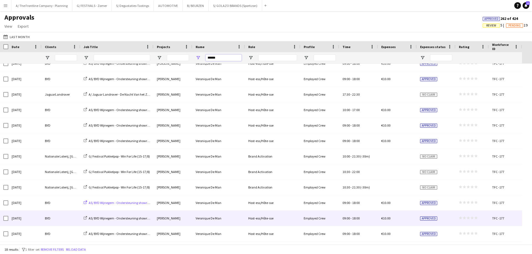
scroll to position [98, 0]
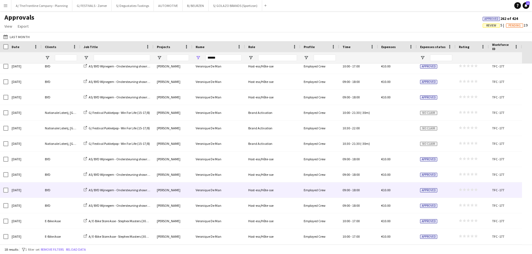
click at [24, 190] on div "[DATE]" at bounding box center [24, 190] width 33 height 15
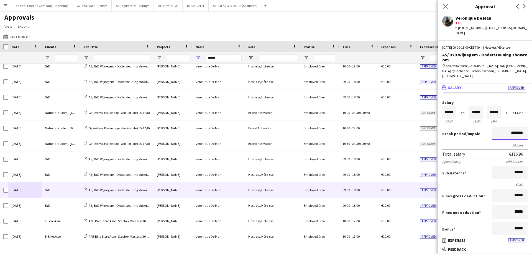
scroll to position [0, 0]
drag, startPoint x: 501, startPoint y: 130, endPoint x: 531, endPoint y: 129, distance: 30.5
click at [531, 129] on mat-expansion-panel "wallet Salary Approved Salary ***** 09:00 to ***** 18:00 ***** (9h) X €14.62 Br…" at bounding box center [484, 160] width 94 height 153
type input "******"
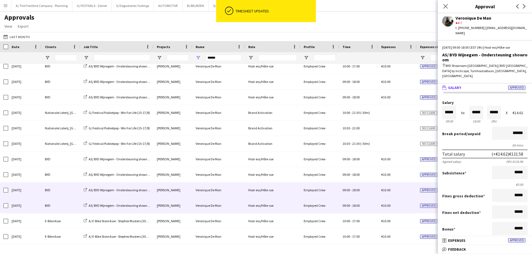
click at [41, 206] on div "[DATE]" at bounding box center [24, 205] width 33 height 15
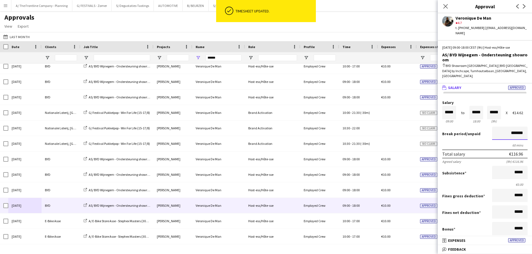
drag, startPoint x: 500, startPoint y: 129, endPoint x: 531, endPoint y: 127, distance: 31.6
click at [531, 127] on mat-expansion-panel "wallet Salary Approved Salary ***** 09:00 to ***** 18:00 ***** (9h) X €14.62 Br…" at bounding box center [484, 160] width 94 height 153
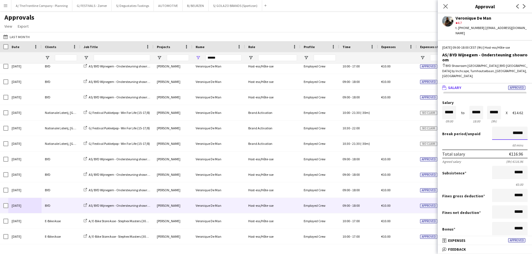
type input "******"
drag, startPoint x: 217, startPoint y: 58, endPoint x: 159, endPoint y: 58, distance: 58.1
click at [159, 58] on div "******" at bounding box center [261, 57] width 522 height 11
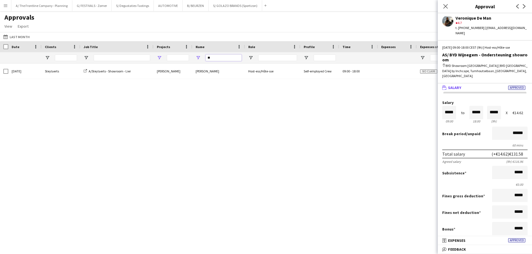
type input "*"
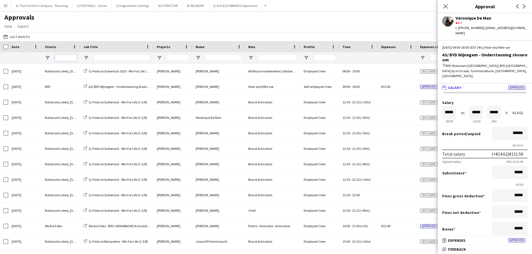
click at [65, 60] on input "Clients Filter Input" at bounding box center [66, 58] width 22 height 7
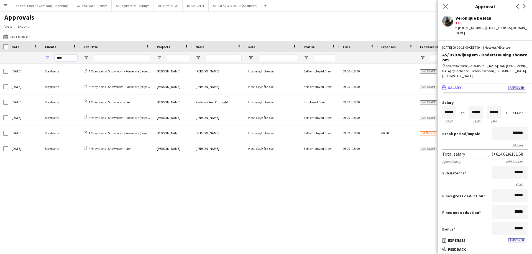
type input "****"
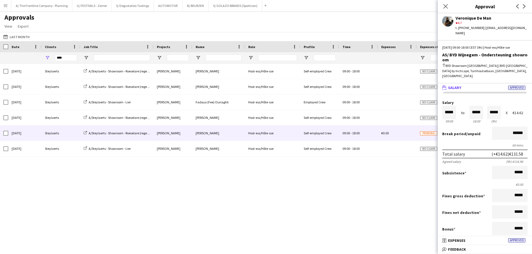
click at [27, 131] on div "[DATE]" at bounding box center [24, 133] width 33 height 15
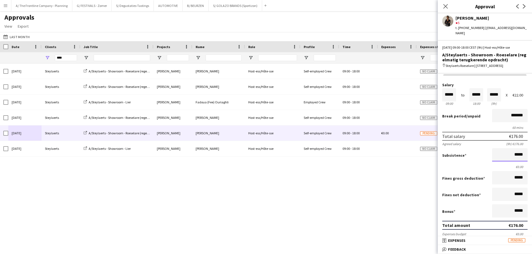
scroll to position [0, 0]
drag, startPoint x: 503, startPoint y: 149, endPoint x: 531, endPoint y: 159, distance: 29.9
click at [531, 159] on mat-expansion-panel "wallet Salary Approved Salary ***** 09:00 to ***** 18:00 ***** (9h) X €22.00 Br…" at bounding box center [484, 155] width 94 height 163
type input "******"
click at [442, 241] on button "Approve payment for €187.52" at bounding box center [483, 246] width 83 height 11
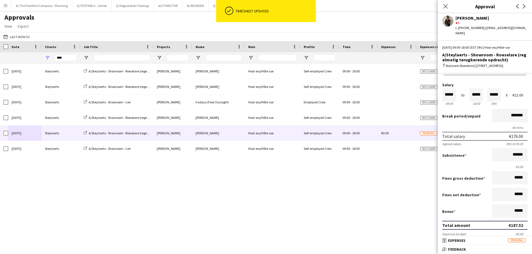
scroll to position [0, 0]
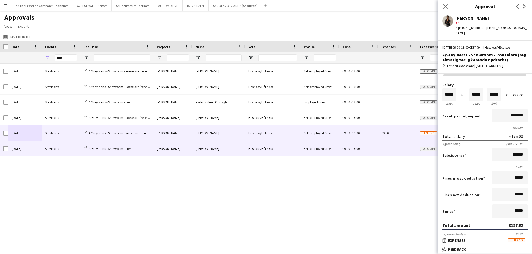
click at [63, 150] on div "Steylaerts" at bounding box center [61, 148] width 39 height 15
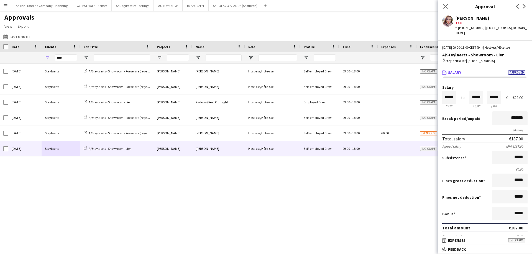
drag, startPoint x: 68, startPoint y: 61, endPoint x: 64, endPoint y: 60, distance: 5.0
click at [64, 60] on div "****" at bounding box center [66, 57] width 22 height 11
drag, startPoint x: 68, startPoint y: 60, endPoint x: 29, endPoint y: 58, distance: 39.3
click at [29, 58] on div at bounding box center [261, 57] width 522 height 11
type input "******"
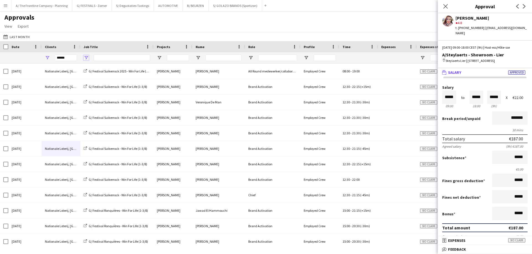
click at [86, 58] on span "Open Filter Menu" at bounding box center [86, 57] width 5 height 5
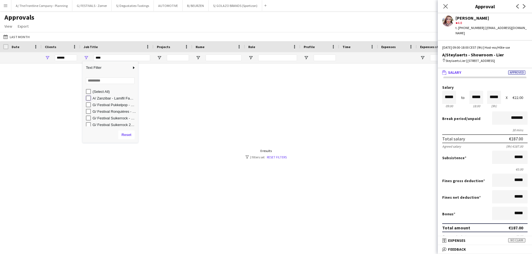
type input "**********"
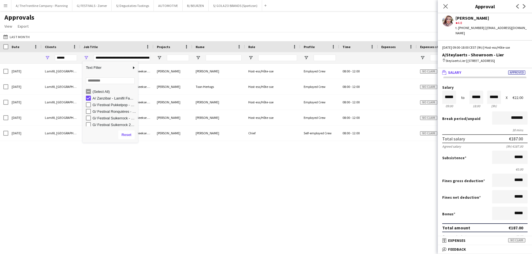
click at [81, 172] on div "[DATE] Lamifil, [GEOGRAPHIC_DATA] A/ Zanzibar - Lamifil Familiedag - Beekse Ber…" at bounding box center [266, 154] width 532 height 181
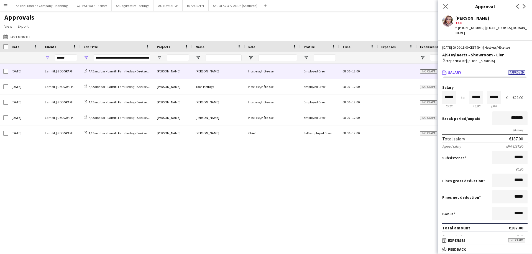
click at [54, 72] on div "Lamifil, [GEOGRAPHIC_DATA]" at bounding box center [61, 71] width 39 height 15
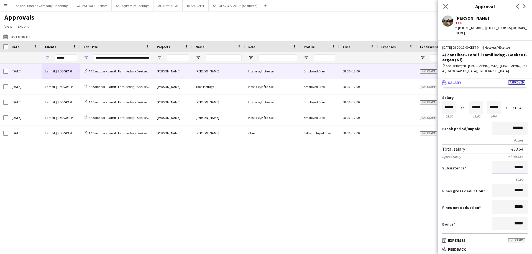
drag, startPoint x: 494, startPoint y: 161, endPoint x: 531, endPoint y: 161, distance: 37.1
click at [531, 161] on mat-expansion-panel "wallet Salary Approved Salary ***** 08:00 to ***** 12:00 ***** (4h) X €13.41 Br…" at bounding box center [484, 158] width 94 height 158
click at [442, 254] on button "Approve payment for €66.44" at bounding box center [483, 259] width 83 height 11
type input "******"
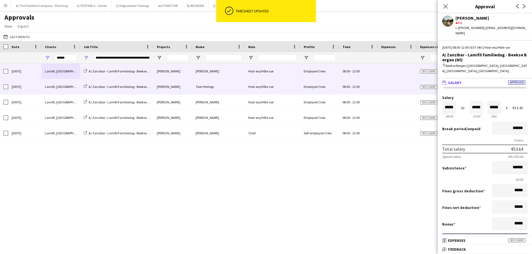
click at [65, 85] on div "Lamifil, [GEOGRAPHIC_DATA]" at bounding box center [61, 86] width 39 height 15
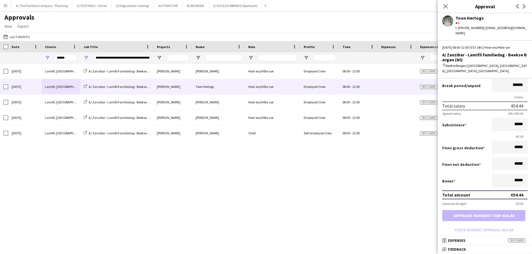
scroll to position [41, 0]
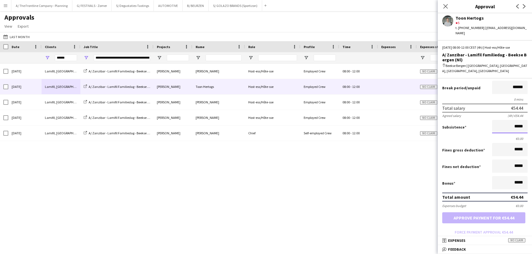
click at [531, 118] on mat-expansion-panel "wallet Salary Approved Salary ***** 08:00 to ***** 12:00 ***** (4h) X €13.61 Br…" at bounding box center [484, 158] width 94 height 158
click at [442, 213] on button "Approve payment for €115.24" at bounding box center [483, 218] width 83 height 11
type input "******"
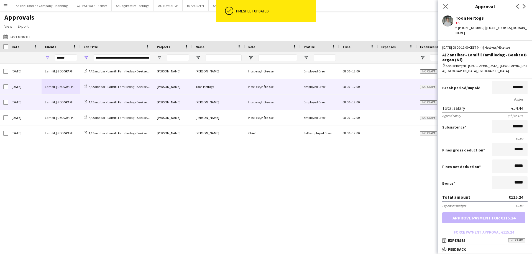
click at [65, 102] on div "Lamifil, [GEOGRAPHIC_DATA]" at bounding box center [61, 102] width 39 height 15
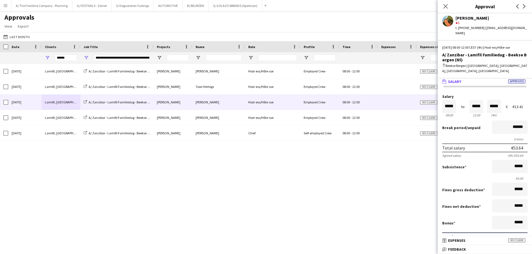
scroll to position [0, 0]
drag, startPoint x: 518, startPoint y: 164, endPoint x: 531, endPoint y: 161, distance: 13.7
click at [531, 161] on mat-expansion-panel "wallet Salary Approved Salary ***** 08:00 to ***** 12:00 ***** (4h) X €13.41 Br…" at bounding box center [484, 158] width 94 height 158
type input "*****"
click at [442, 254] on button "Approve payment for €55.88" at bounding box center [483, 259] width 83 height 11
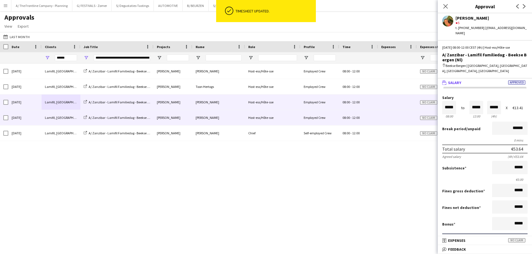
click at [48, 115] on div "Lamifil, [GEOGRAPHIC_DATA]" at bounding box center [61, 117] width 39 height 15
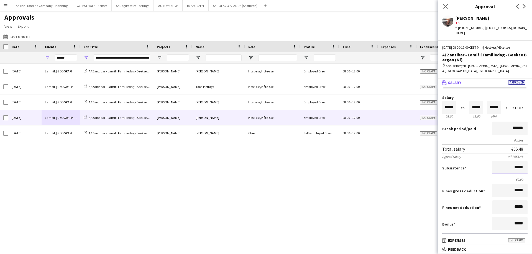
scroll to position [0, 0]
drag, startPoint x: 492, startPoint y: 162, endPoint x: 531, endPoint y: 169, distance: 39.7
click at [531, 169] on mat-expansion-panel "wallet Salary Approved Salary ***** 08:00 to ***** 12:00 ***** (4h) X €13.87 Br…" at bounding box center [484, 158] width 94 height 158
type input "*****"
click at [442, 254] on button "Approve payment for €63.16" at bounding box center [483, 259] width 83 height 11
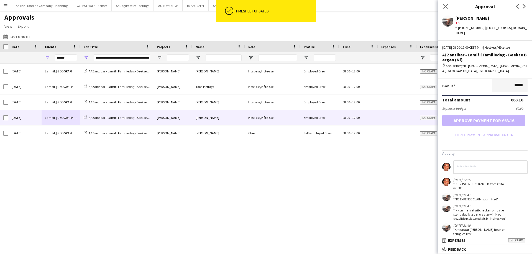
scroll to position [0, 0]
click at [465, 162] on input at bounding box center [490, 167] width 74 height 13
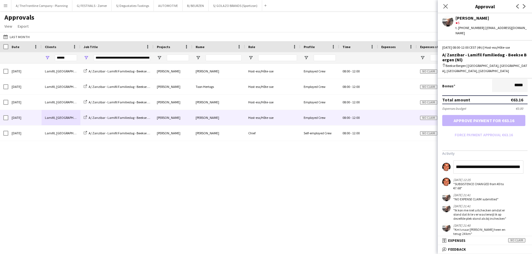
scroll to position [0, 42]
type input "**********"
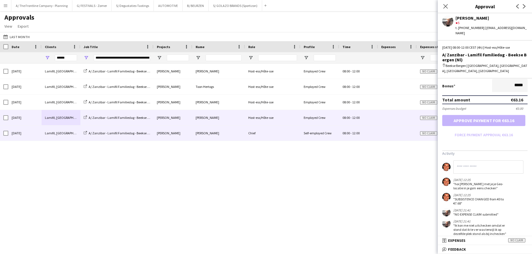
click at [69, 137] on div "Lamifil, [GEOGRAPHIC_DATA]" at bounding box center [61, 133] width 39 height 15
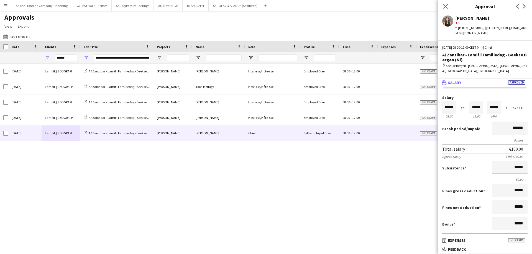
drag, startPoint x: 501, startPoint y: 163, endPoint x: 531, endPoint y: 165, distance: 29.9
click at [531, 165] on mat-expansion-panel "wallet Salary Approved Salary ***** 08:00 to ***** 12:00 ***** (4h) X €25.00 Br…" at bounding box center [484, 158] width 94 height 158
type input "******"
click at [442, 254] on button "Approve payment for €121.78" at bounding box center [483, 259] width 83 height 11
drag, startPoint x: 65, startPoint y: 58, endPoint x: 70, endPoint y: 58, distance: 5.1
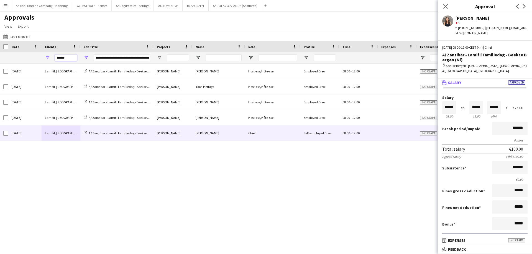
click at [65, 58] on input "******" at bounding box center [66, 58] width 22 height 7
drag, startPoint x: 69, startPoint y: 58, endPoint x: 26, endPoint y: 58, distance: 42.4
click at [26, 58] on div "**********" at bounding box center [261, 57] width 522 height 11
type input "***"
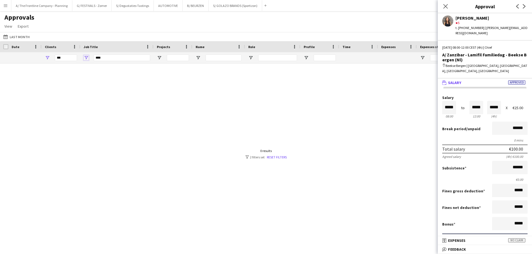
click at [85, 56] on span "Open Filter Menu" at bounding box center [86, 57] width 5 height 5
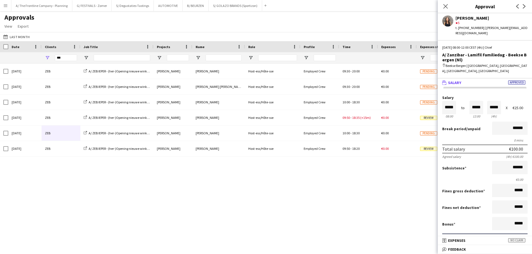
click at [89, 172] on div "[DATE] ZEB A/ ZEB IEPER - (her-)Opening nieuwe [PERSON_NAME] (29+30+31/08) [PER…" at bounding box center [266, 154] width 532 height 181
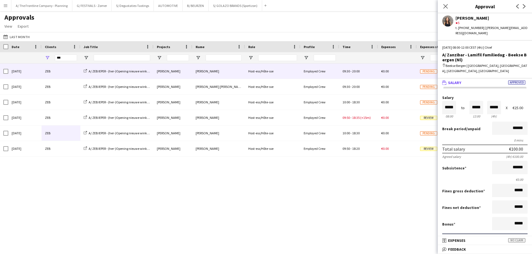
click at [72, 73] on div "ZEB" at bounding box center [61, 71] width 39 height 15
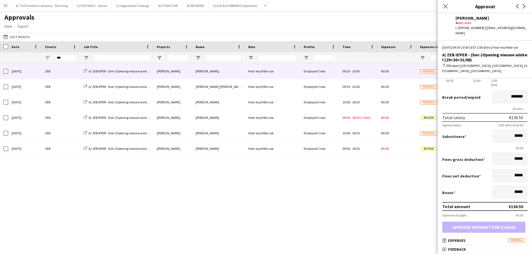
scroll to position [91, 0]
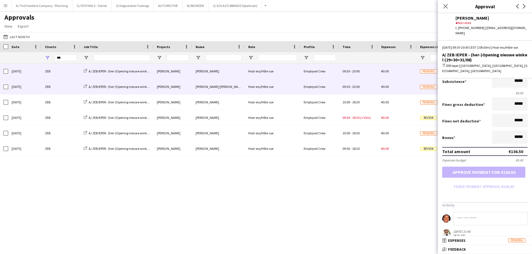
click at [60, 88] on div "ZEB" at bounding box center [61, 86] width 39 height 15
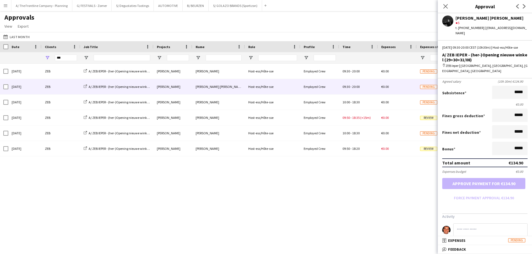
scroll to position [80, 0]
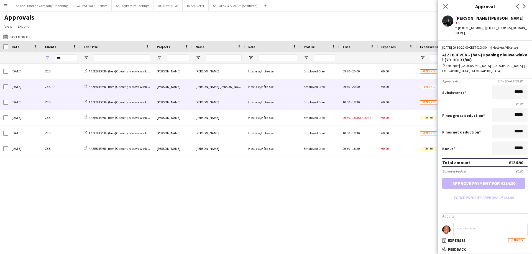
click at [30, 101] on div "[DATE]" at bounding box center [24, 102] width 33 height 15
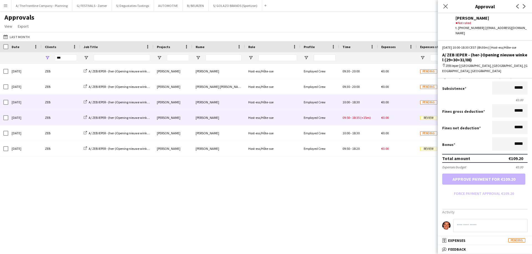
click at [32, 117] on div "[DATE]" at bounding box center [24, 117] width 33 height 15
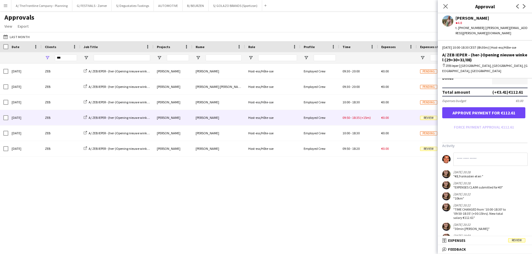
scroll to position [166, 0]
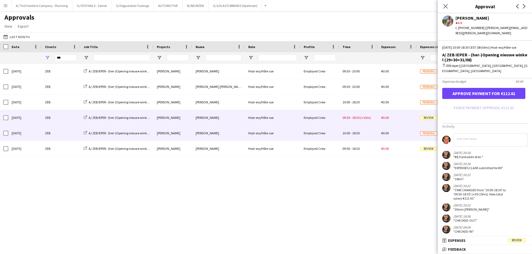
click at [61, 132] on div "ZEB" at bounding box center [61, 133] width 39 height 15
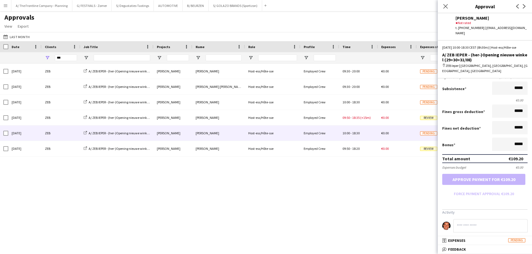
scroll to position [80, 0]
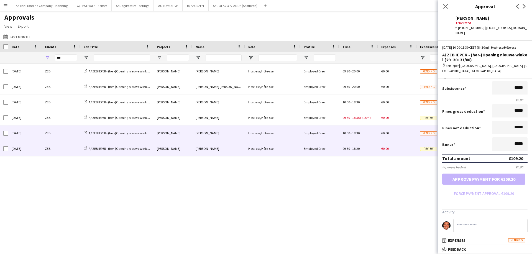
click at [40, 152] on div "[DATE]" at bounding box center [24, 148] width 33 height 15
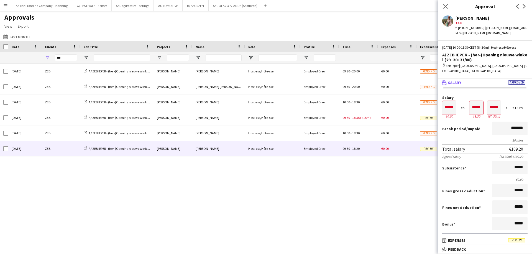
scroll to position [166, 0]
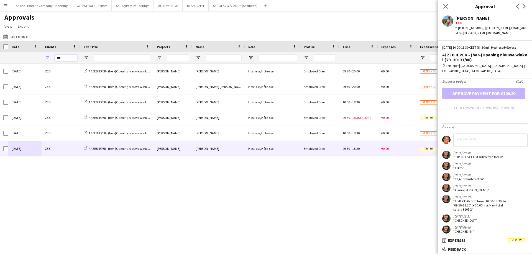
drag, startPoint x: 64, startPoint y: 59, endPoint x: 31, endPoint y: 59, distance: 32.4
click at [31, 59] on div at bounding box center [261, 57] width 522 height 11
type input "****"
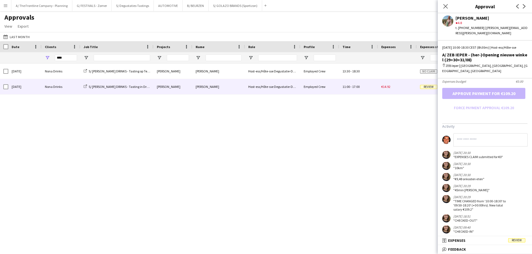
click at [28, 87] on div "[DATE]" at bounding box center [24, 86] width 33 height 15
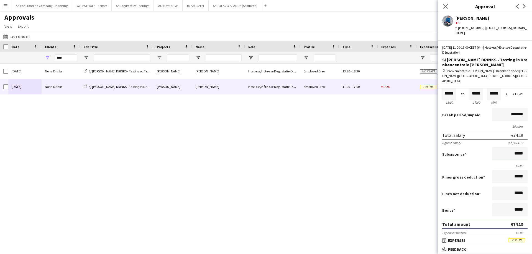
scroll to position [0, 0]
drag, startPoint x: 525, startPoint y: 147, endPoint x: 531, endPoint y: 145, distance: 6.9
click at [531, 145] on mat-expansion-panel "wallet Salary Approved Salary ***** 11:00 to ***** 17:00 ***** (6h) X €13.49 Br…" at bounding box center [484, 163] width 94 height 148
type input "******"
click at [442, 240] on button "Approve payment for €104.91" at bounding box center [483, 245] width 83 height 11
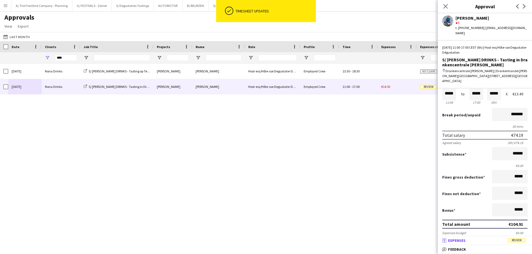
click at [453, 242] on span "Expenses" at bounding box center [456, 240] width 17 height 5
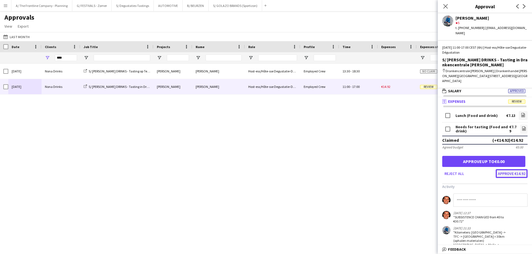
click at [504, 169] on button "Approve €14.92" at bounding box center [511, 173] width 32 height 9
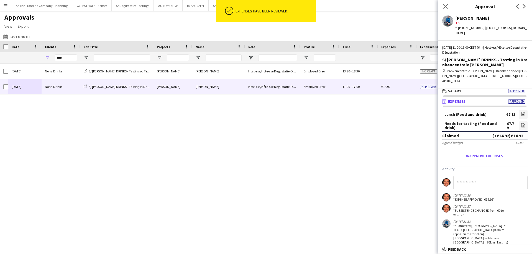
click at [143, 155] on div "[DATE] [PERSON_NAME] Drinks S/ [PERSON_NAME] DRINKS - Tasting op Tennis Event […" at bounding box center [266, 154] width 532 height 181
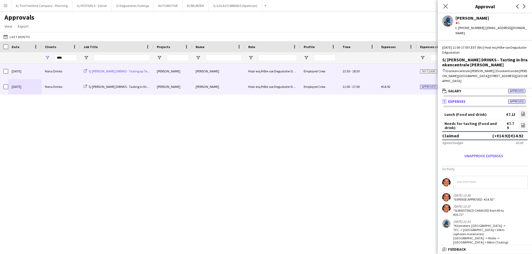
click at [115, 72] on span "S/ [PERSON_NAME] DRINKS - Tasting op Tennis Event" at bounding box center [125, 71] width 73 height 4
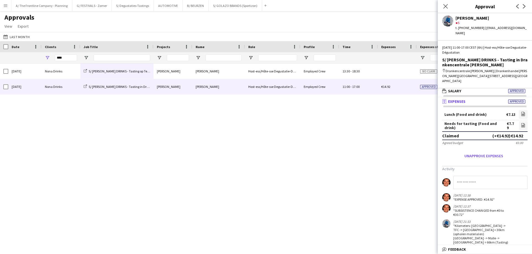
click at [4, 5] on app-icon "Menu" at bounding box center [5, 5] width 4 height 4
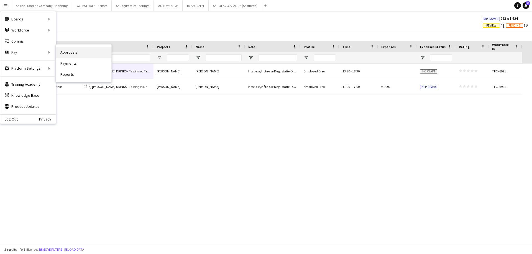
click at [67, 50] on link "Approvals" at bounding box center [83, 52] width 55 height 11
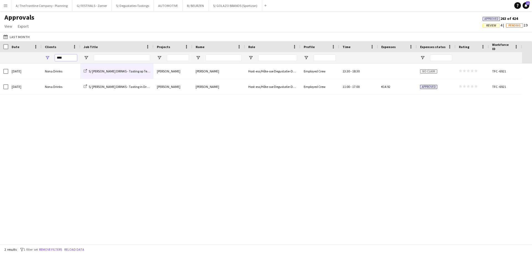
drag, startPoint x: 66, startPoint y: 58, endPoint x: 2, endPoint y: 55, distance: 63.8
click at [2, 55] on div at bounding box center [261, 57] width 522 height 11
type input "***"
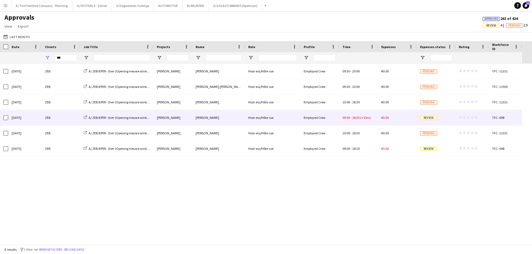
click at [32, 116] on div "[DATE]" at bounding box center [24, 117] width 33 height 15
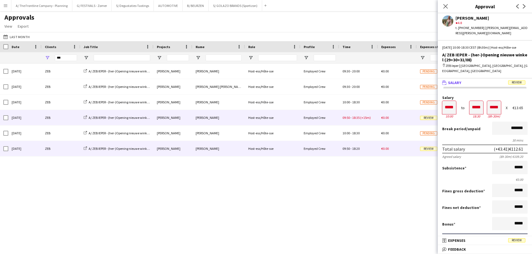
click at [30, 146] on div "[DATE]" at bounding box center [24, 148] width 33 height 15
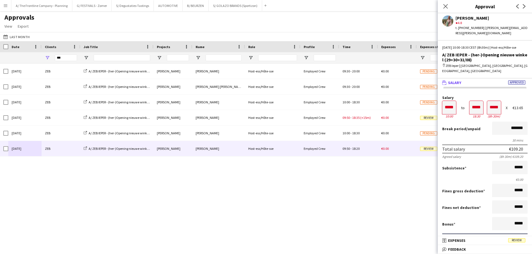
click at [182, 203] on div "[DATE] ZEB A/ ZEB IEPER - (her-)Opening nieuwe [PERSON_NAME] (29+30+31/08) [PER…" at bounding box center [266, 154] width 532 height 181
click at [53, 9] on button "A/ The Frontline Company - Planning Close" at bounding box center [41, 5] width 61 height 11
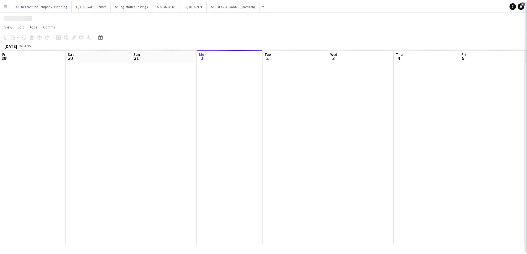
scroll to position [0, 132]
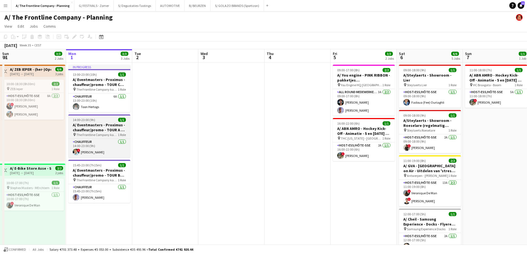
click at [99, 118] on div "14:00-23:00 (9h) 1/1" at bounding box center [99, 120] width 62 height 4
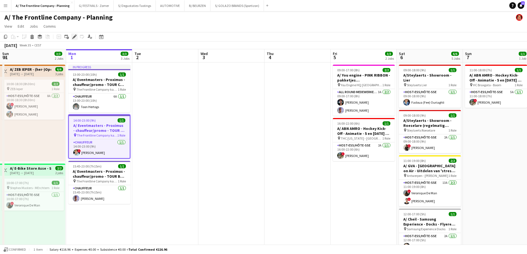
click at [75, 39] on icon "Edit" at bounding box center [74, 37] width 4 height 4
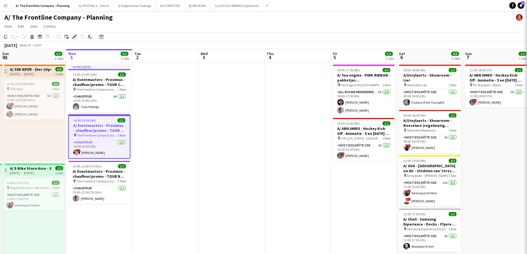
type input "**********"
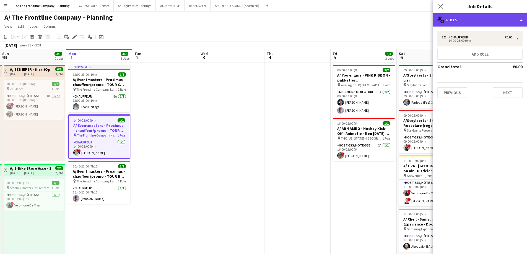
click at [458, 20] on div "multiple-users-add Roles" at bounding box center [480, 19] width 94 height 13
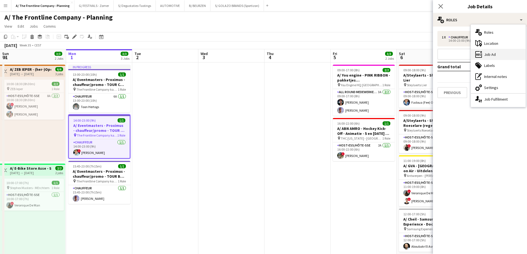
click at [491, 55] on div "ads-window Job Ad" at bounding box center [498, 54] width 55 height 11
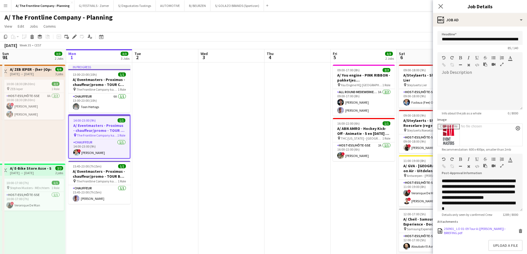
click at [472, 235] on div "250901_ LO 01-09 Tour A ([PERSON_NAME]) - BRIEFING.pdf" at bounding box center [480, 231] width 73 height 8
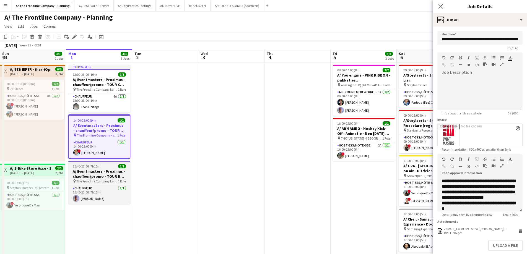
click at [92, 169] on app-job-card "15:45-23:00 (7h15m) 1/1 A/ Eventmasters - Proximus - chauffeur/promo - TOUR B W…" at bounding box center [99, 182] width 62 height 43
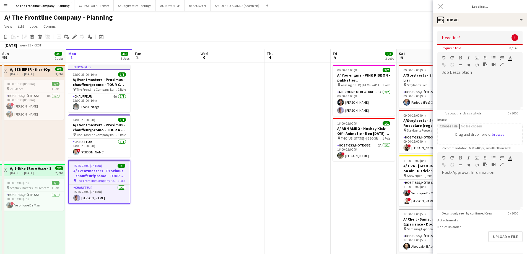
type input "**********"
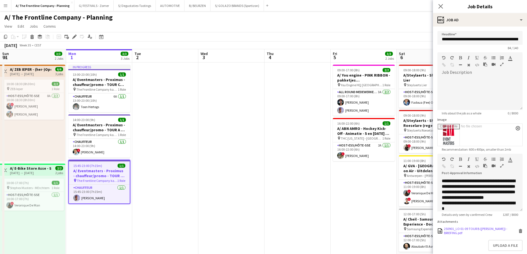
click at [466, 234] on div "250901_LO 01-09 TOUR B ([PERSON_NAME]) - BRIEFING.pdf" at bounding box center [480, 231] width 73 height 8
